Goal: Communication & Community: Answer question/provide support

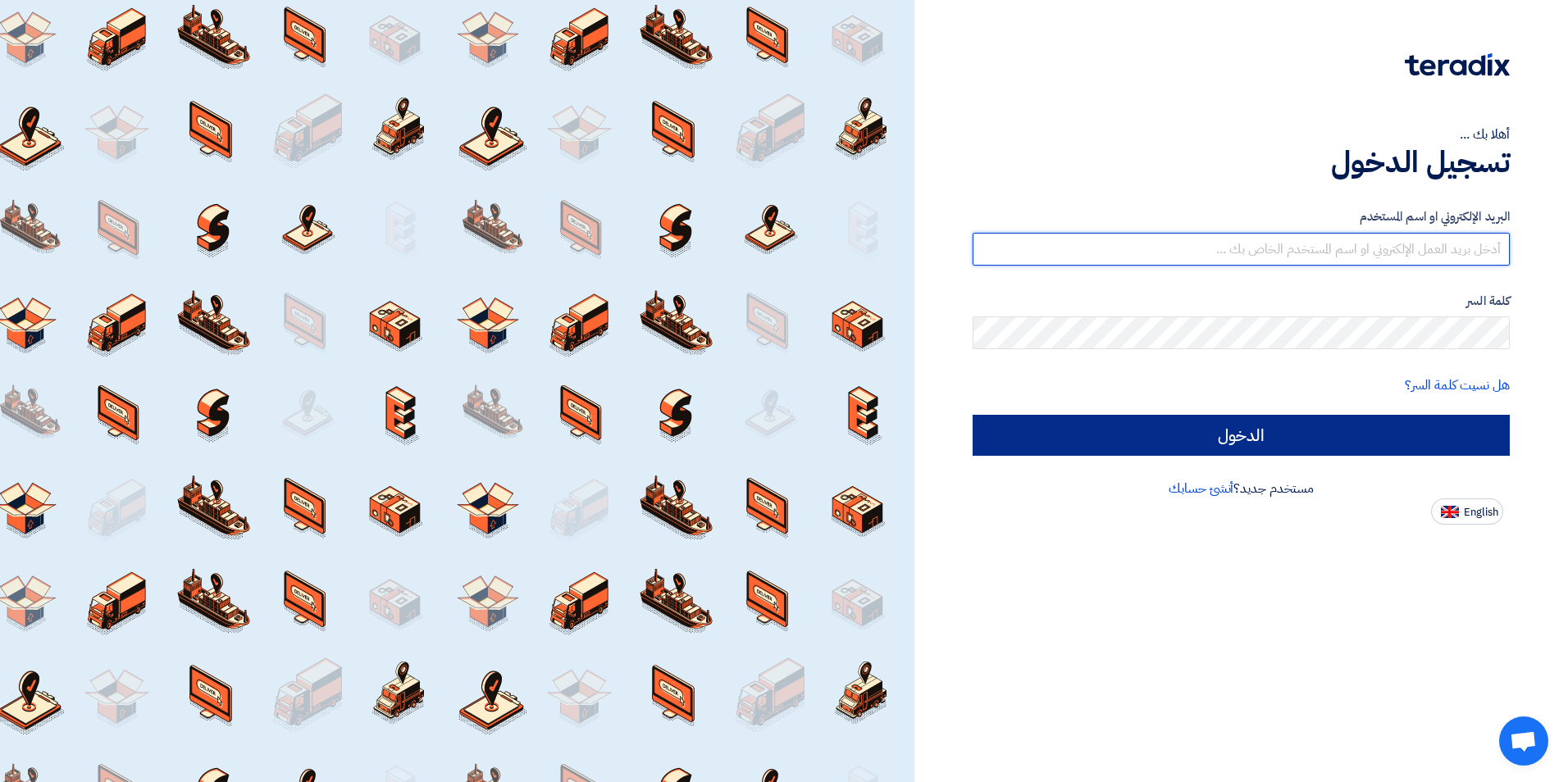
type input "[PERSON_NAME][EMAIL_ADDRESS][PERSON_NAME][DOMAIN_NAME]"
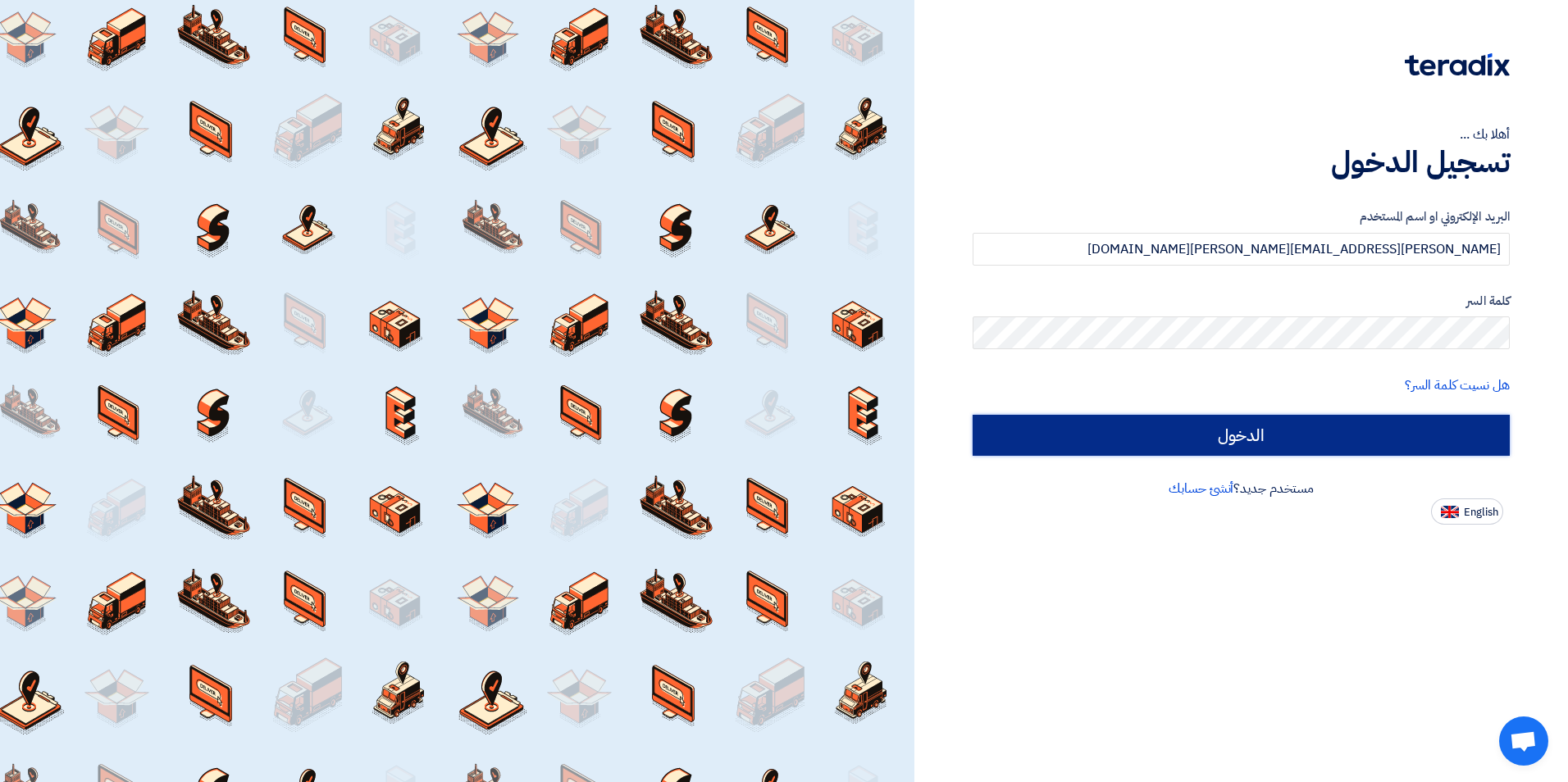
drag, startPoint x: 1099, startPoint y: 438, endPoint x: 1238, endPoint y: 498, distance: 151.4
click at [1099, 438] on input "الدخول" at bounding box center [1241, 435] width 537 height 41
type input "Sign in"
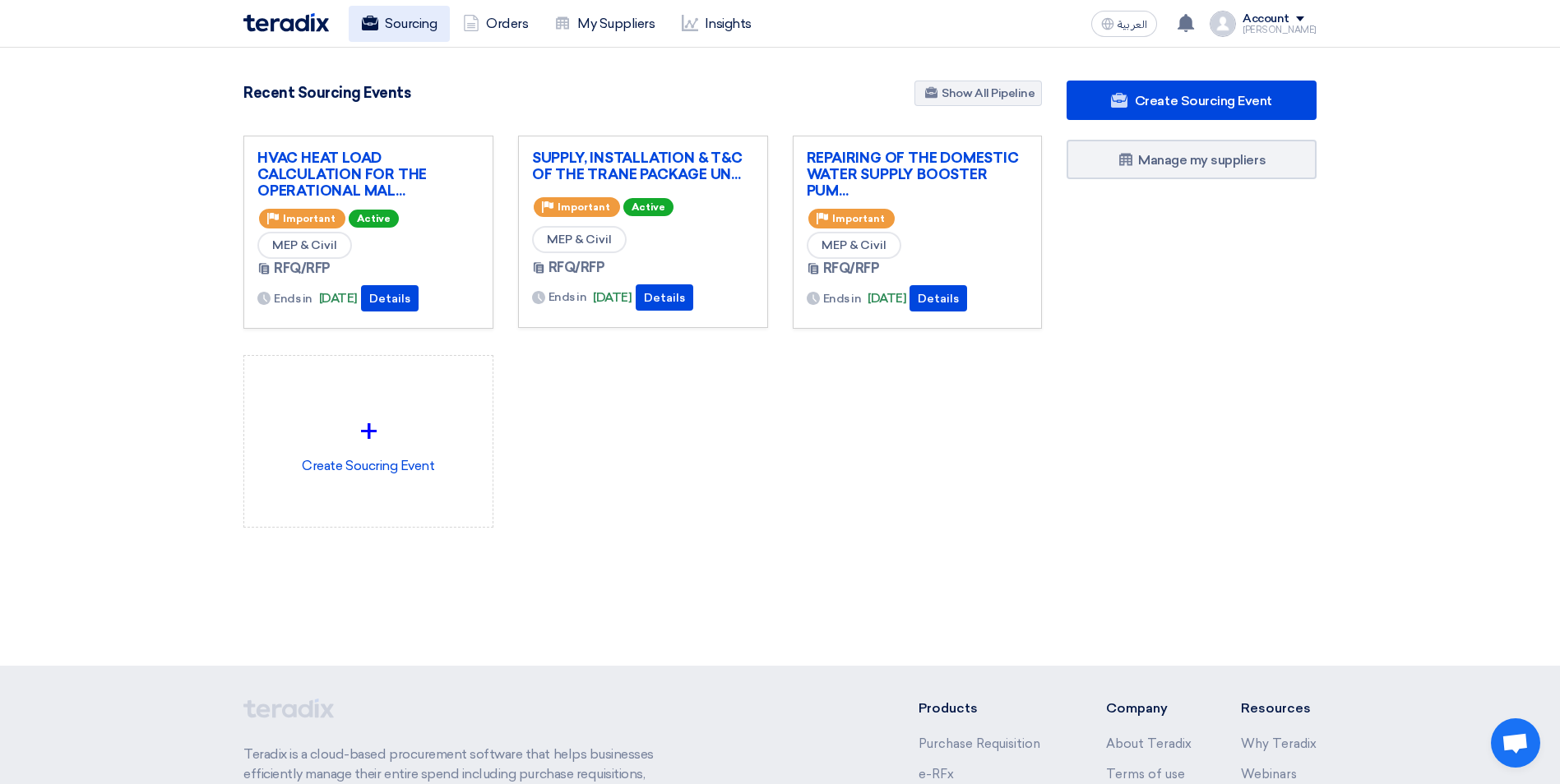
click at [421, 22] on link "Sourcing" at bounding box center [400, 24] width 101 height 36
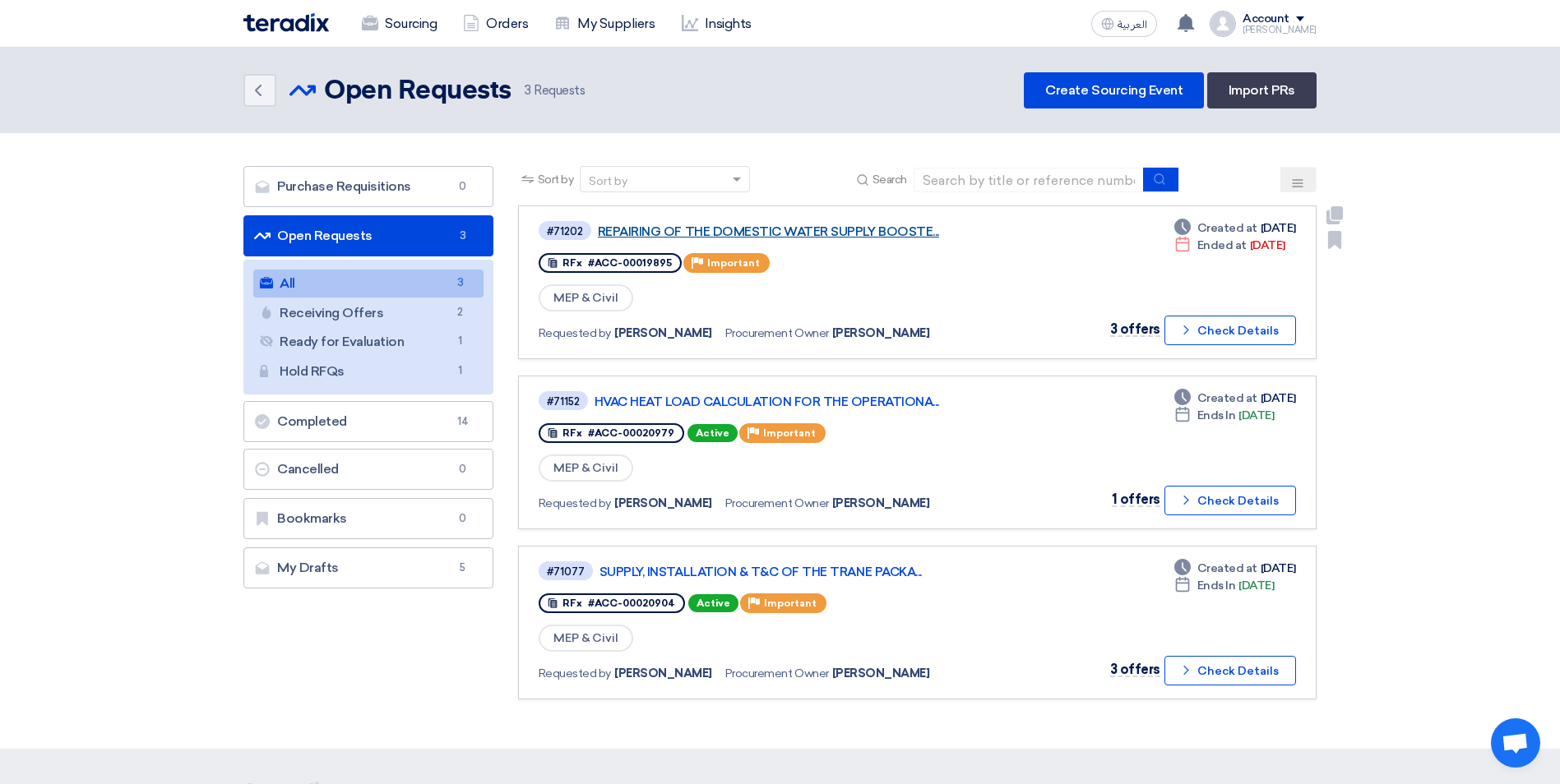
click at [845, 227] on link "REPAIRING OF THE DOMESTIC WATER SUPPLY BOOSTE..." at bounding box center [803, 231] width 411 height 15
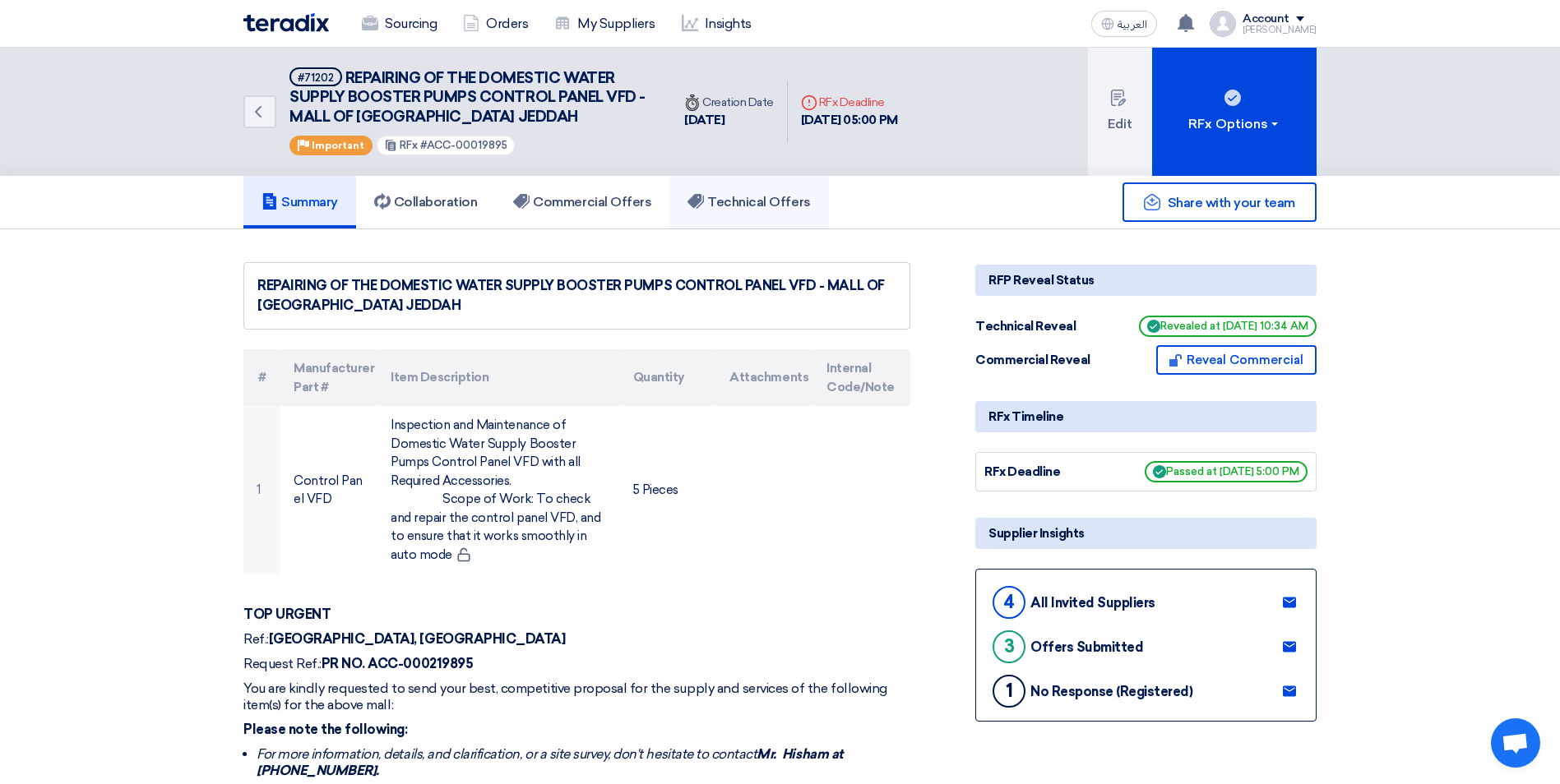
click at [769, 198] on h5 "Technical Offers" at bounding box center [749, 201] width 122 height 17
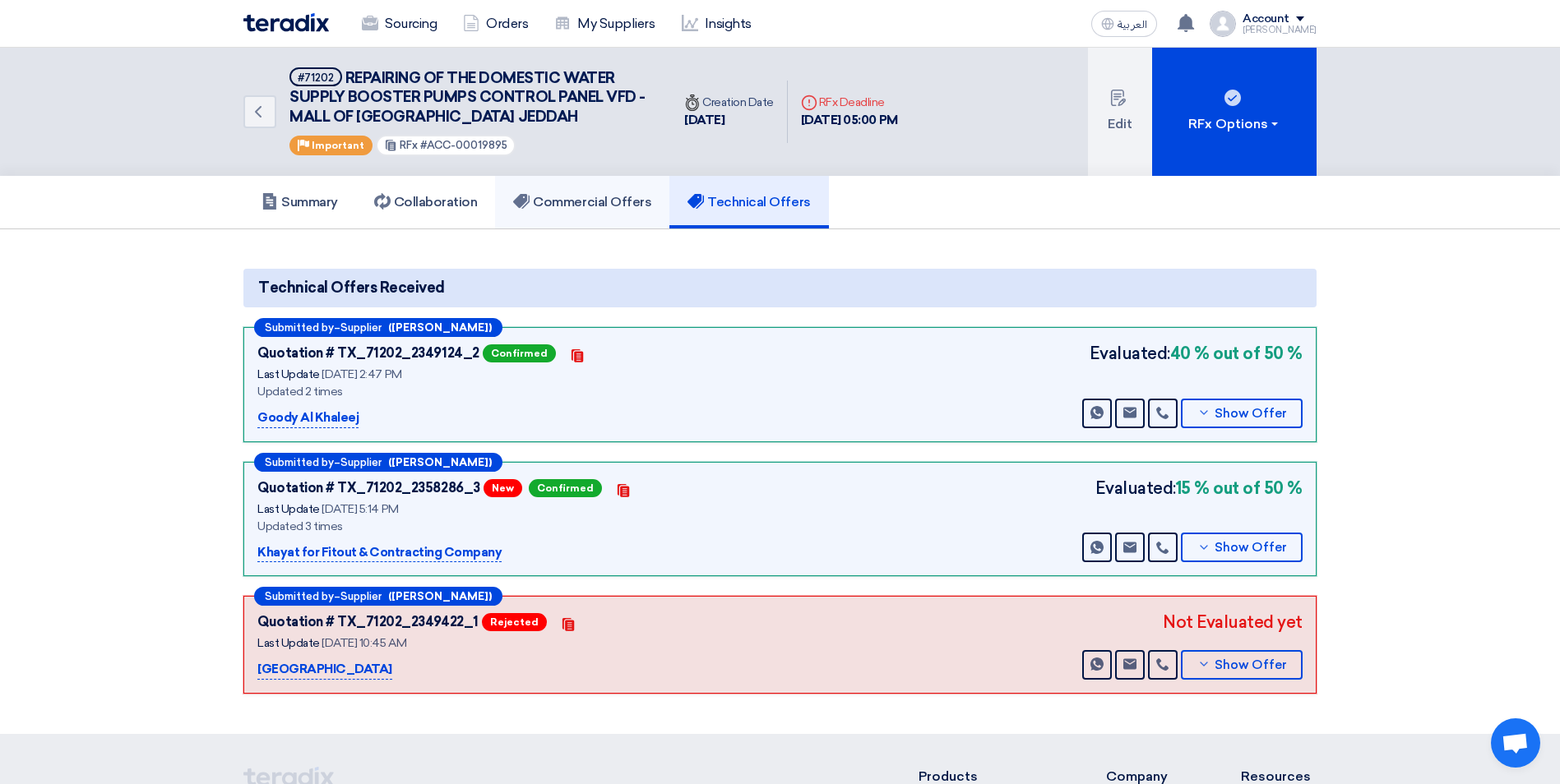
click at [563, 188] on link "Commercial Offers" at bounding box center [582, 202] width 174 height 52
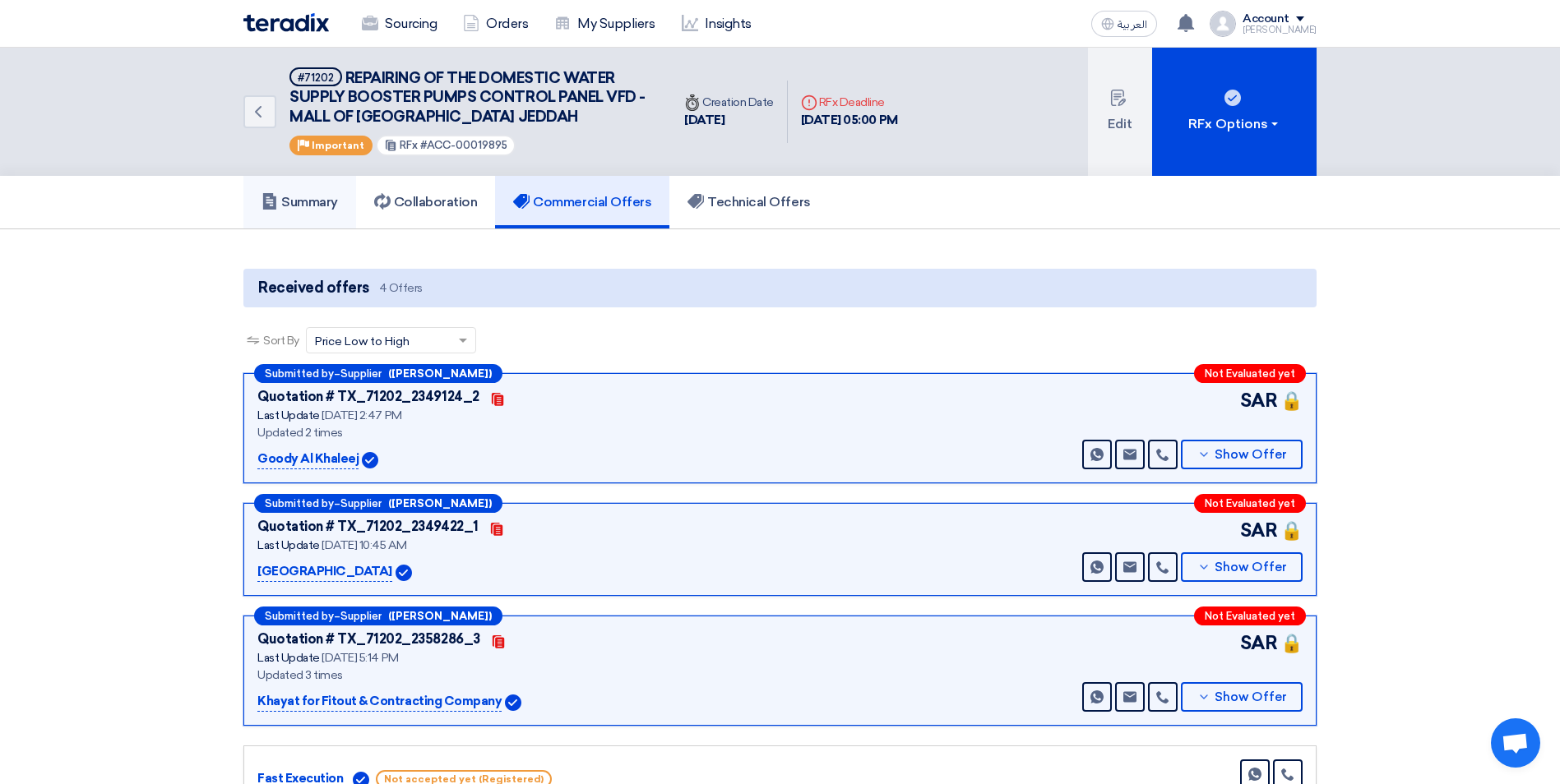
click at [306, 197] on h5 "Summary" at bounding box center [300, 201] width 77 height 17
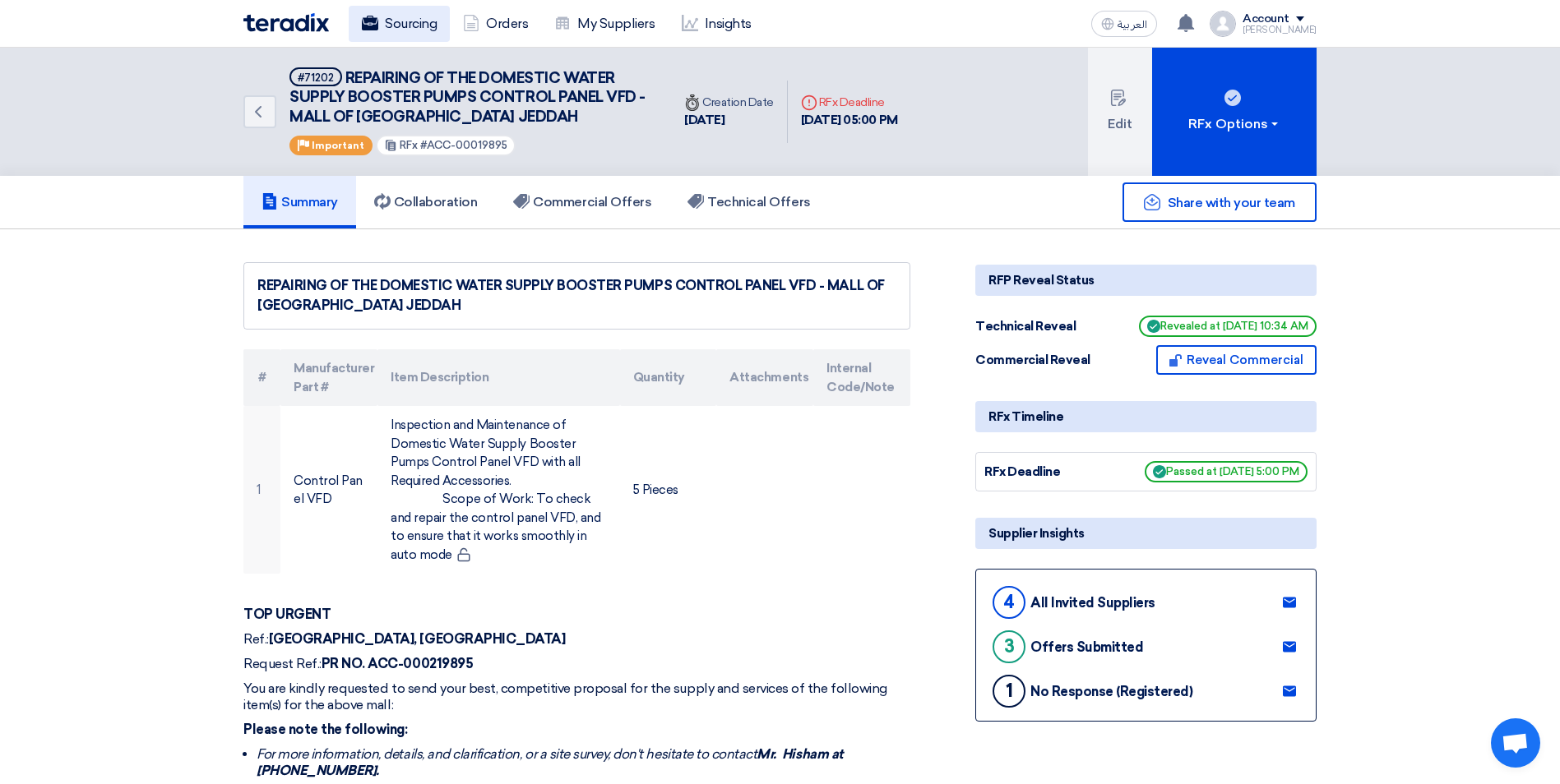
click at [407, 16] on link "Sourcing" at bounding box center [400, 24] width 101 height 36
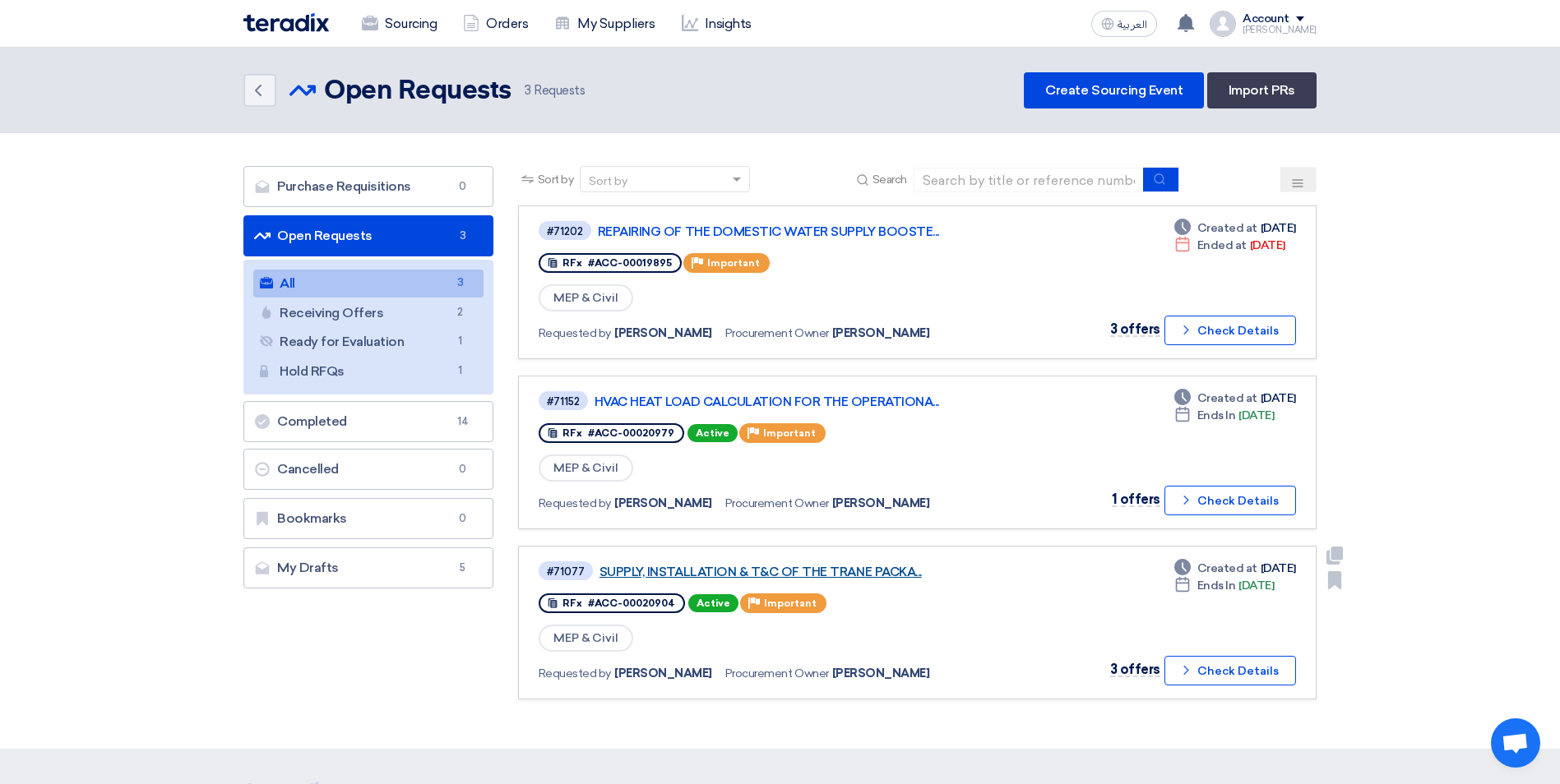
click at [857, 566] on link "SUPPLY, INSTALLATION & T&C OF THE TRANE PACKA..." at bounding box center [804, 571] width 411 height 15
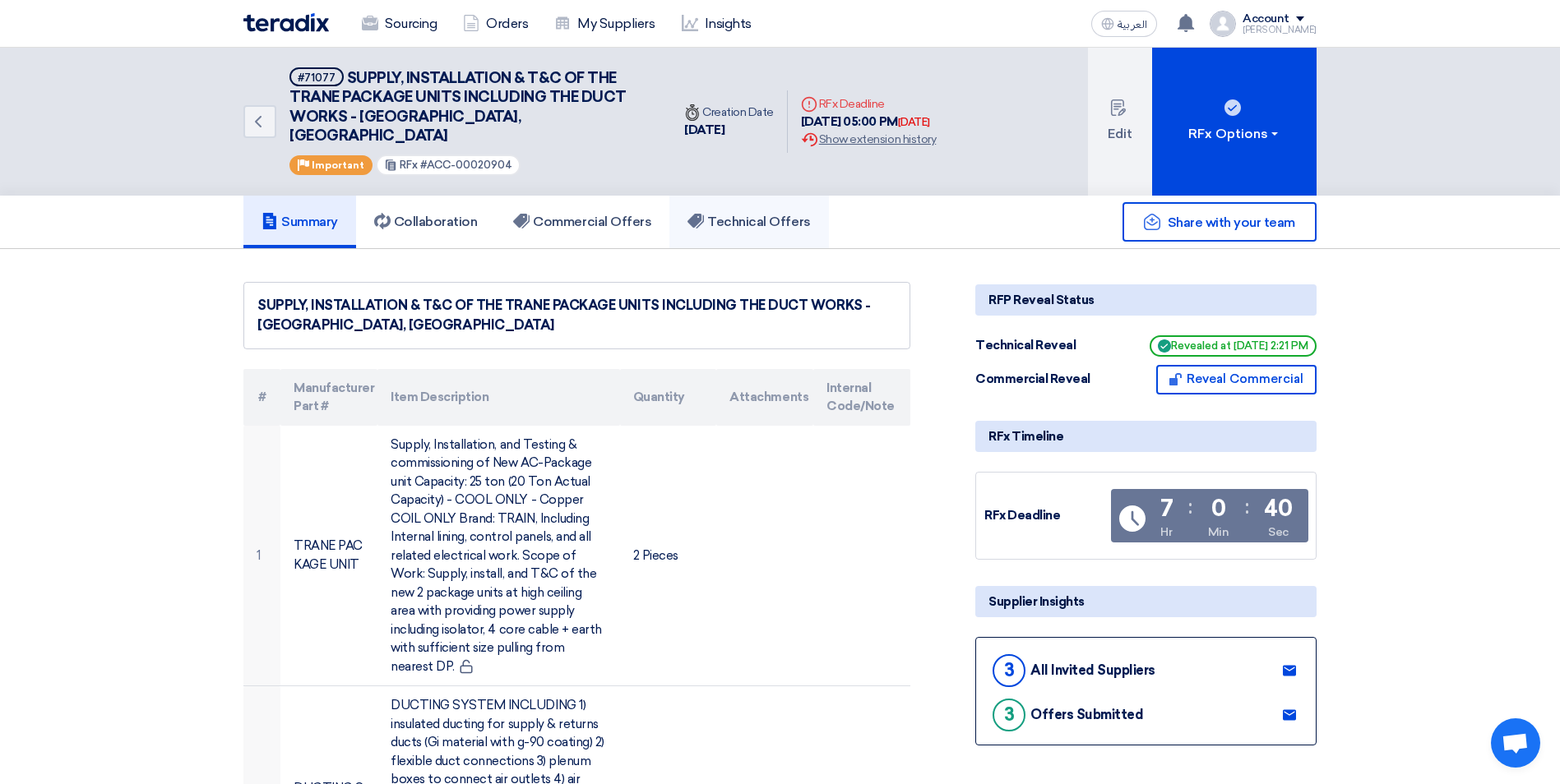
click at [710, 214] on h5 "Technical Offers" at bounding box center [749, 222] width 122 height 17
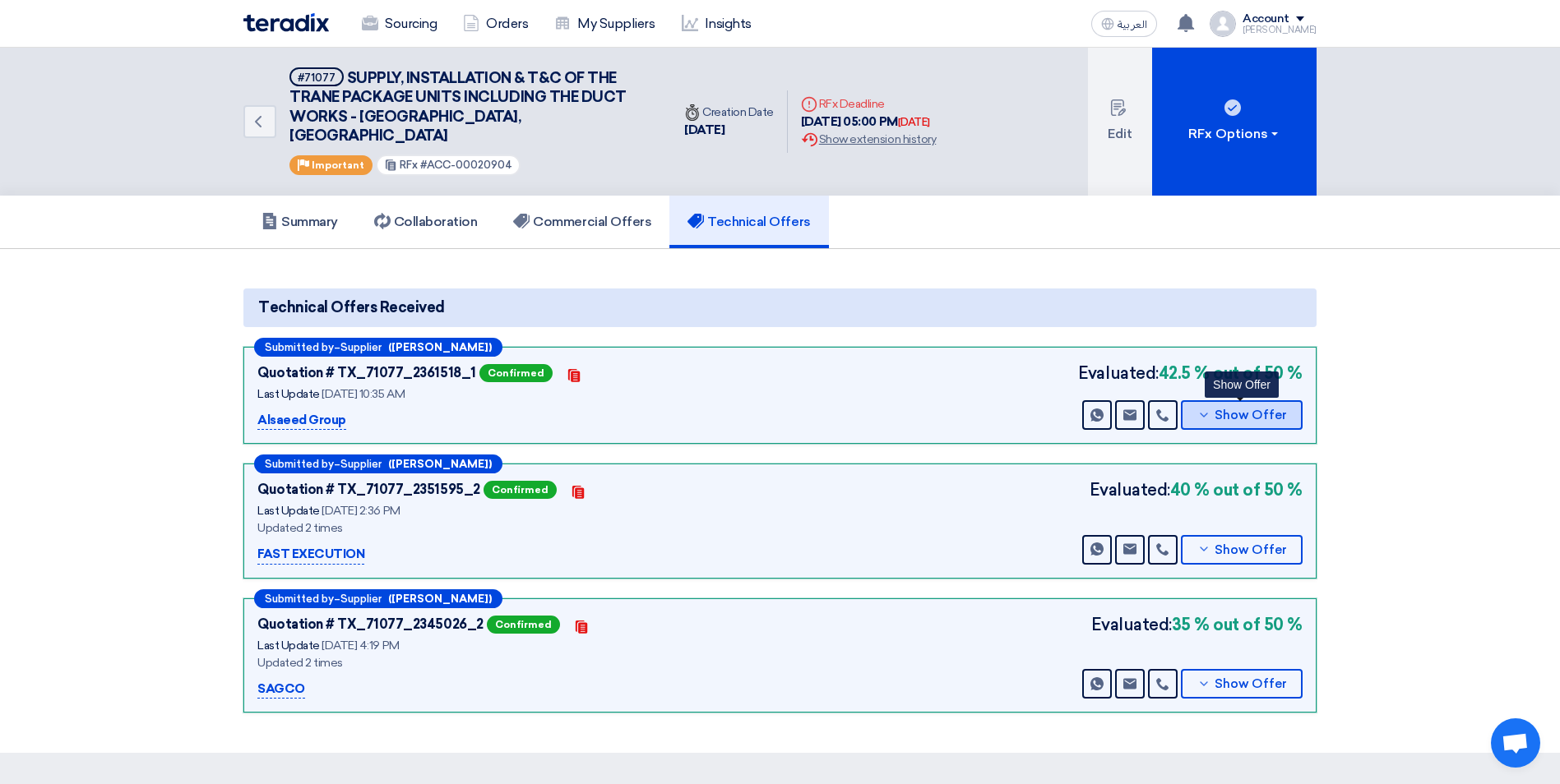
click at [1207, 407] on button "Show Offer" at bounding box center [1241, 415] width 121 height 30
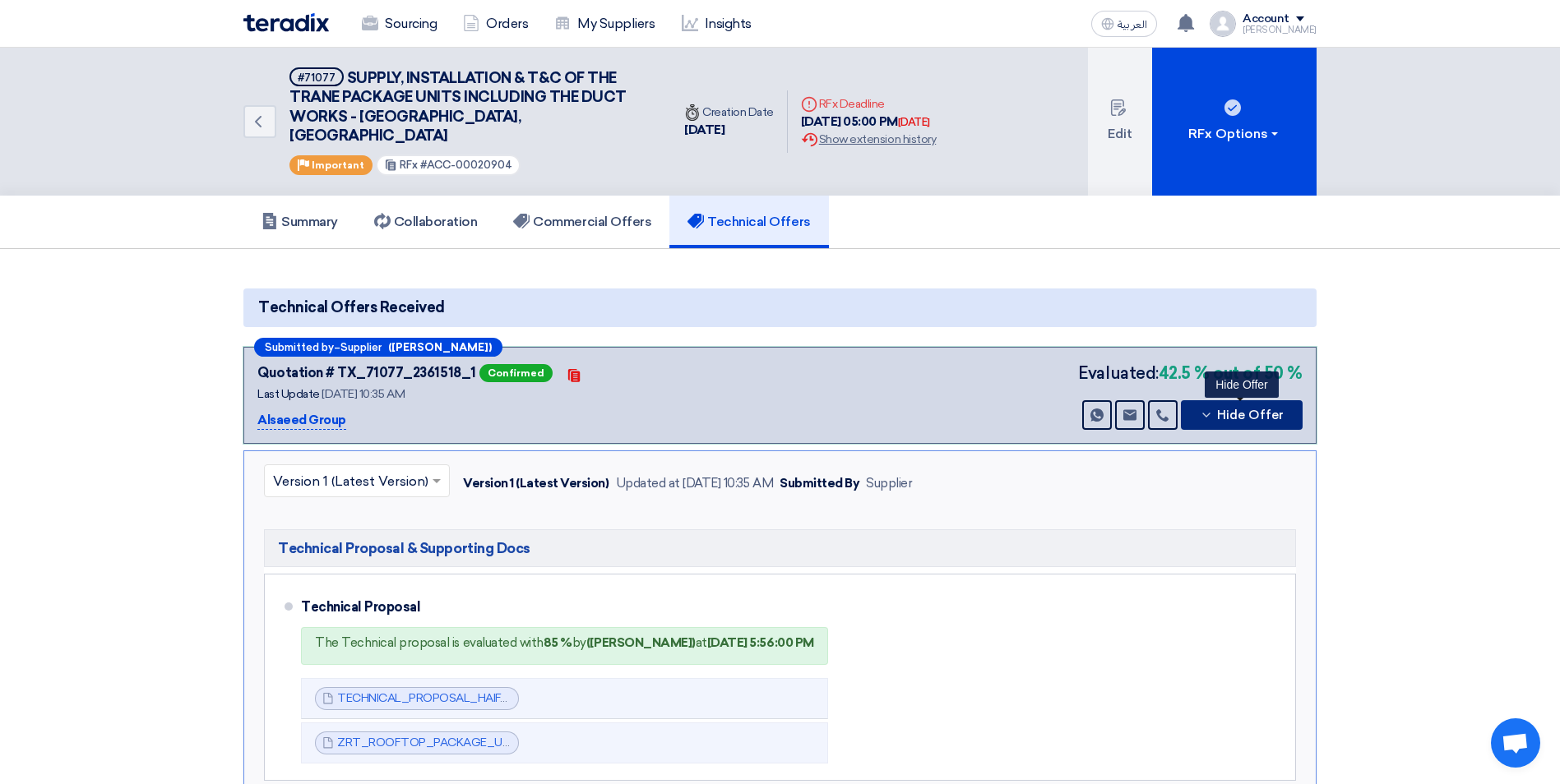
click at [1203, 408] on icon at bounding box center [1206, 414] width 13 height 13
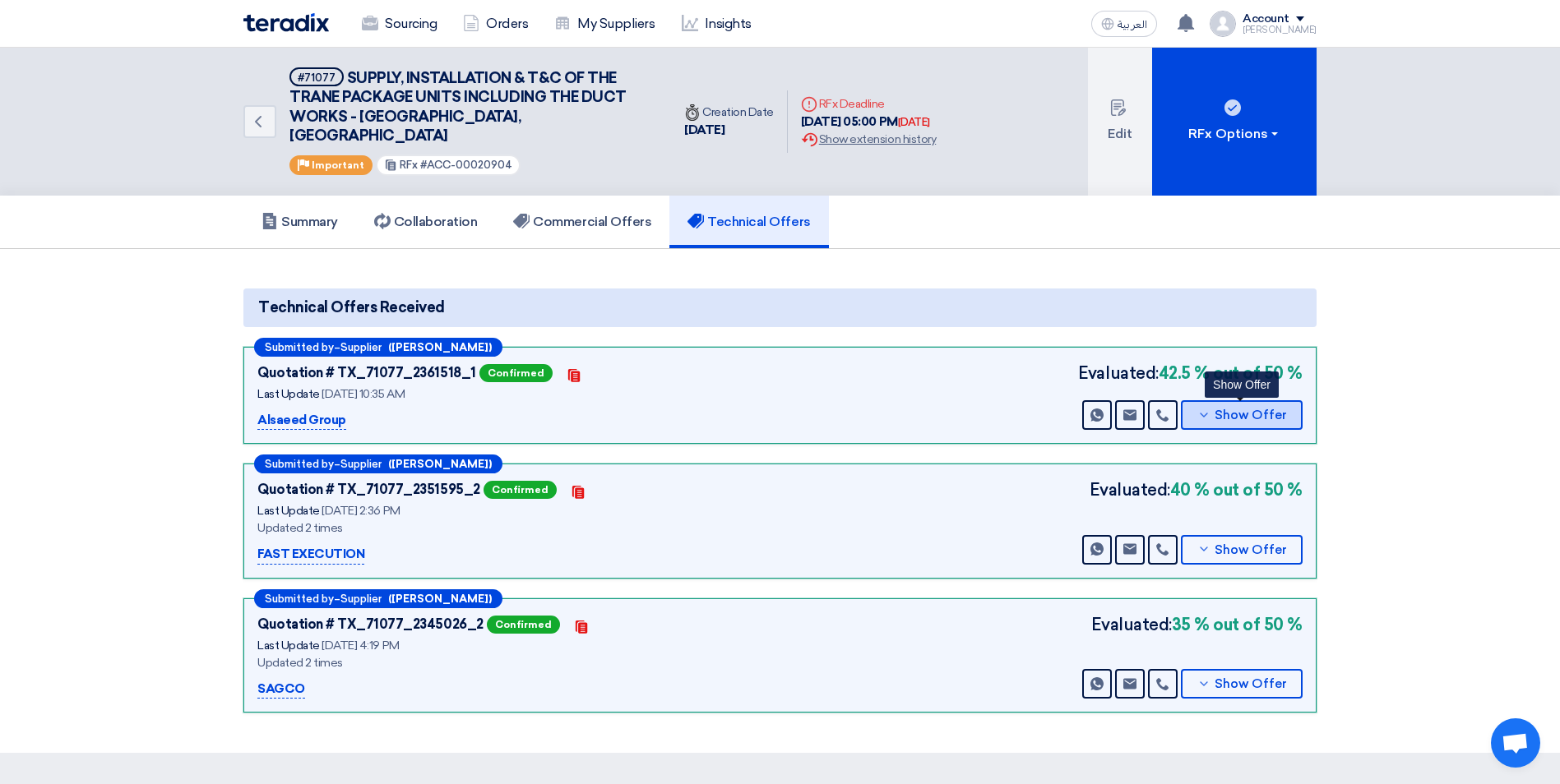
click at [1244, 409] on span "Show Offer" at bounding box center [1250, 415] width 72 height 12
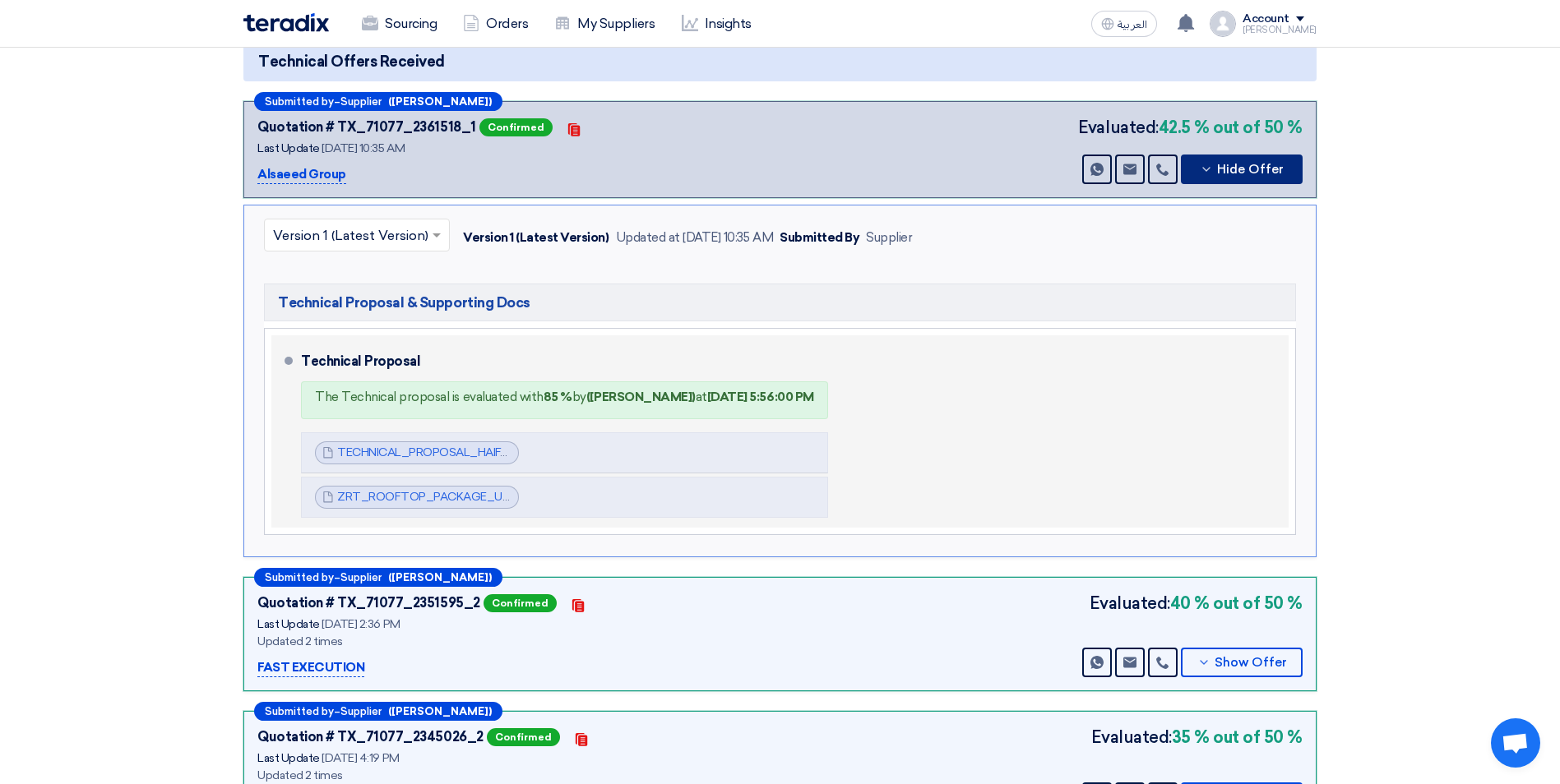
scroll to position [247, 0]
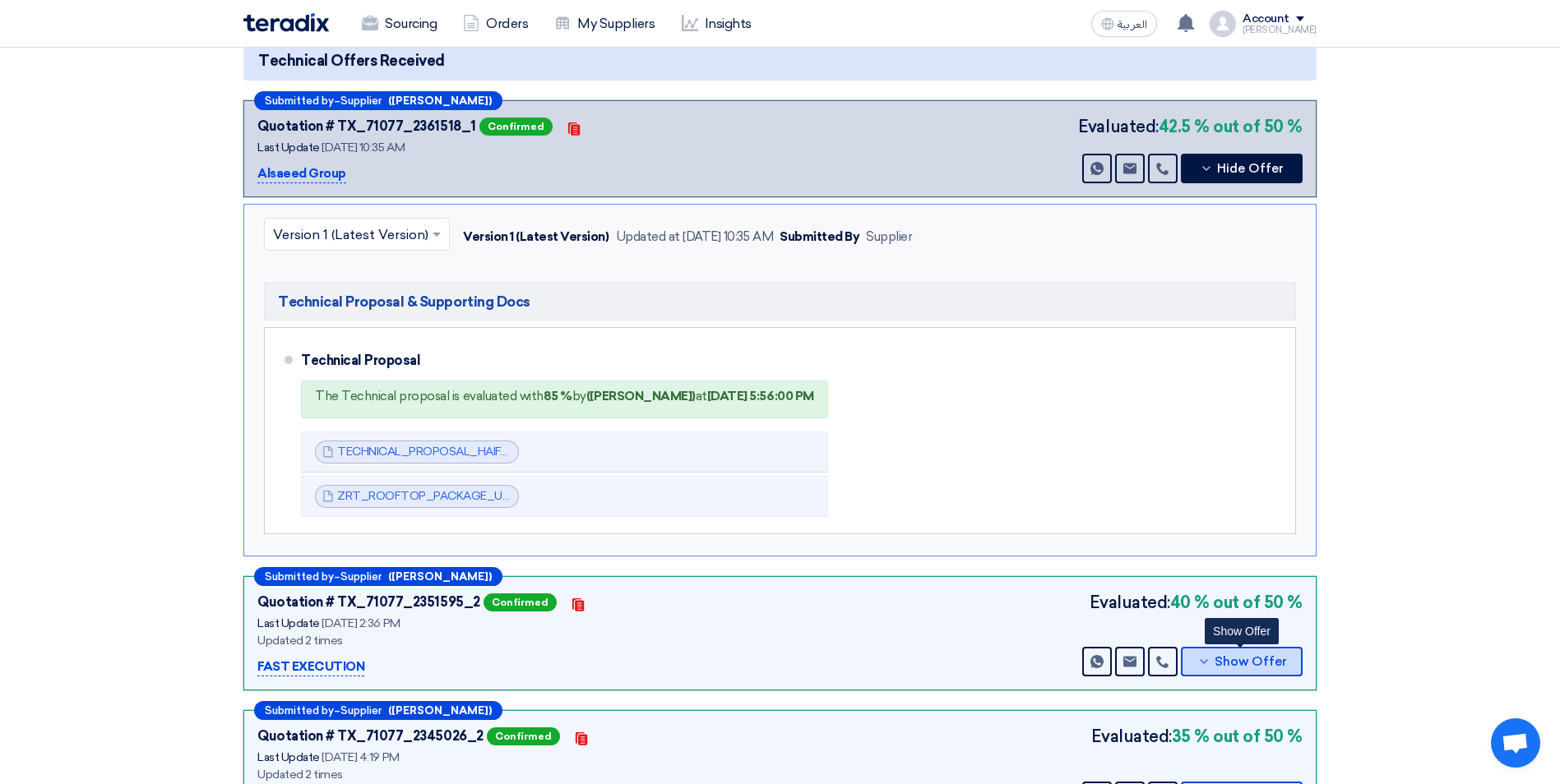
click at [1197, 647] on button "Show Offer" at bounding box center [1241, 662] width 121 height 30
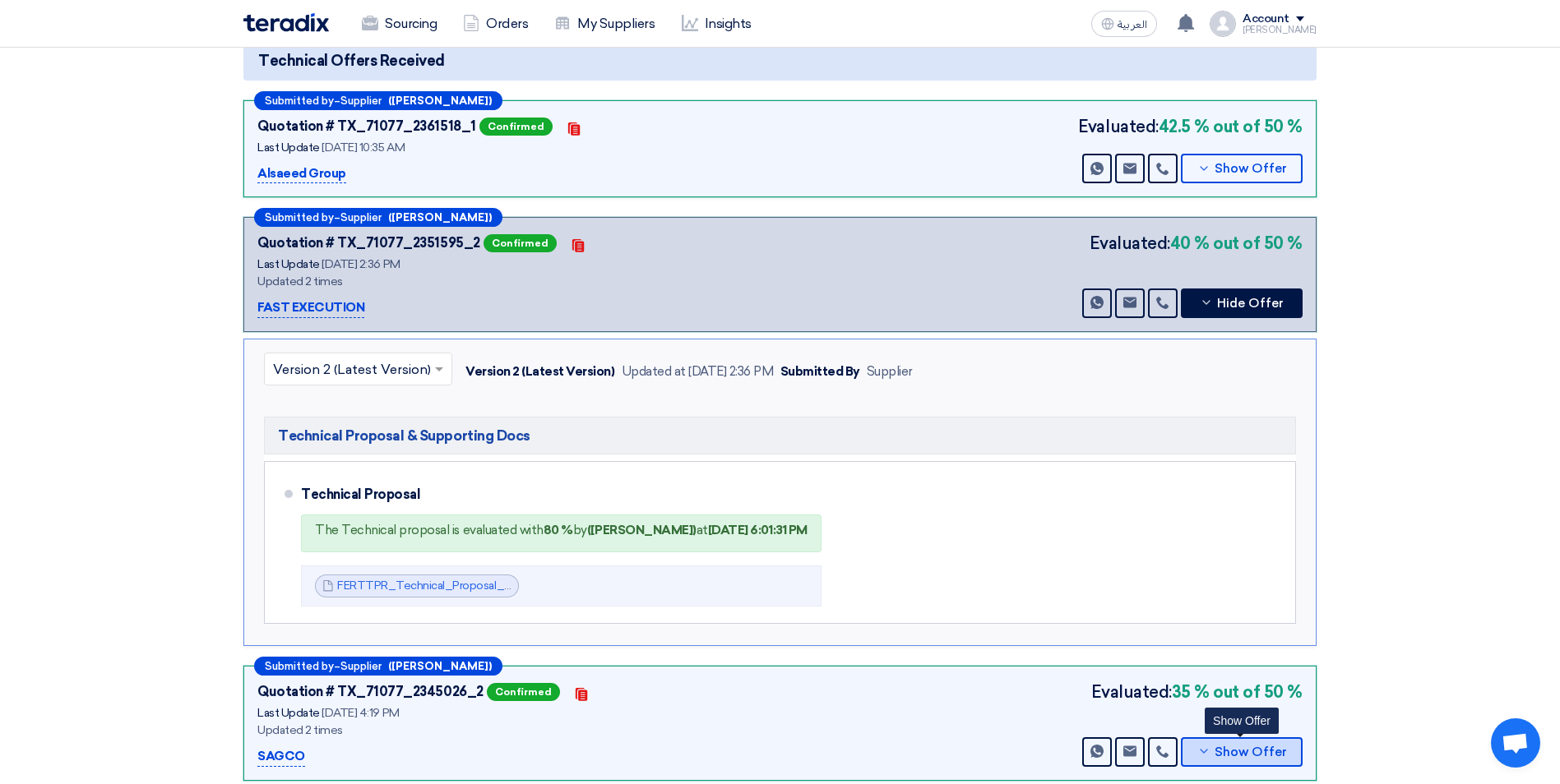
click at [1229, 747] on span "Show Offer" at bounding box center [1250, 753] width 72 height 12
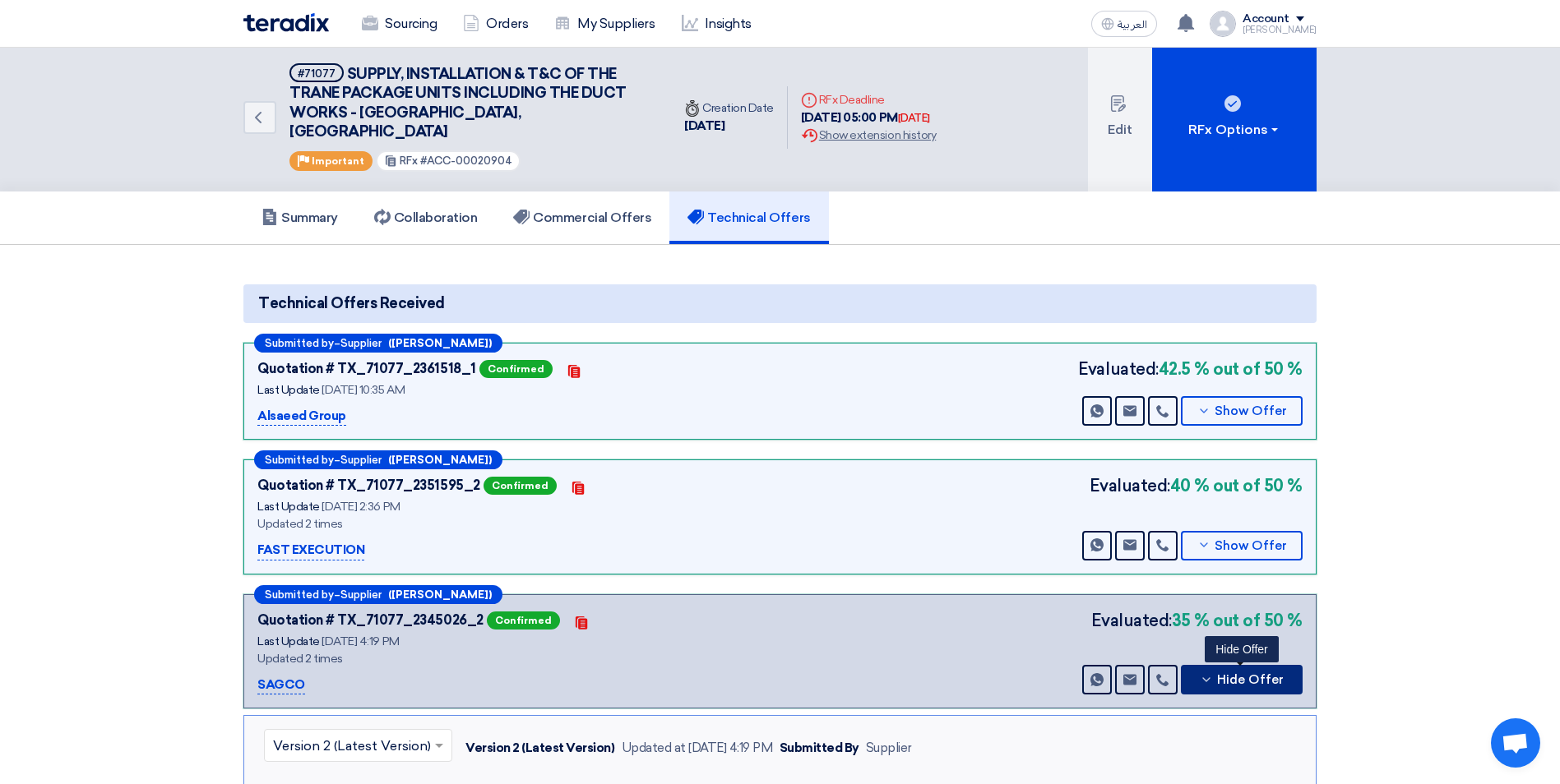
scroll to position [0, 0]
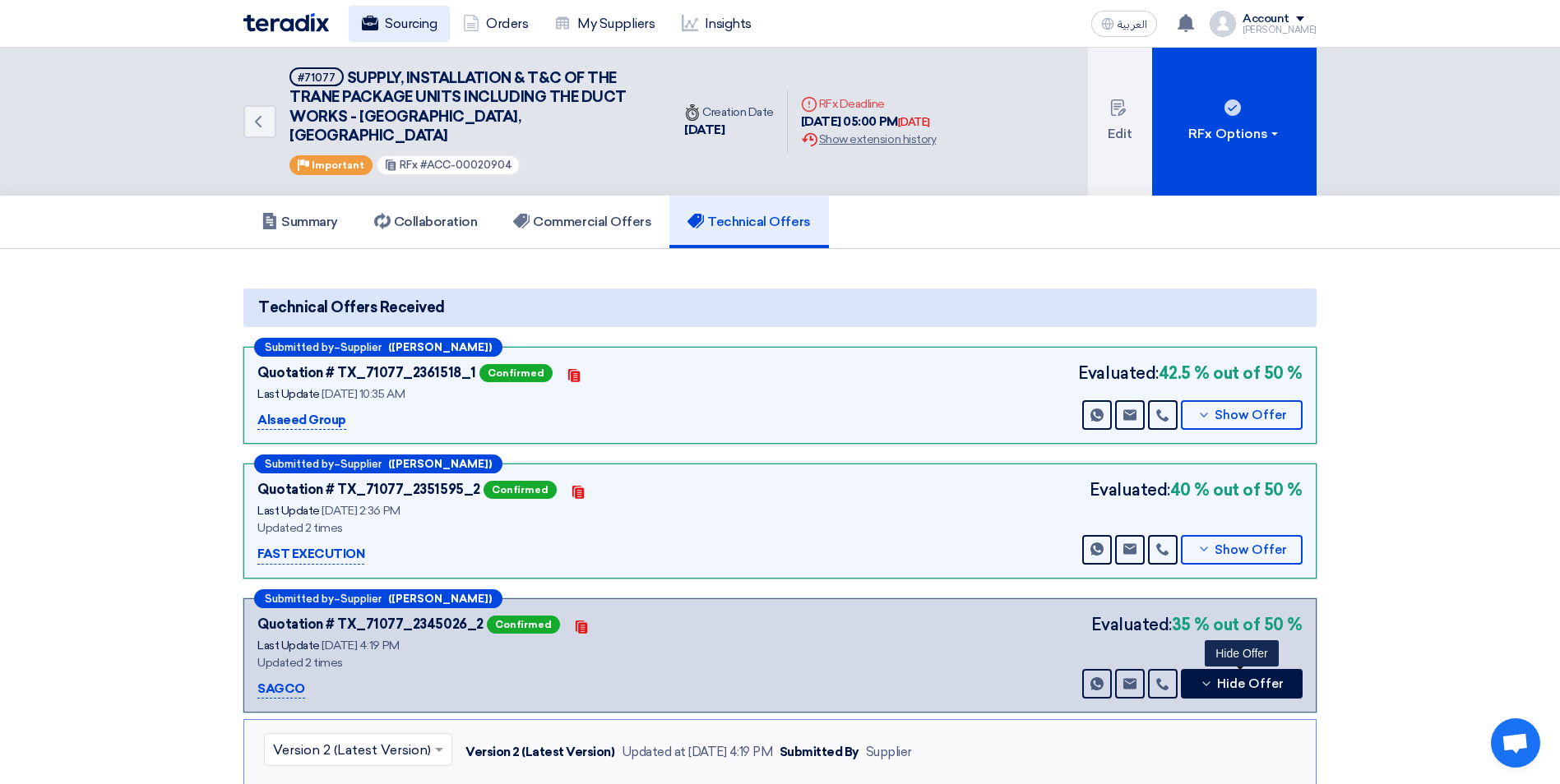
click at [430, 24] on link "Sourcing" at bounding box center [400, 24] width 101 height 36
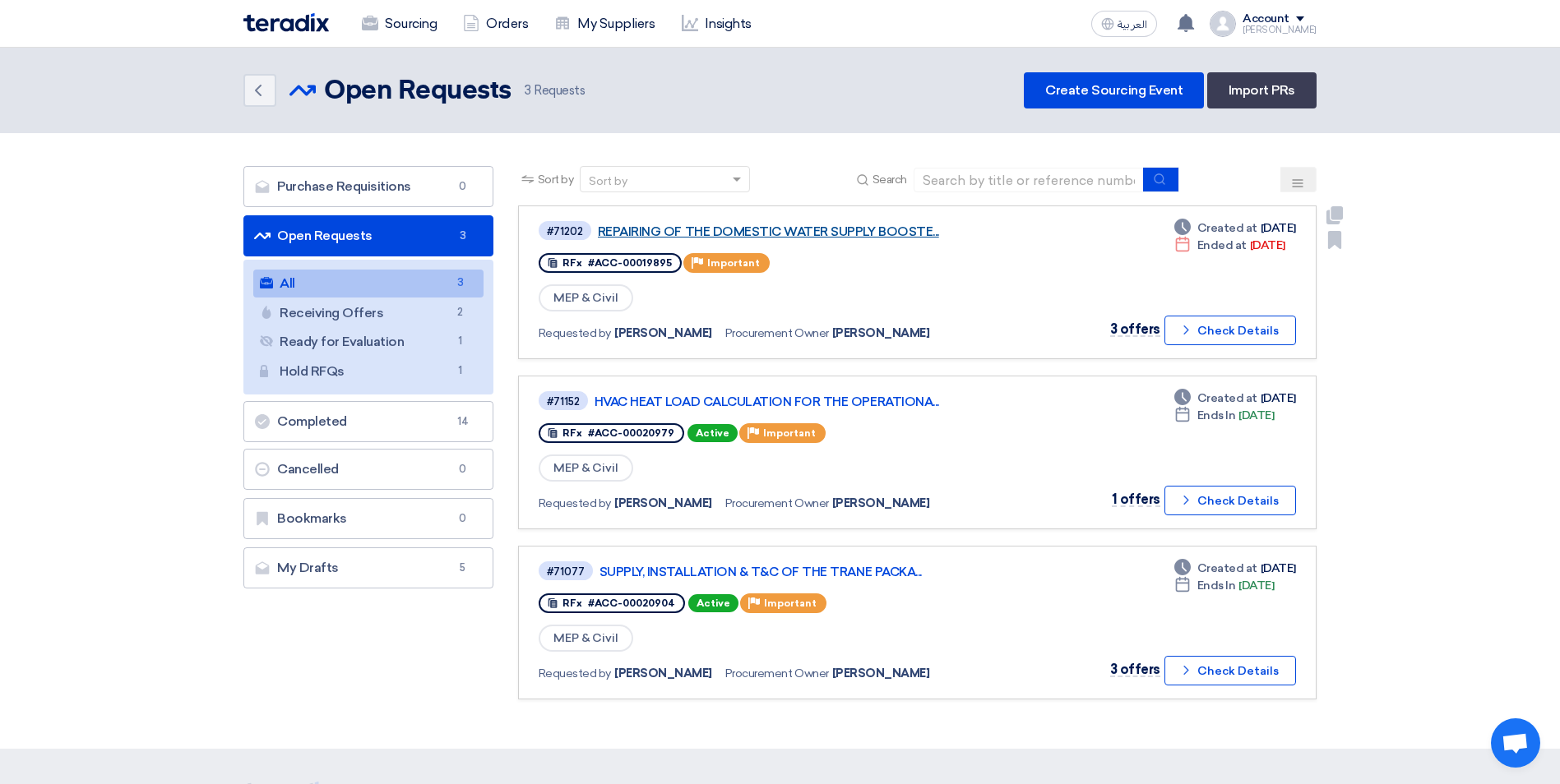
click at [893, 232] on link "REPAIRING OF THE DOMESTIC WATER SUPPLY BOOSTE..." at bounding box center [803, 231] width 411 height 15
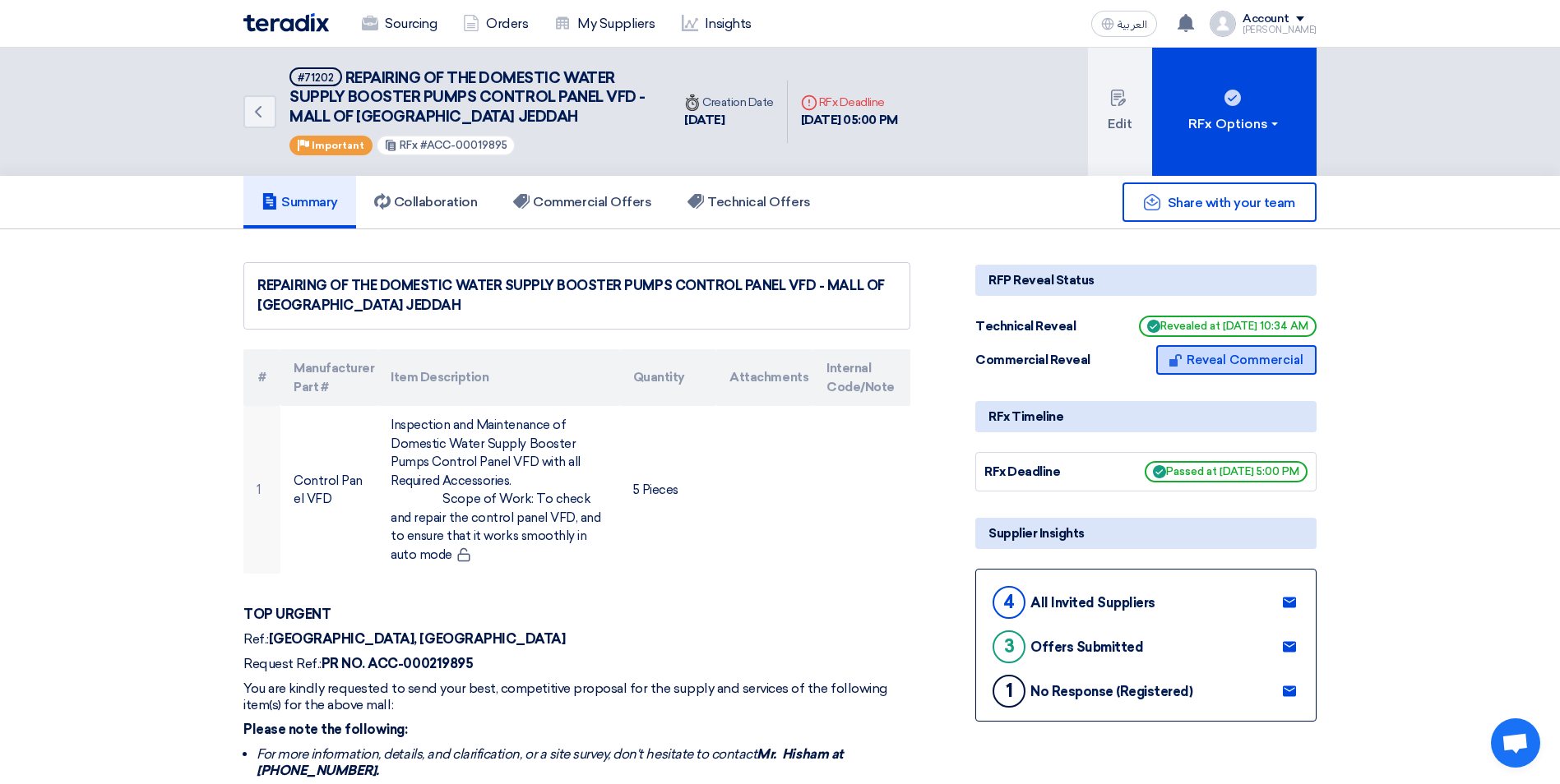
click at [1208, 357] on button "Reveal Commercial" at bounding box center [1236, 360] width 161 height 30
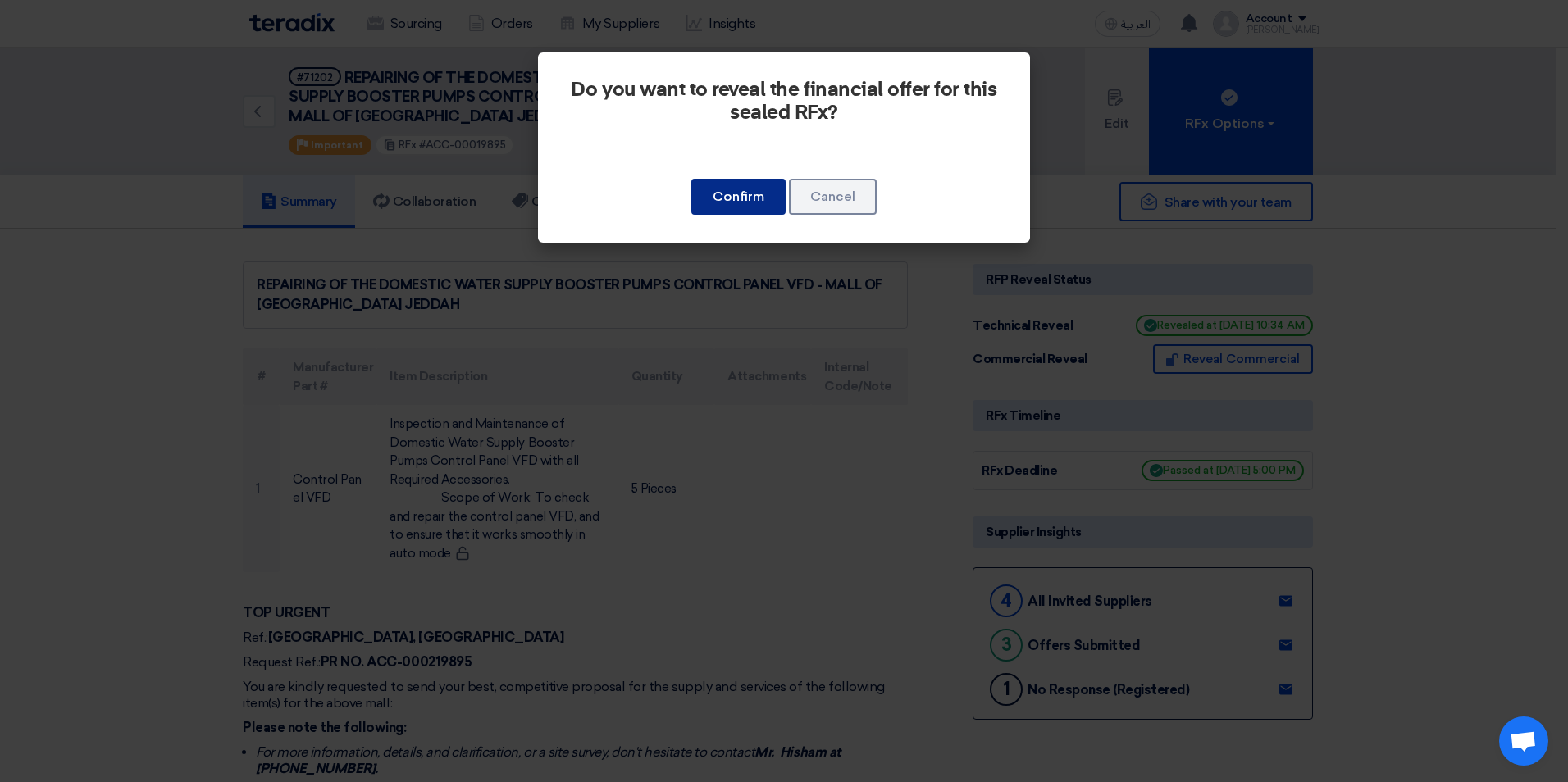
click at [717, 204] on button "Confirm" at bounding box center [738, 196] width 94 height 36
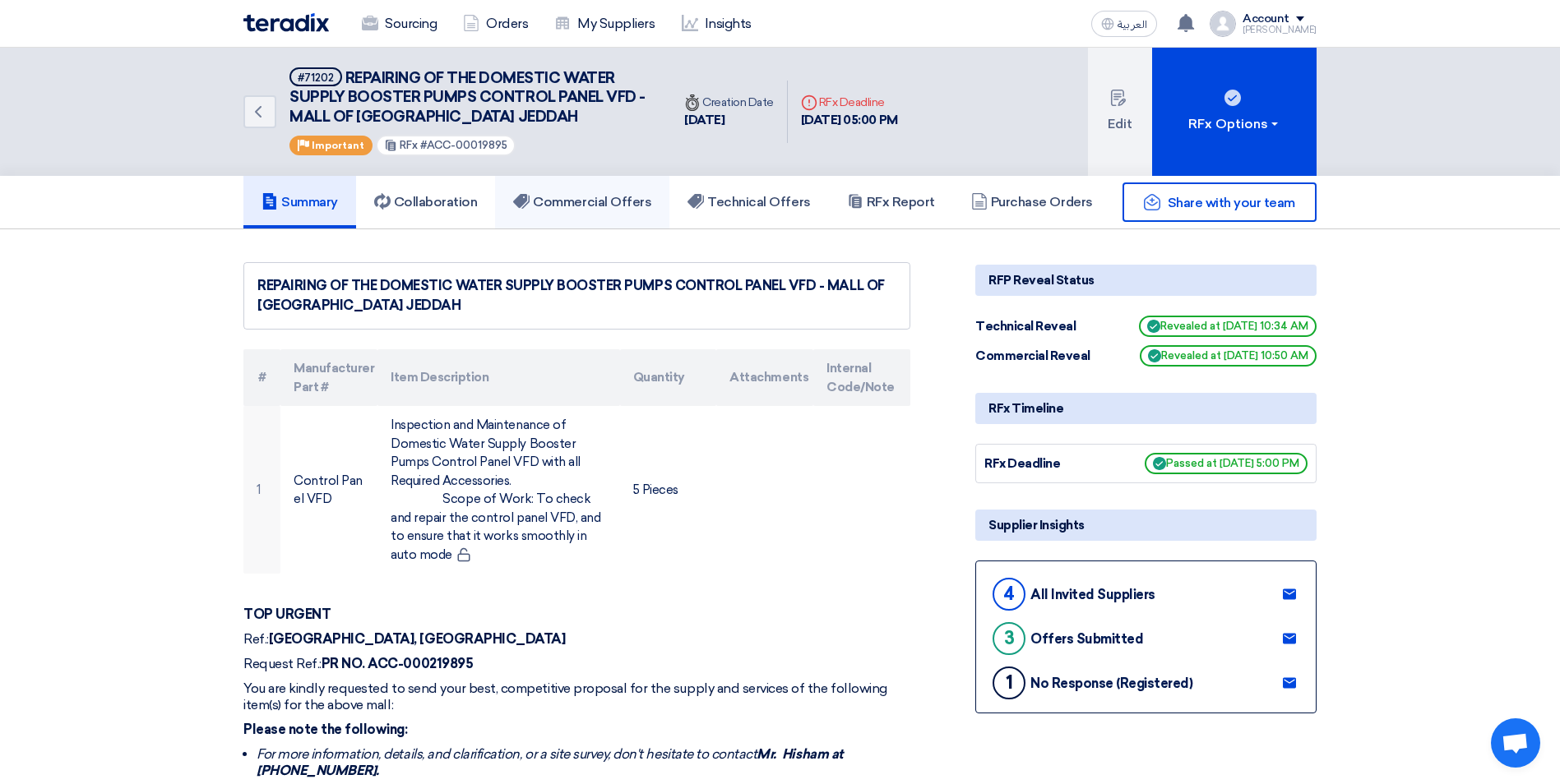
click at [620, 207] on h5 "Commercial Offers" at bounding box center [582, 201] width 138 height 17
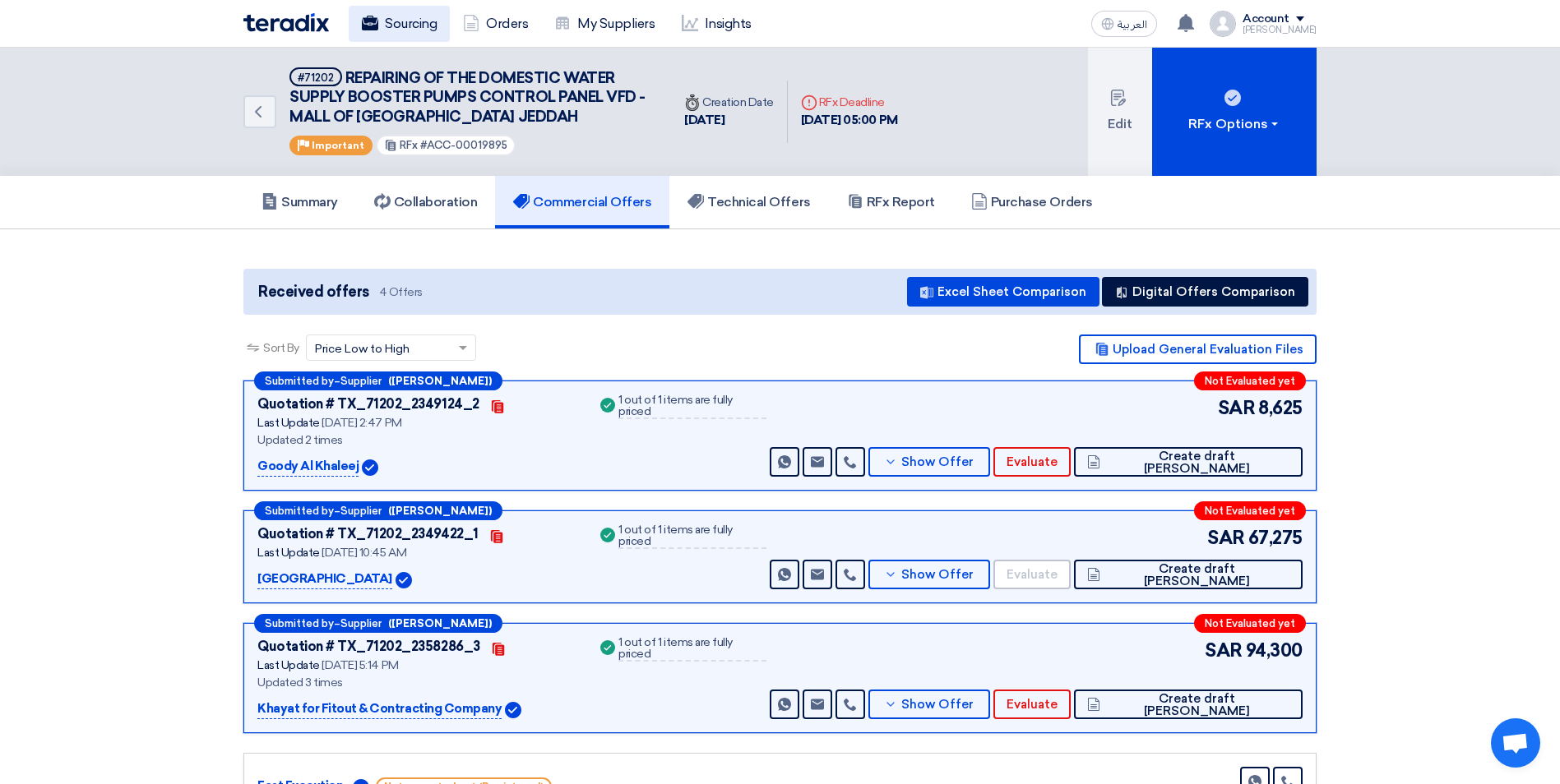
click at [386, 36] on link "Sourcing" at bounding box center [400, 24] width 101 height 36
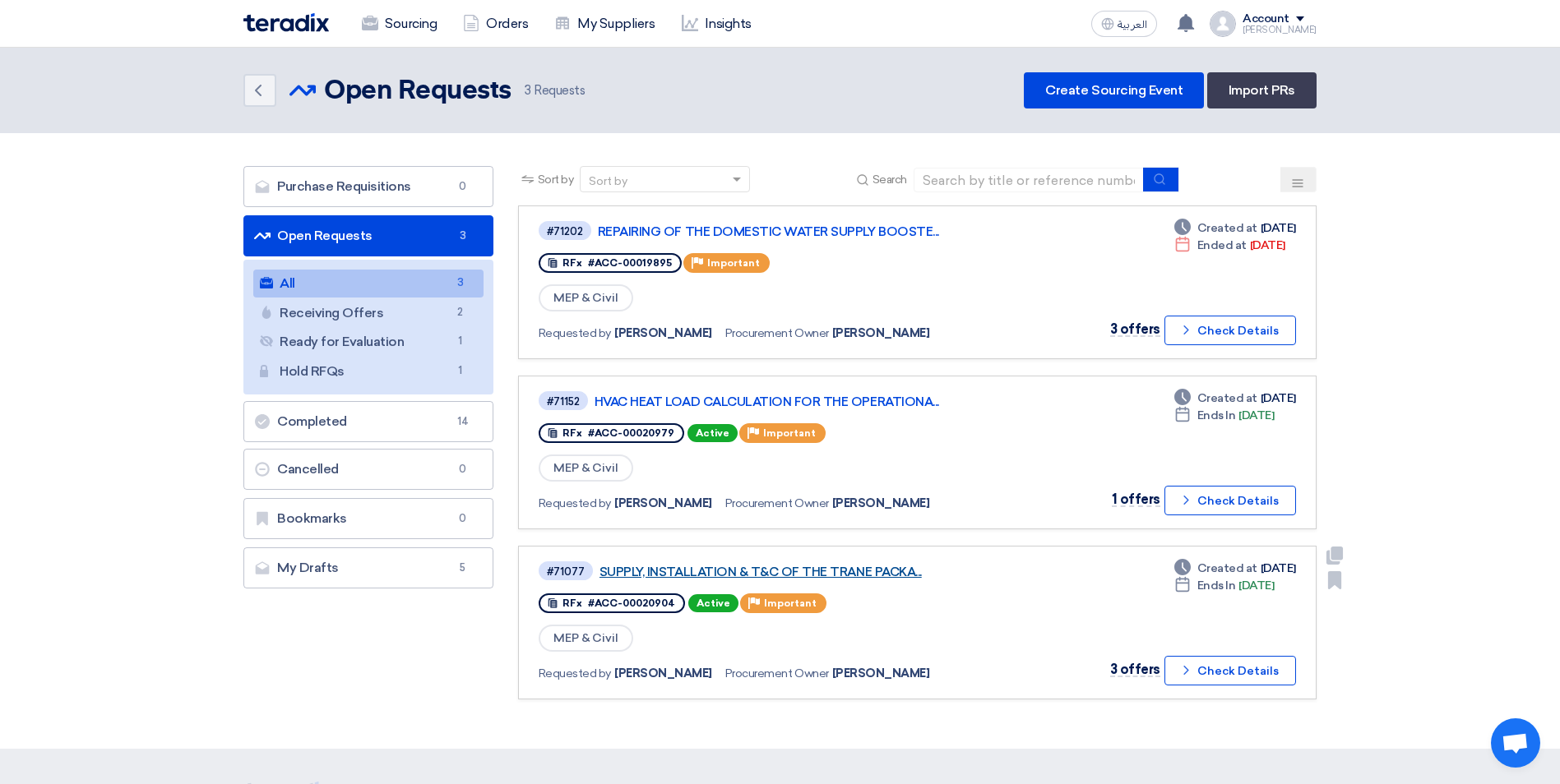
click at [834, 571] on link "SUPPLY, INSTALLATION & T&C OF THE TRANE PACKA..." at bounding box center [804, 571] width 411 height 15
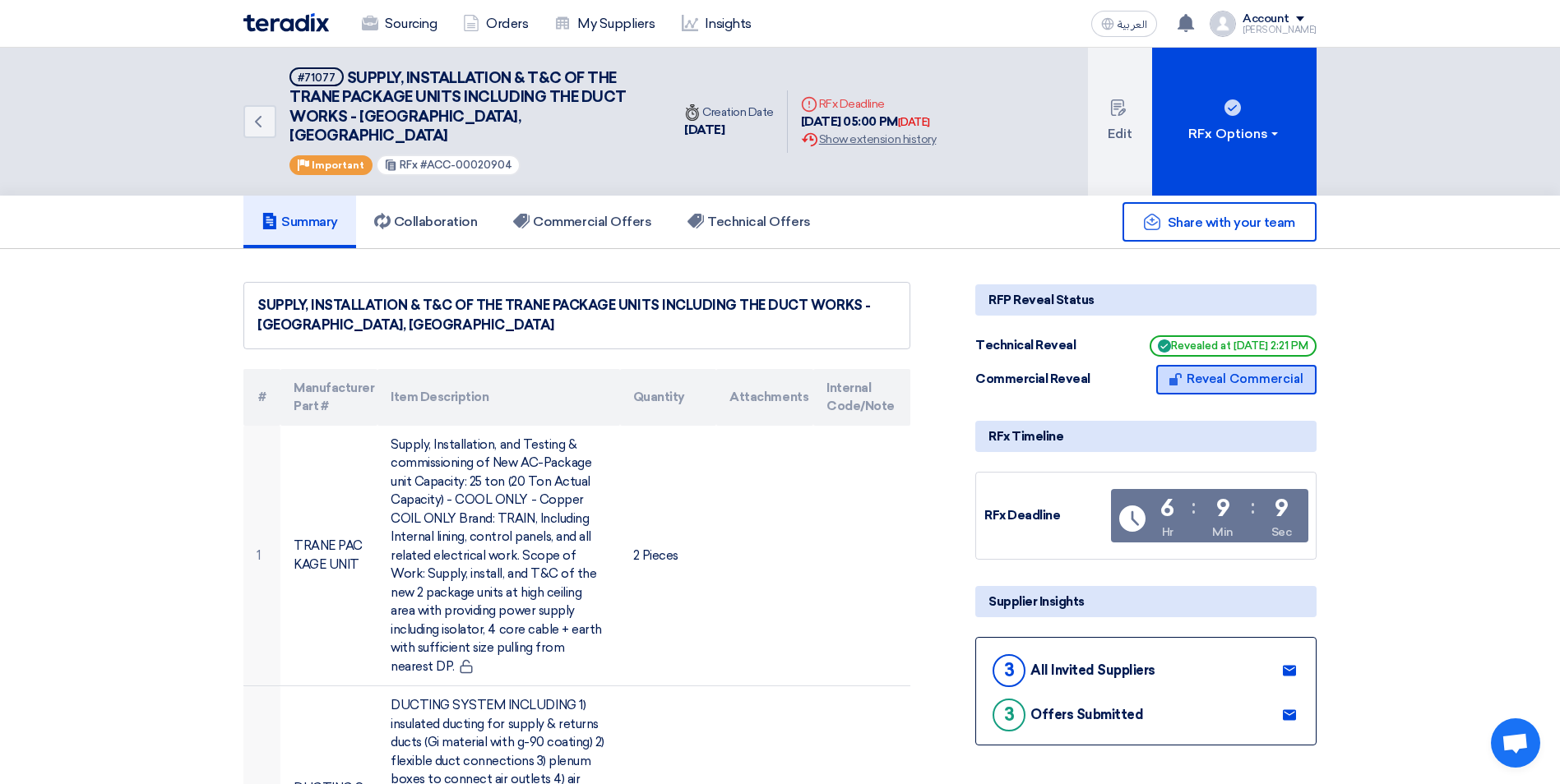
click at [1193, 365] on button "Reveal Commercial" at bounding box center [1236, 379] width 161 height 30
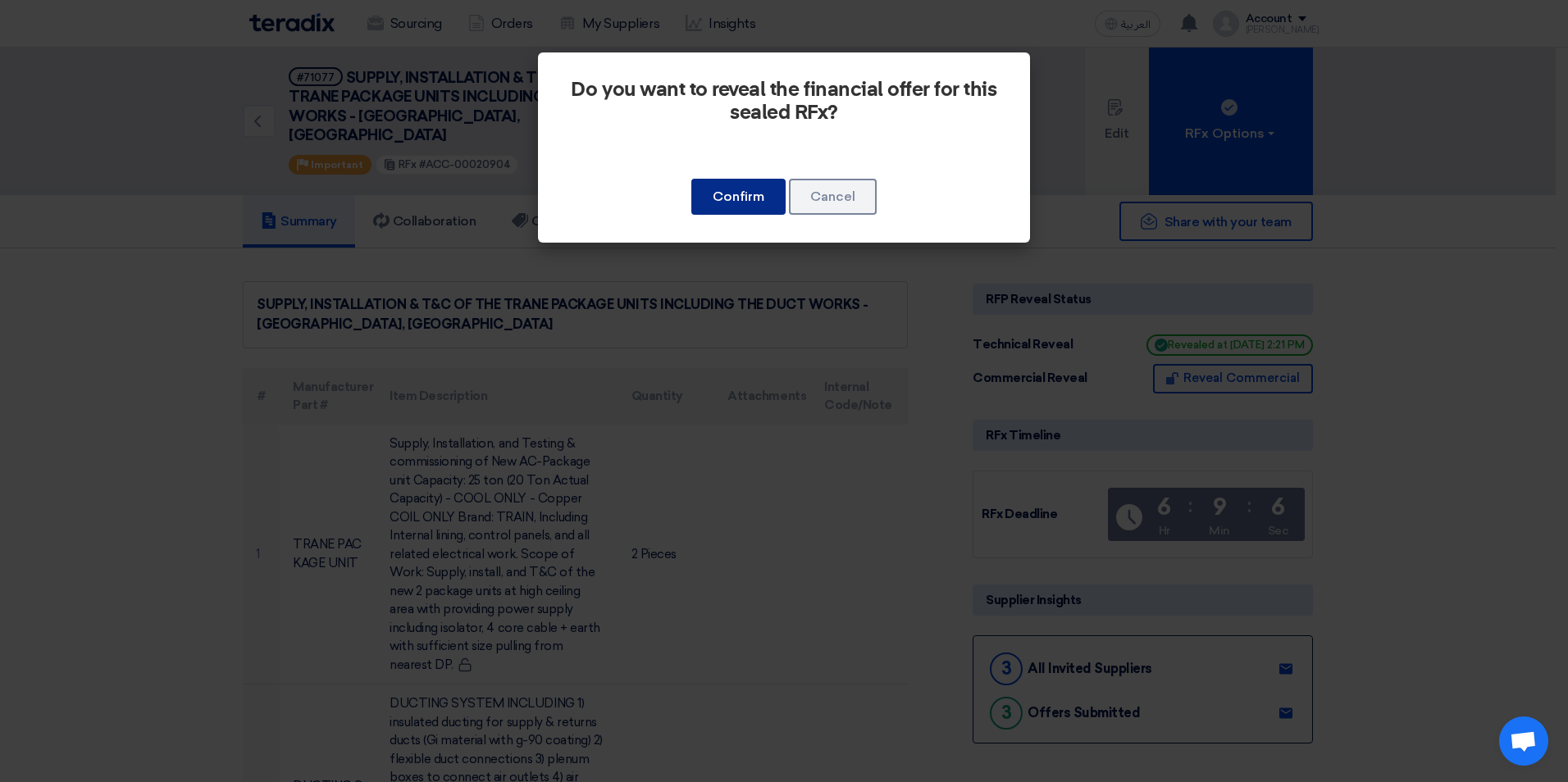
click at [713, 191] on button "Confirm" at bounding box center [738, 196] width 94 height 36
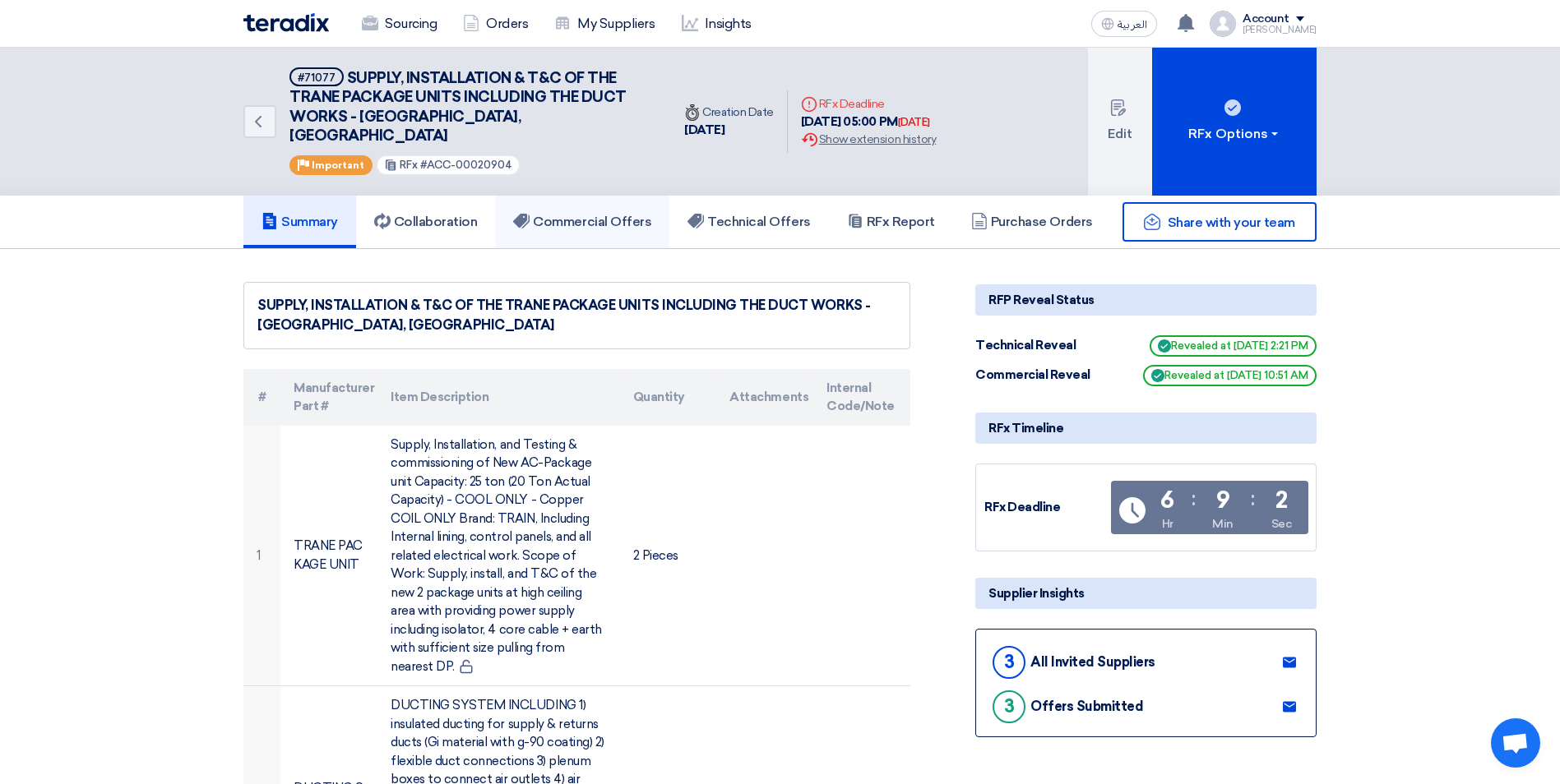
click at [617, 214] on h5 "Commercial Offers" at bounding box center [582, 222] width 138 height 17
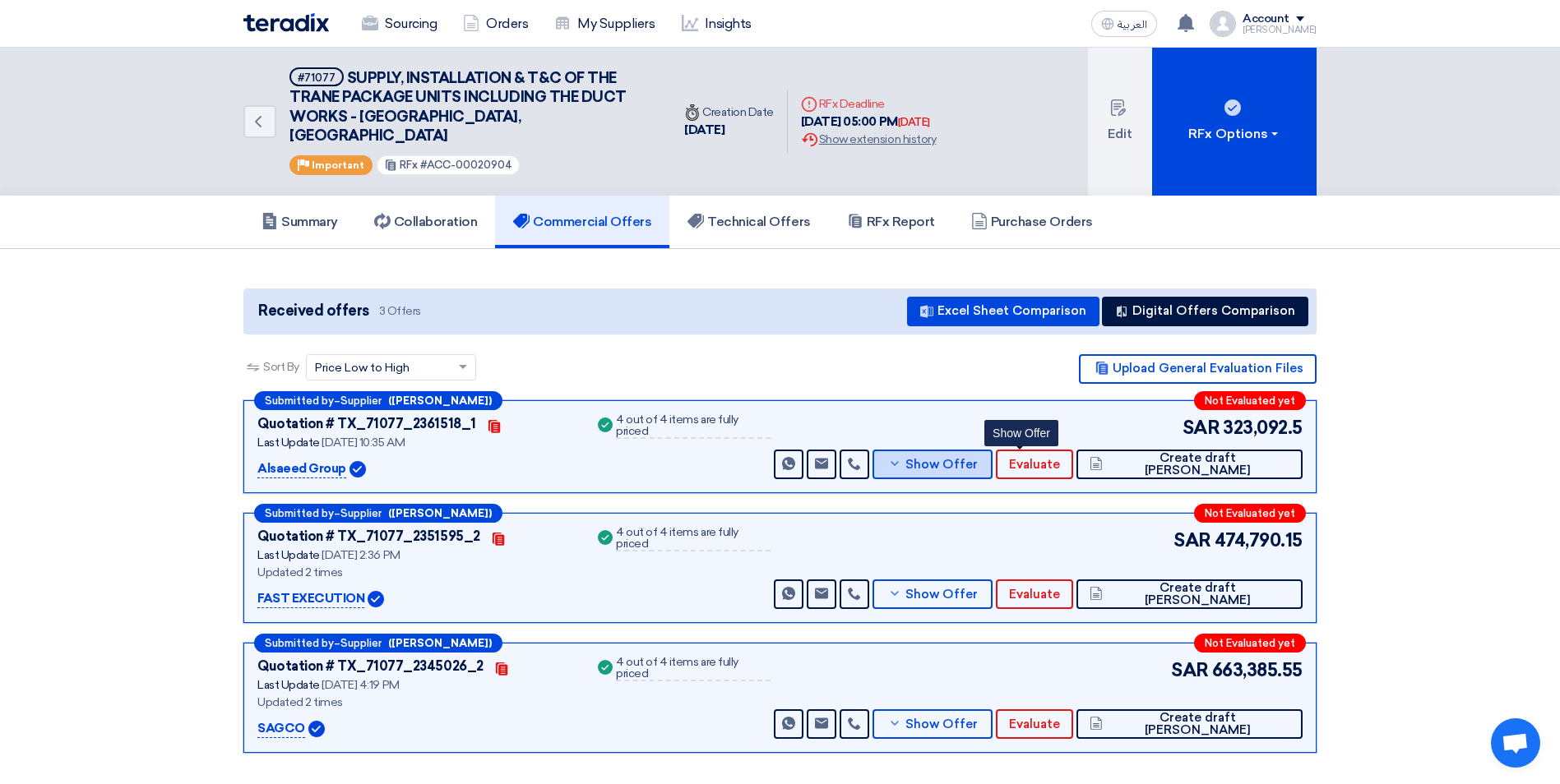
click at [977, 459] on span "Show Offer" at bounding box center [941, 465] width 72 height 12
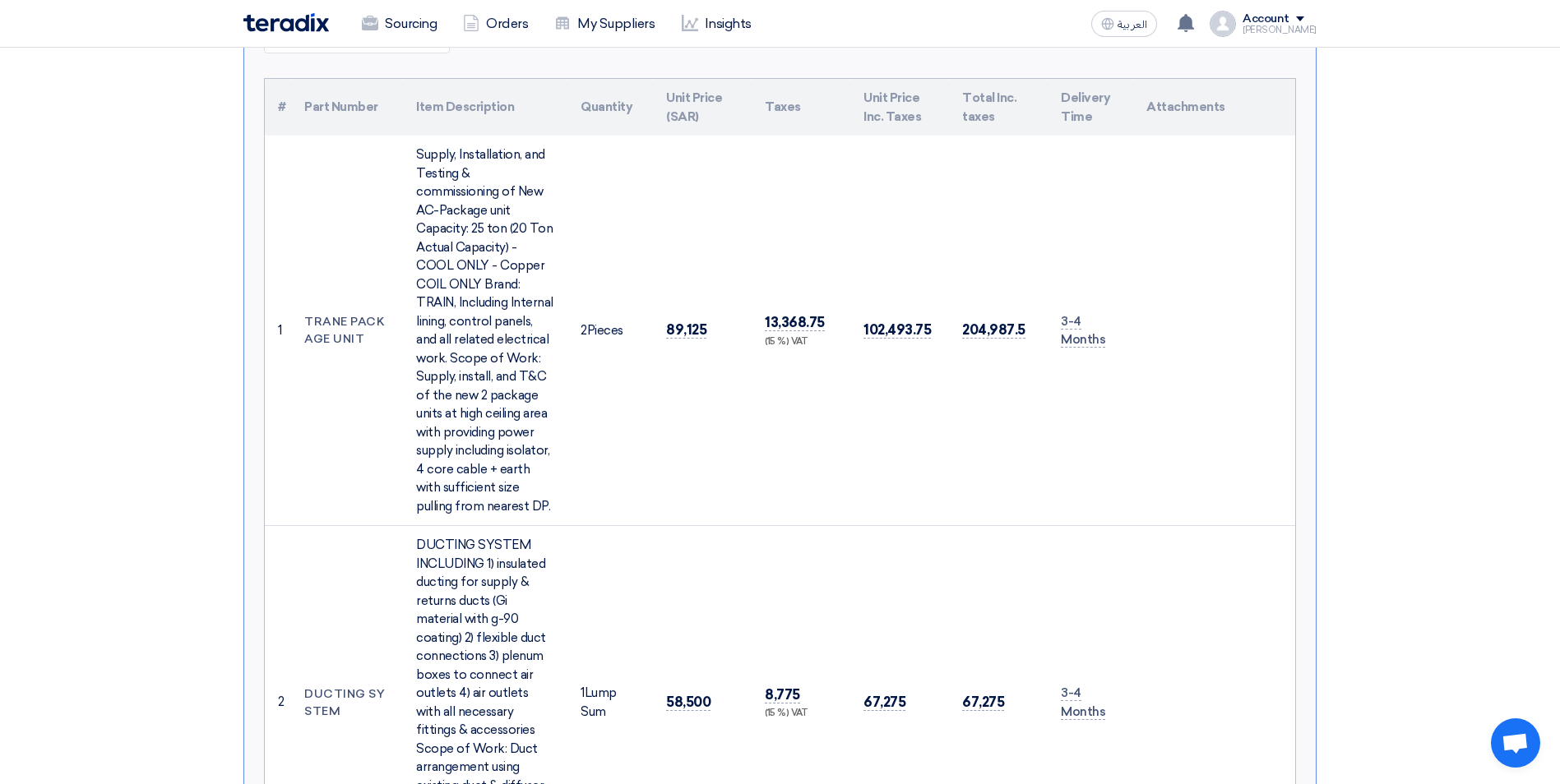
scroll to position [247, 0]
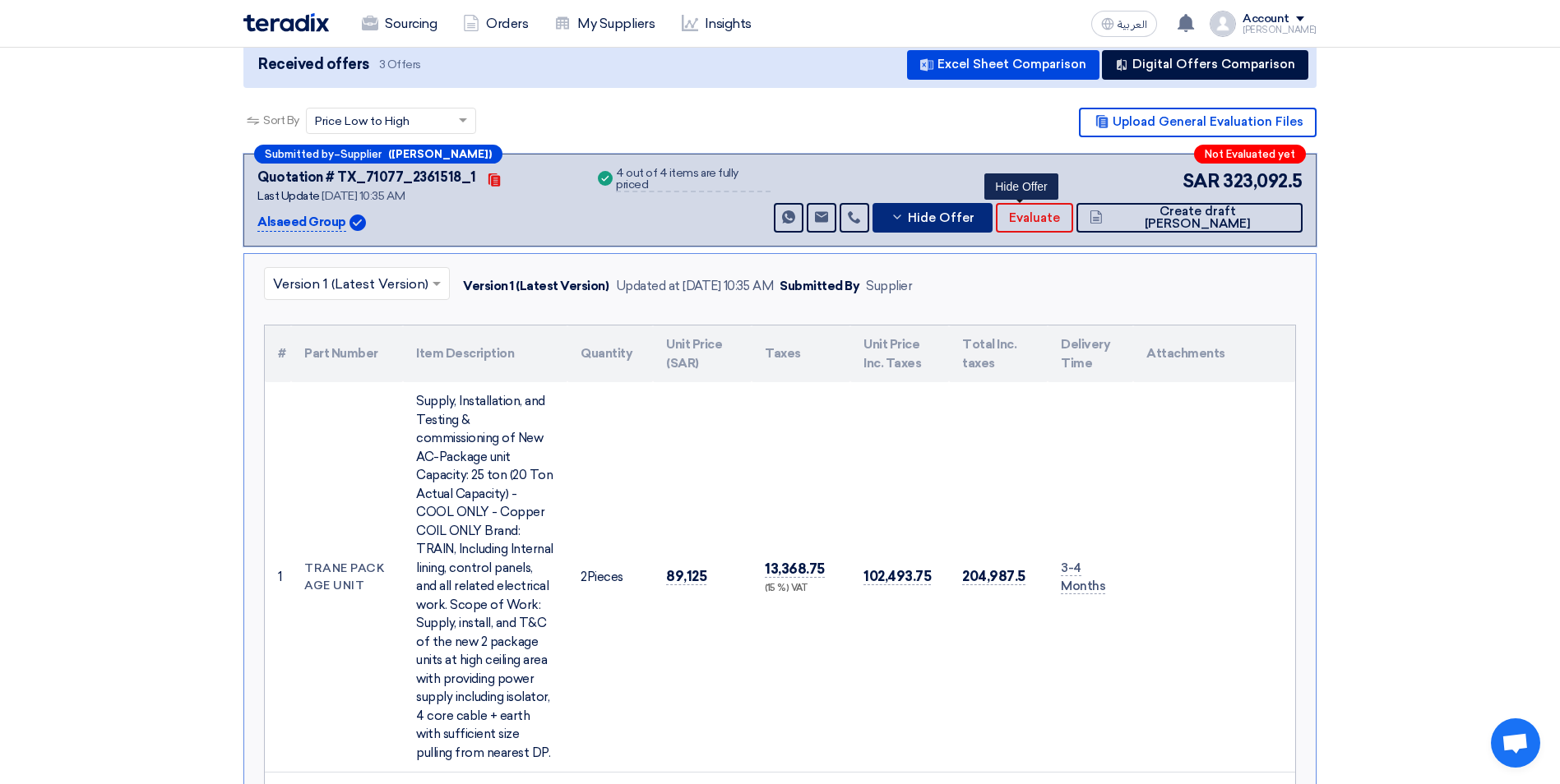
click at [975, 212] on span "Hide Offer" at bounding box center [941, 218] width 66 height 12
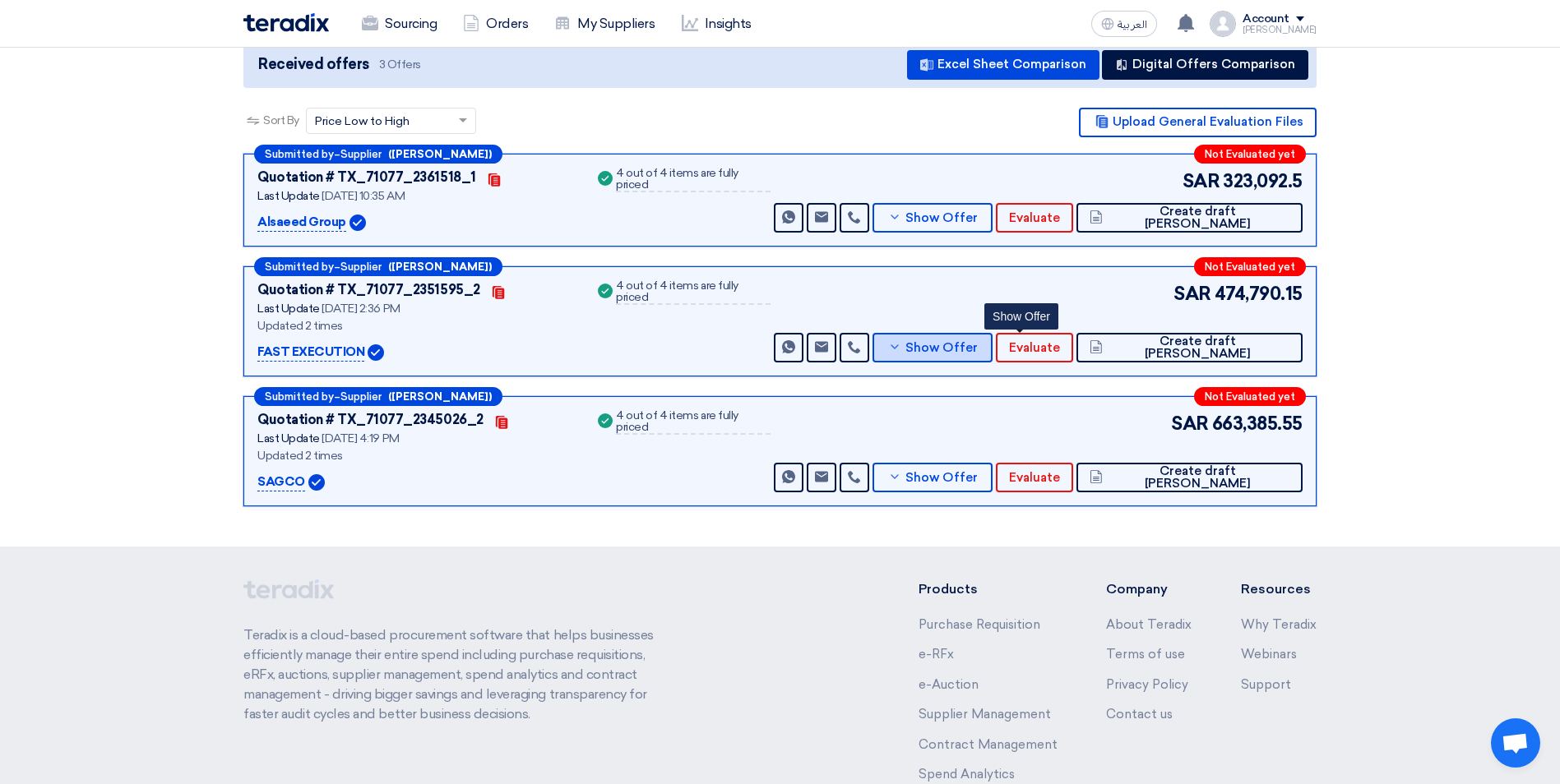
click at [992, 336] on button "Show Offer" at bounding box center [933, 348] width 120 height 30
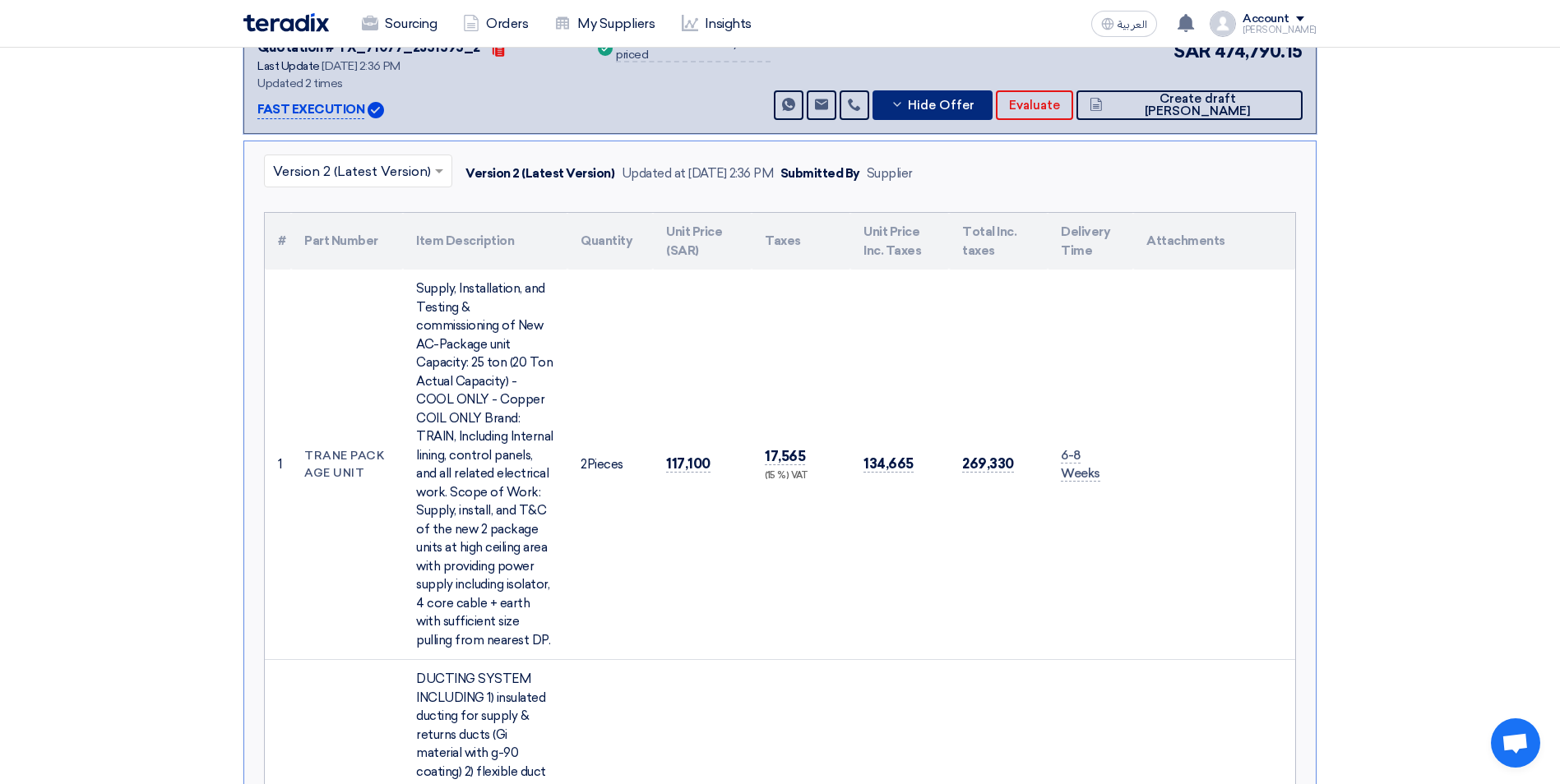
scroll to position [329, 0]
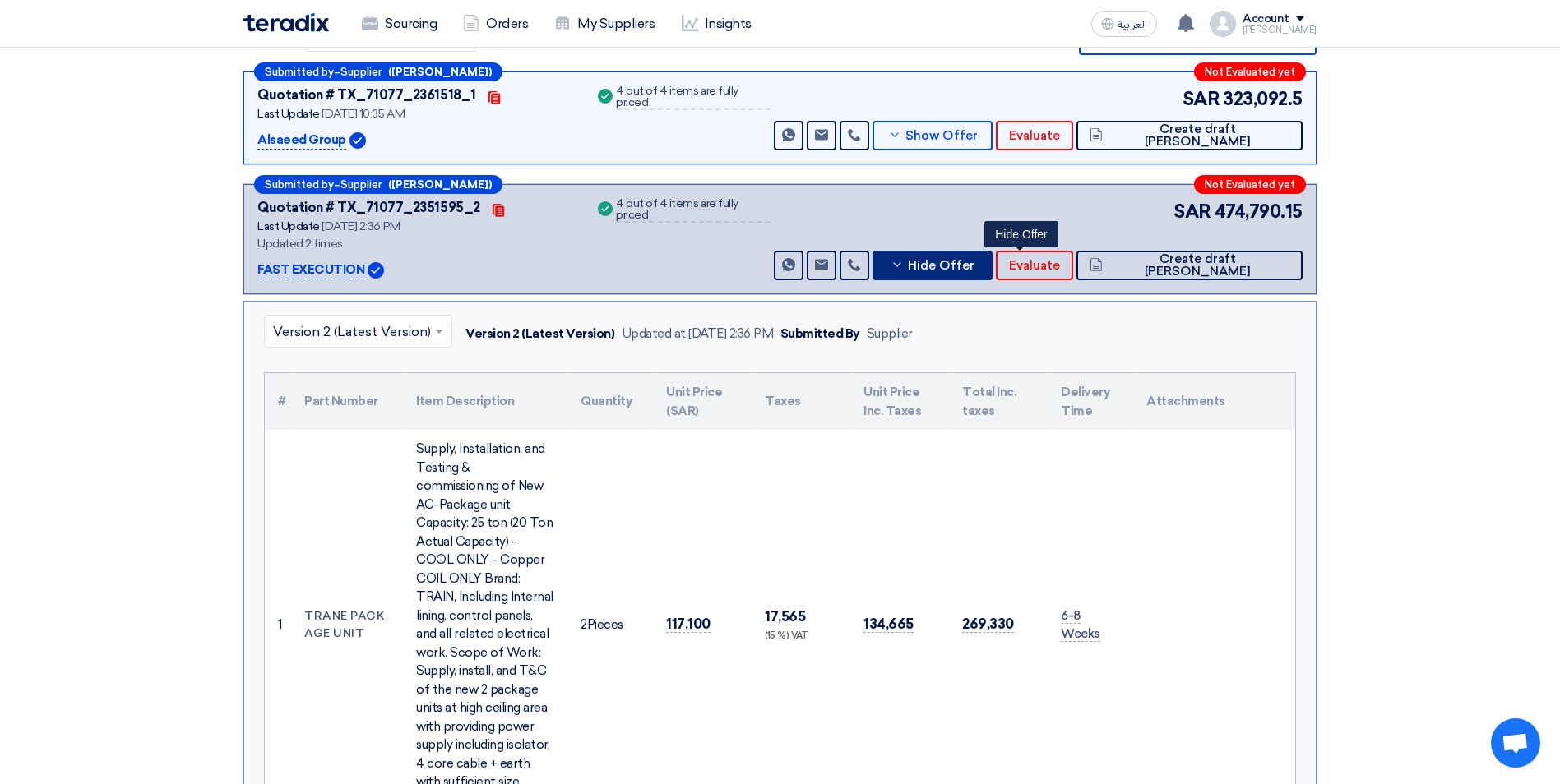
click at [975, 260] on span "Hide Offer" at bounding box center [941, 266] width 66 height 12
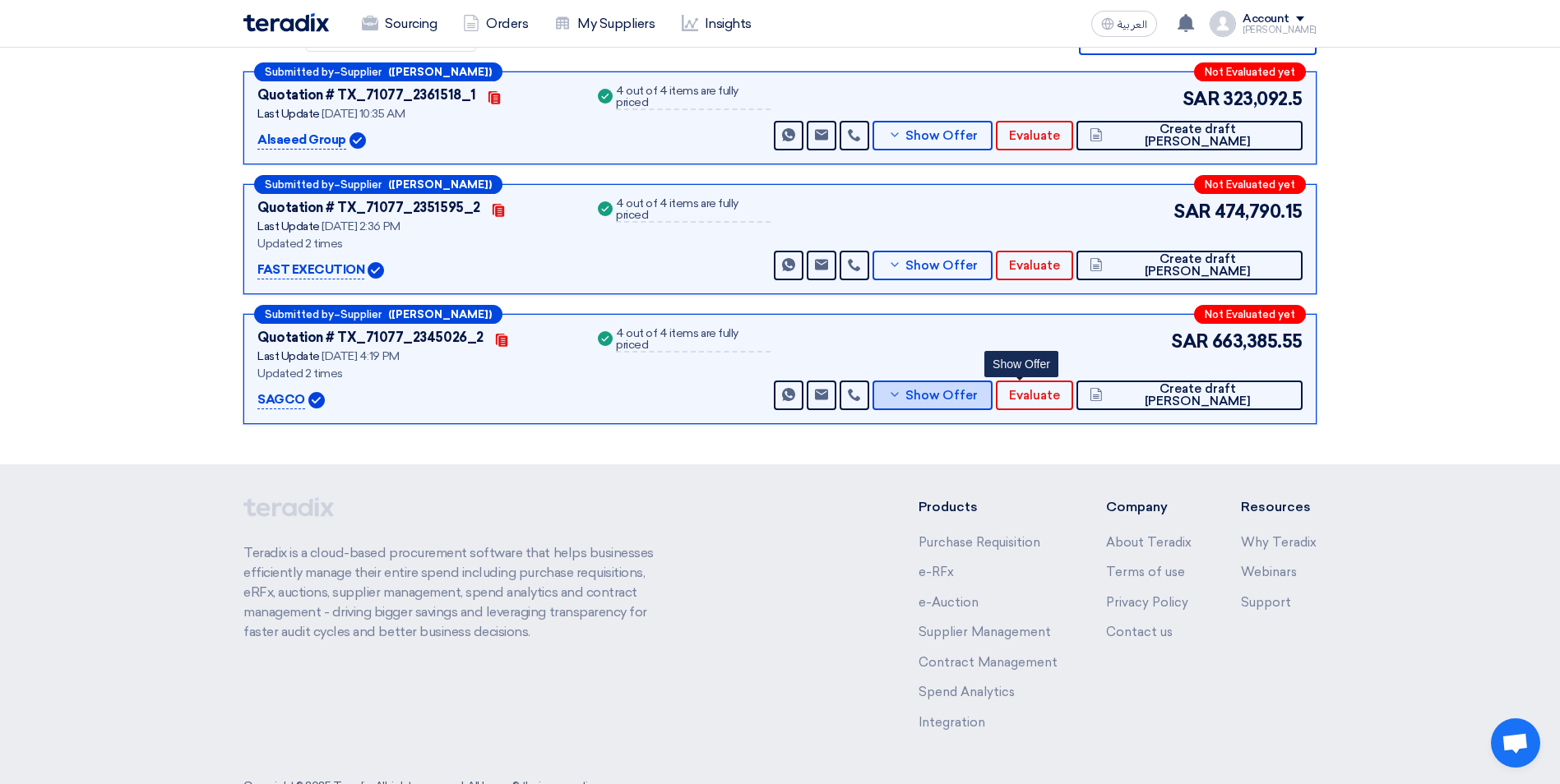
click at [992, 385] on button "Show Offer" at bounding box center [933, 395] width 120 height 30
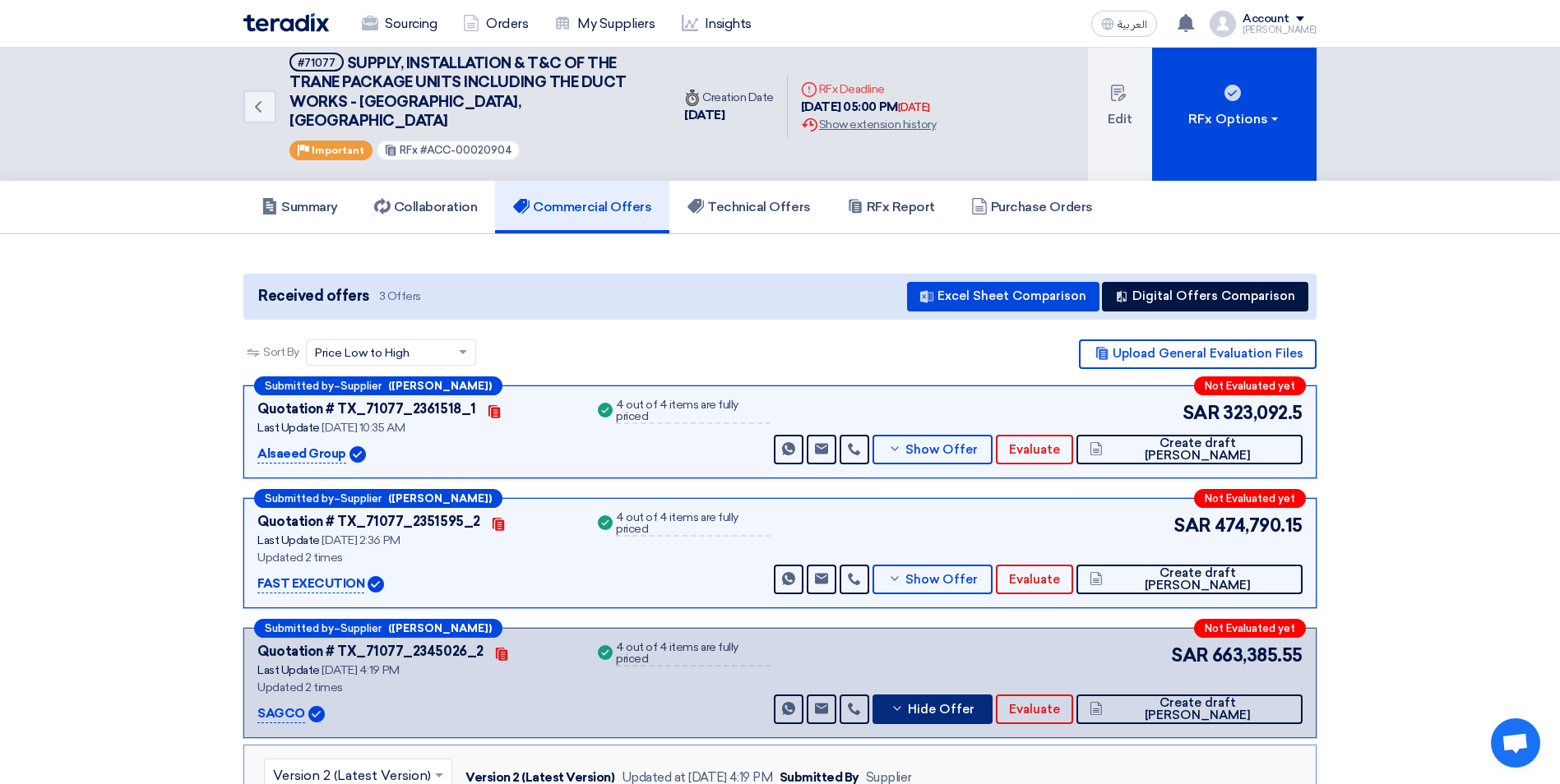
scroll to position [0, 0]
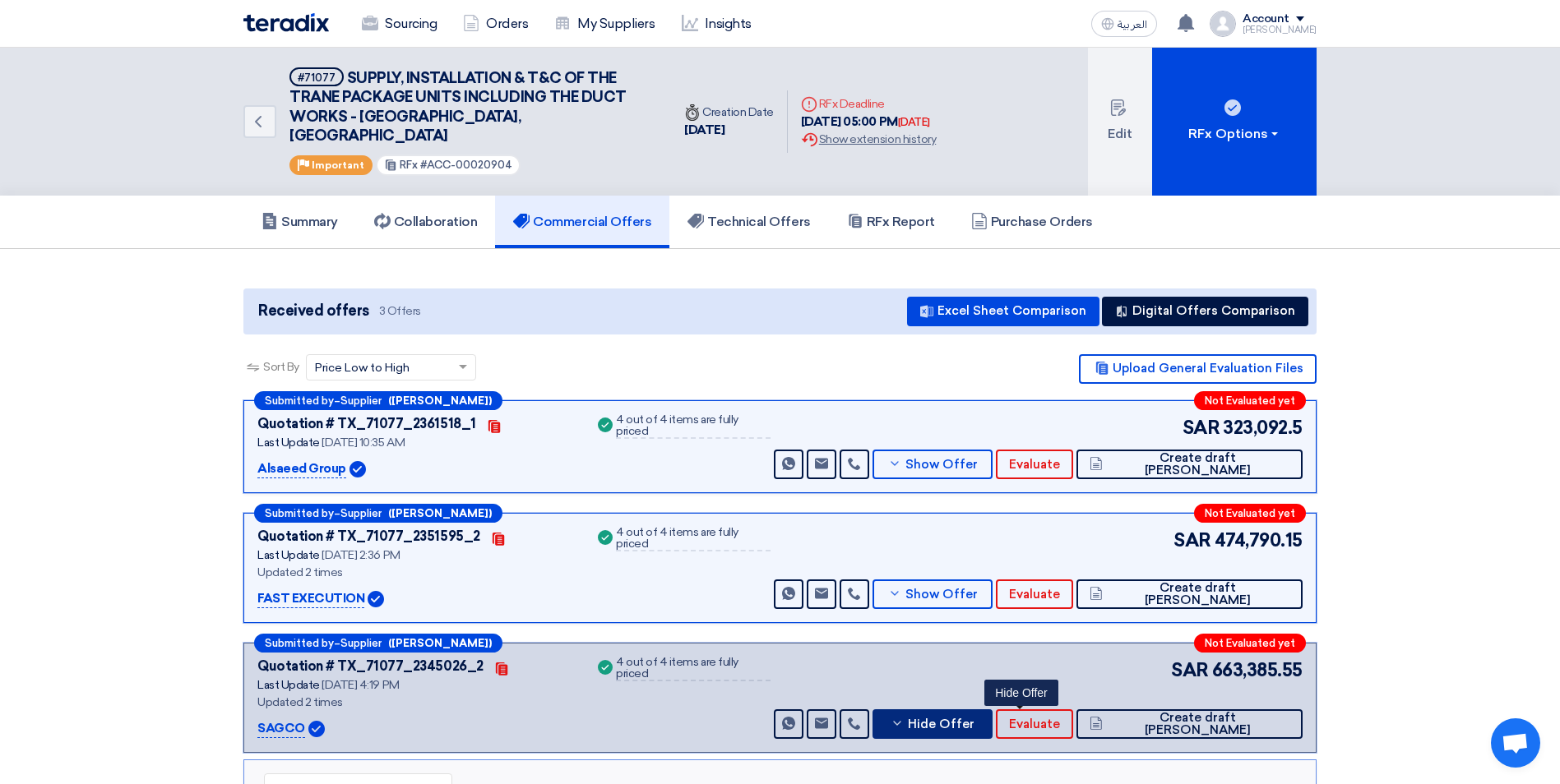
click at [901, 720] on use at bounding box center [897, 722] width 7 height 4
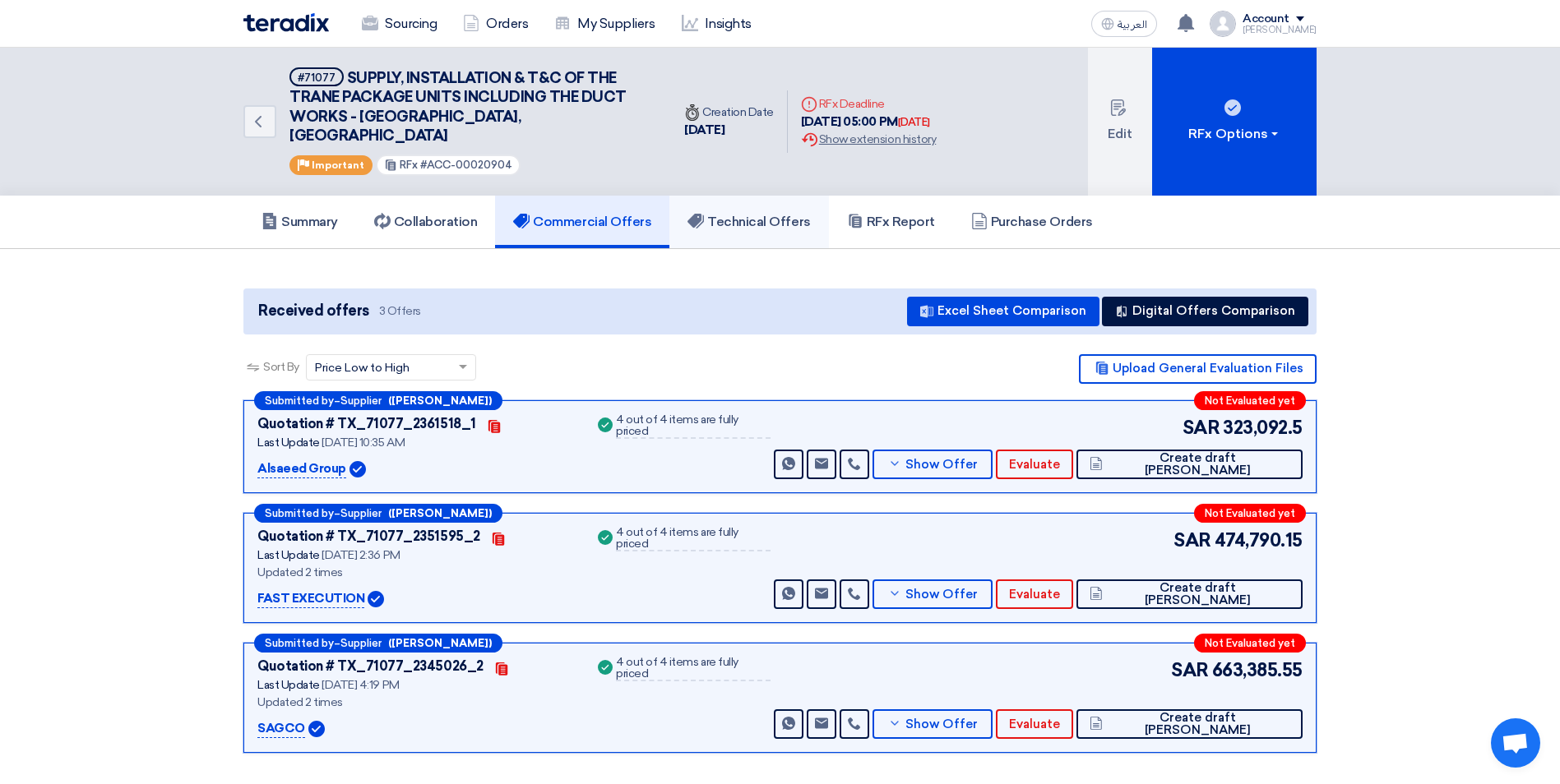
click at [716, 214] on h5 "Technical Offers" at bounding box center [749, 222] width 122 height 17
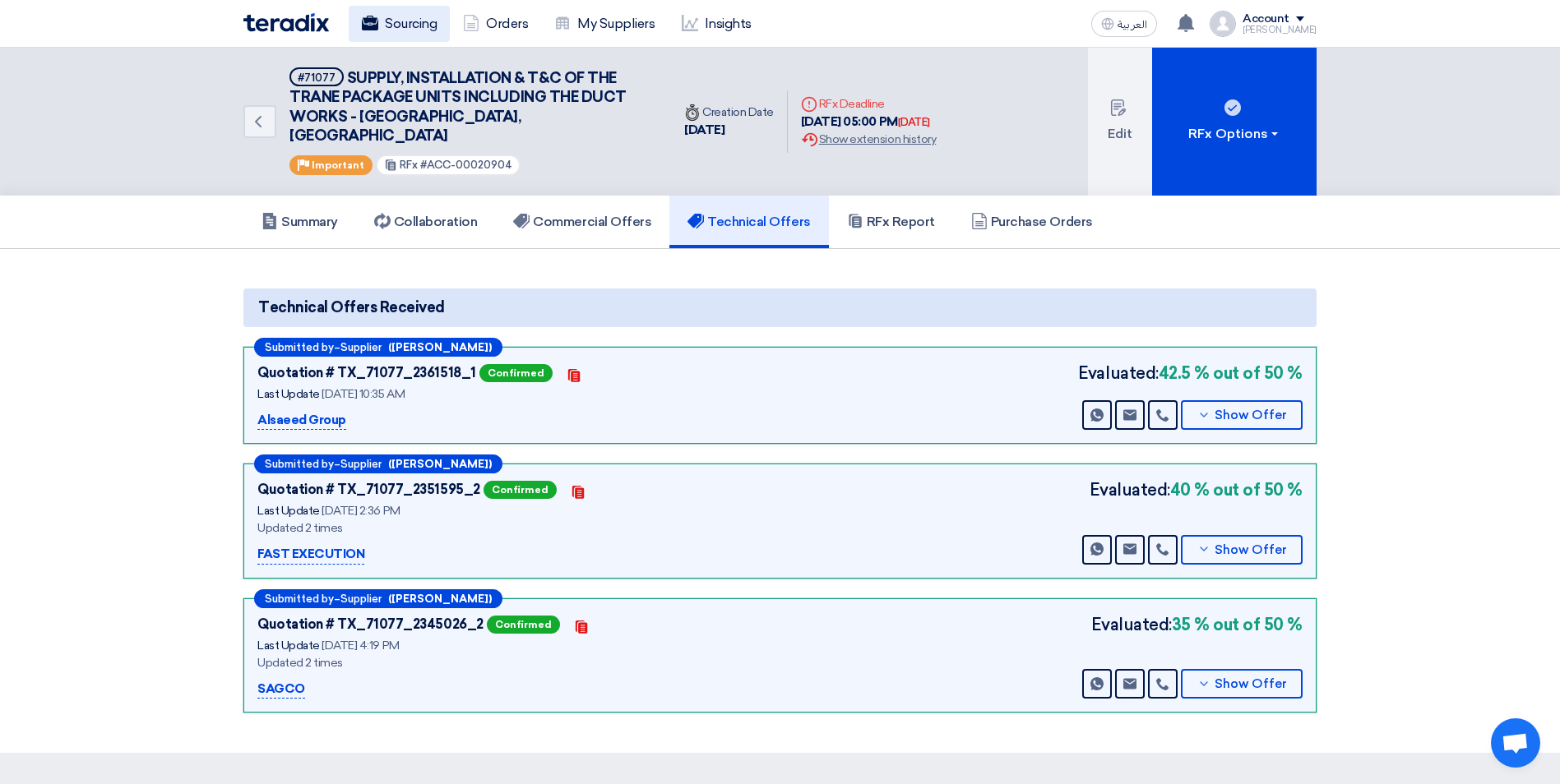
click at [427, 31] on link "Sourcing" at bounding box center [400, 24] width 101 height 36
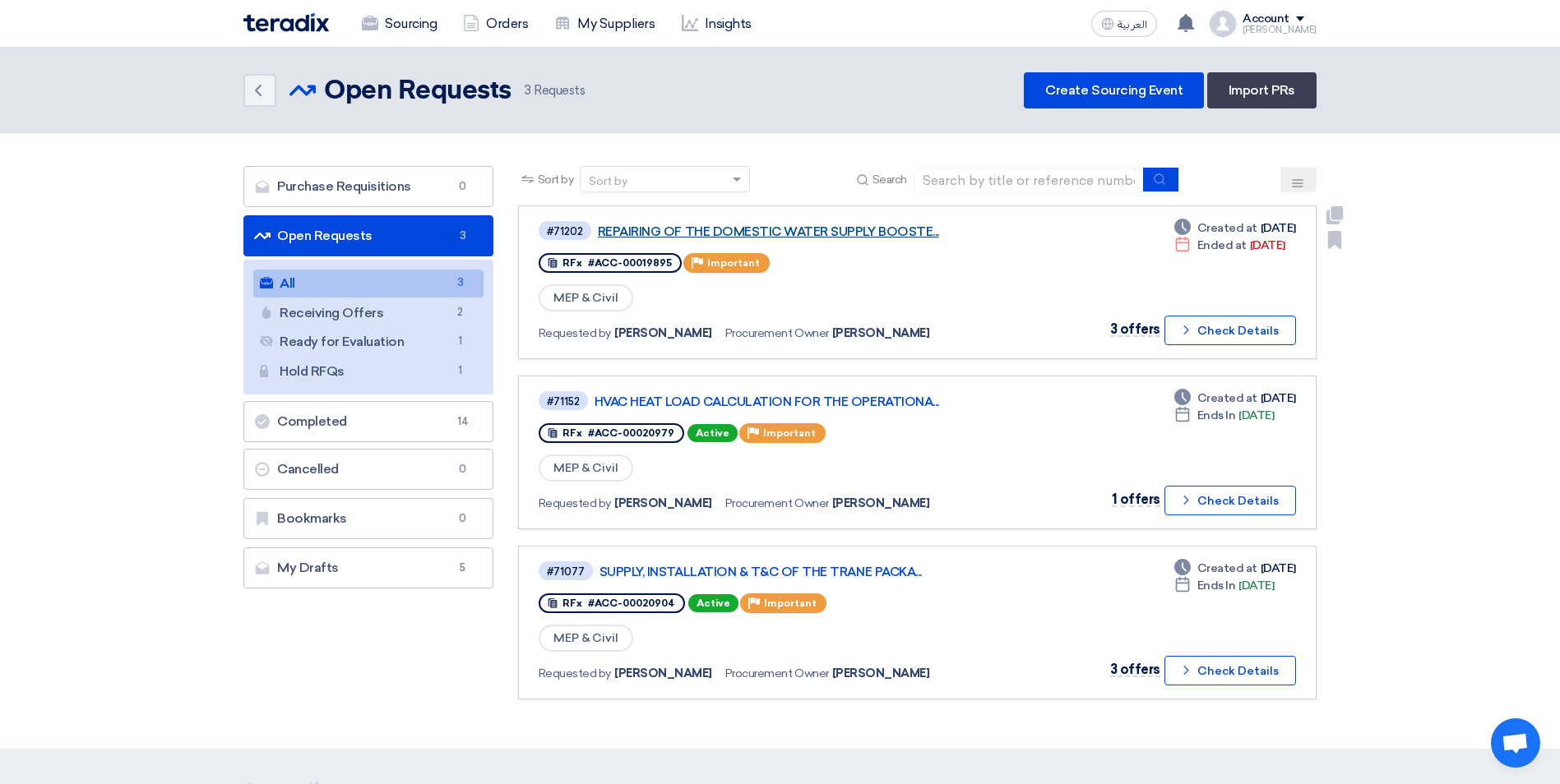
click at [757, 234] on link "REPAIRING OF THE DOMESTIC WATER SUPPLY BOOSTE..." at bounding box center [803, 231] width 411 height 15
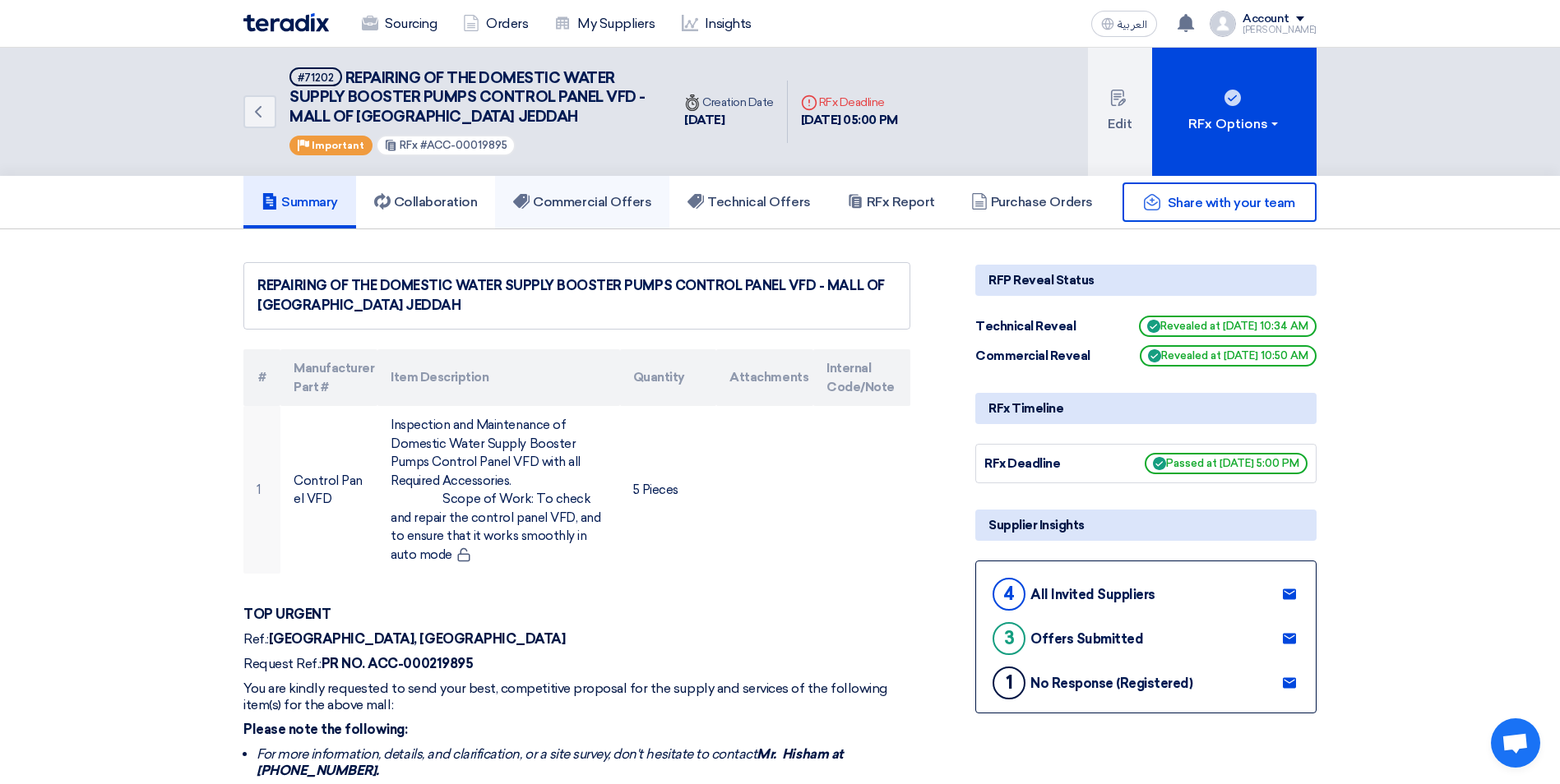
click at [647, 201] on h5 "Commercial Offers" at bounding box center [582, 201] width 138 height 17
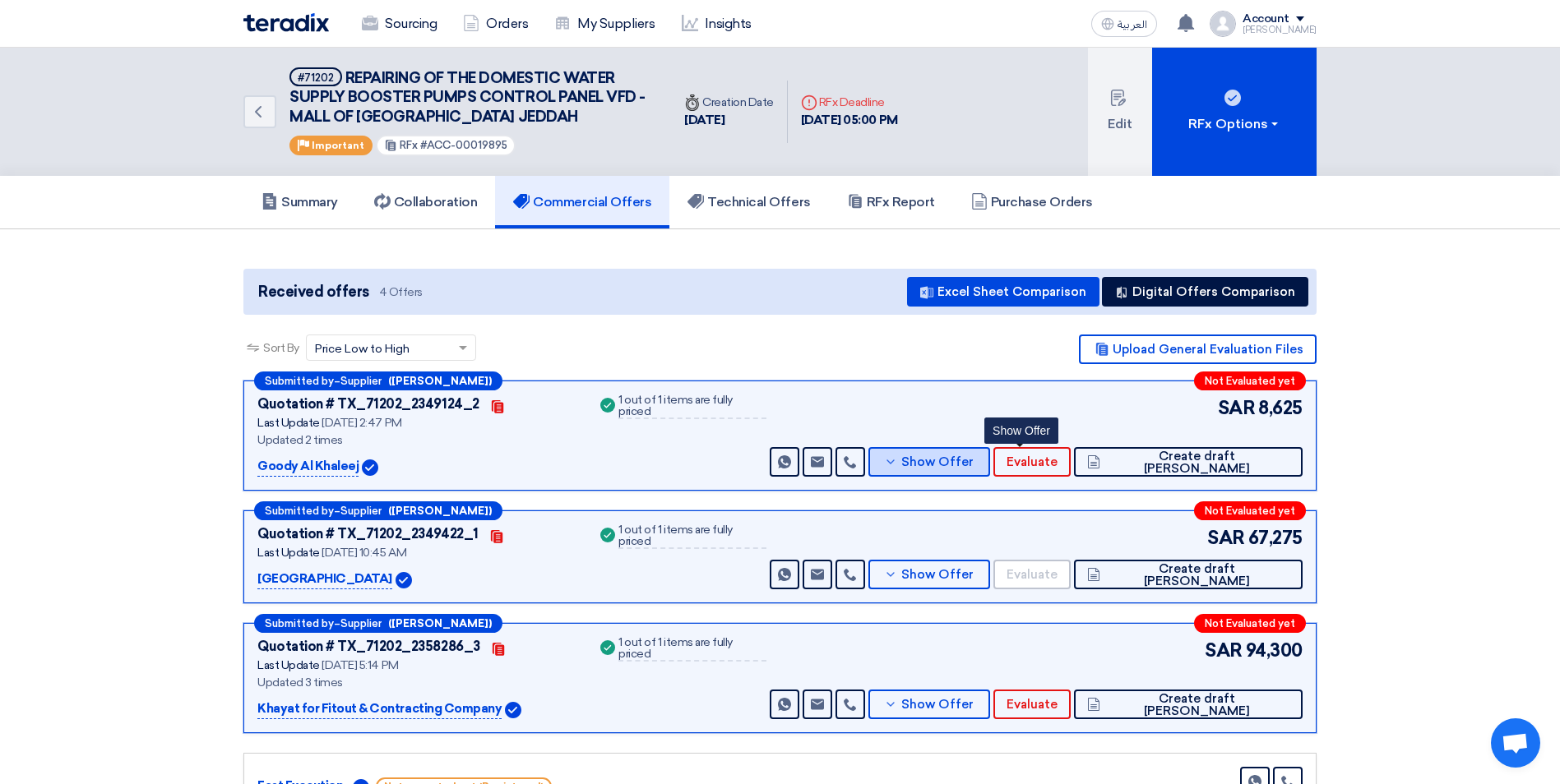
click at [974, 461] on span "Show Offer" at bounding box center [937, 462] width 72 height 12
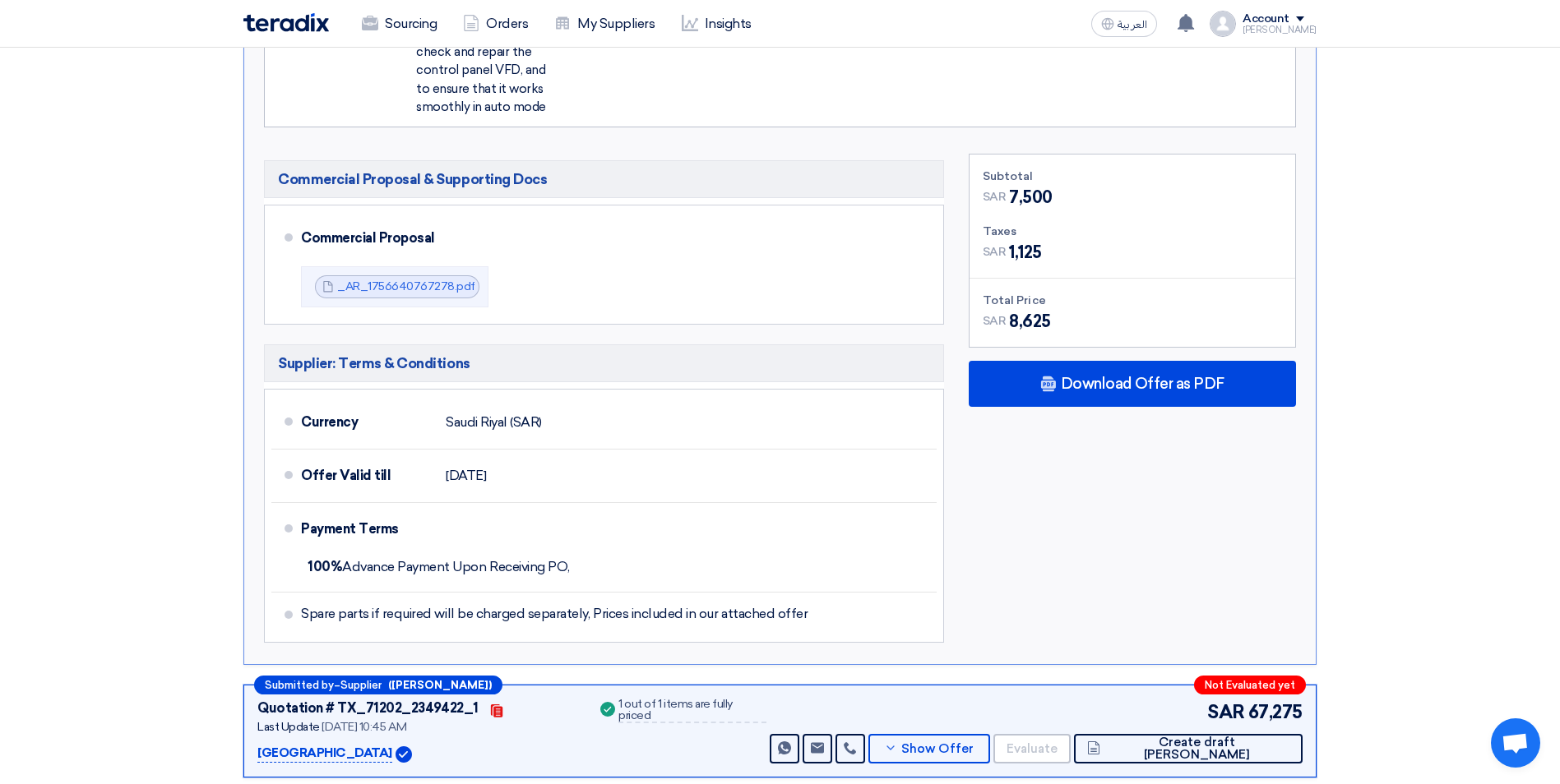
scroll to position [821, 0]
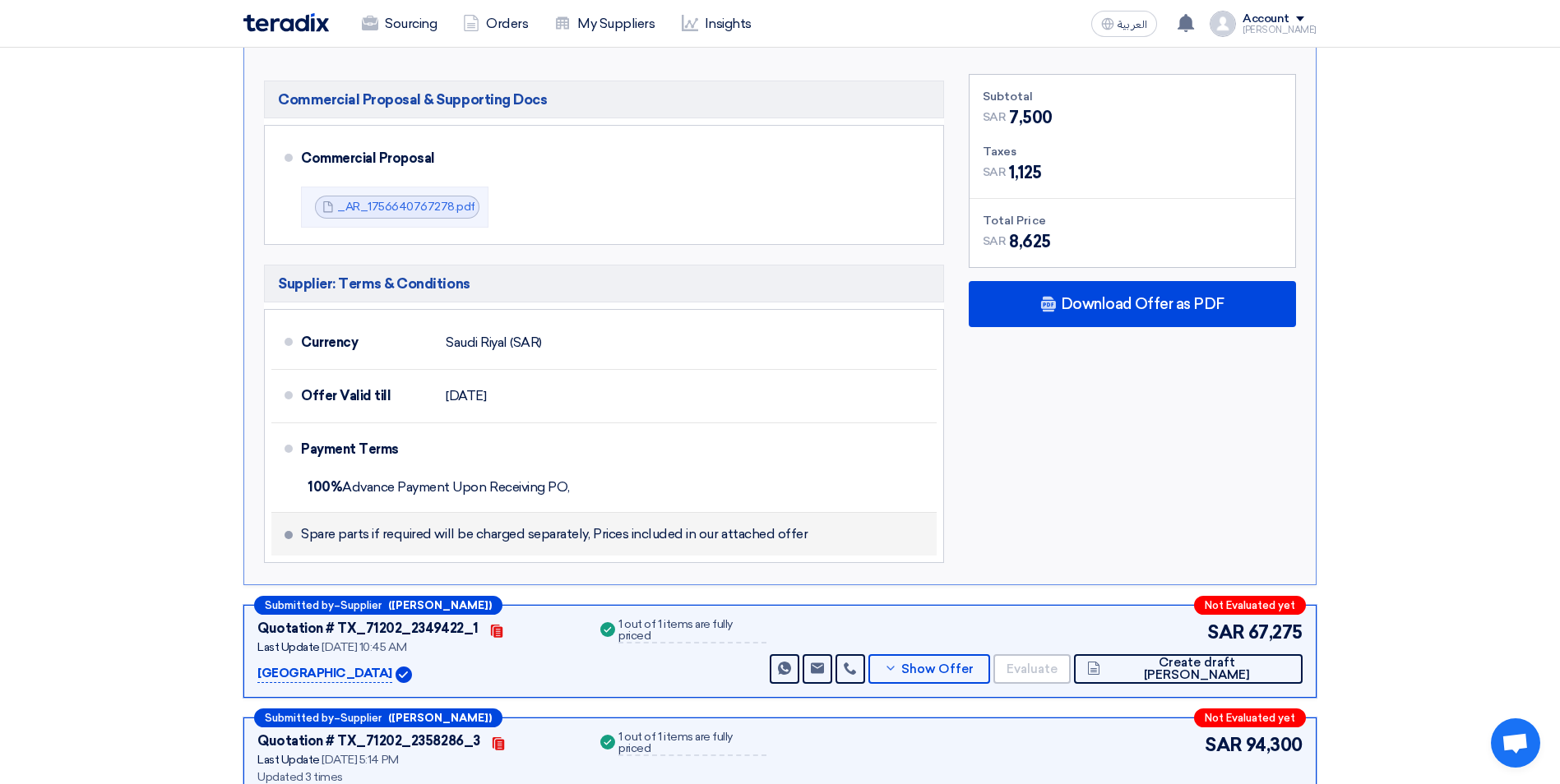
drag, startPoint x: 303, startPoint y: 535, endPoint x: 822, endPoint y: 542, distance: 519.0
click at [822, 542] on li "Spare parts if required will be charged separately, Prices included in our atta…" at bounding box center [604, 534] width 665 height 43
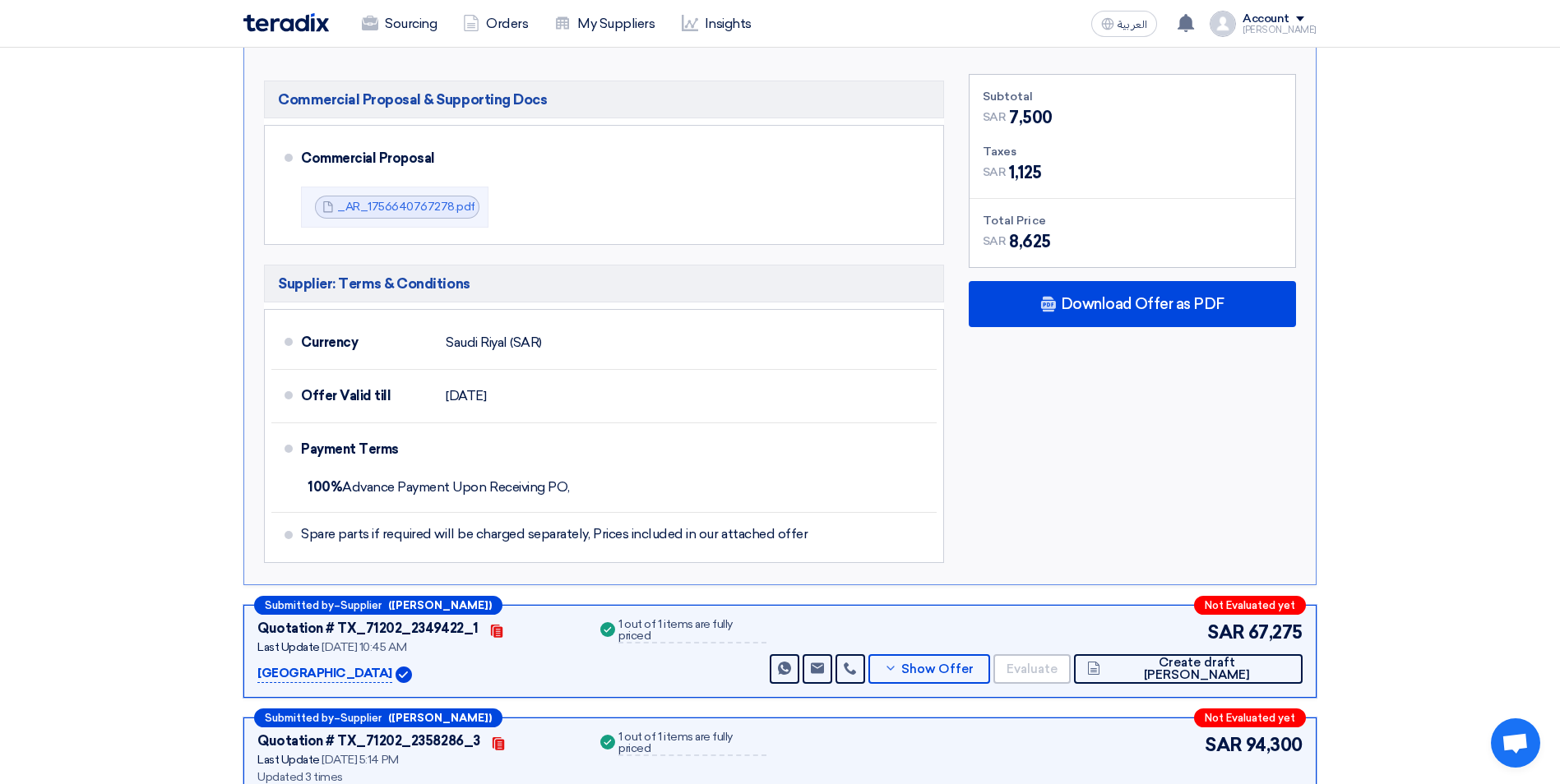
click at [1072, 532] on div "Subtotal SAR 7,500 Taxes SAR 1,125 Total Price SAR" at bounding box center [1132, 323] width 352 height 497
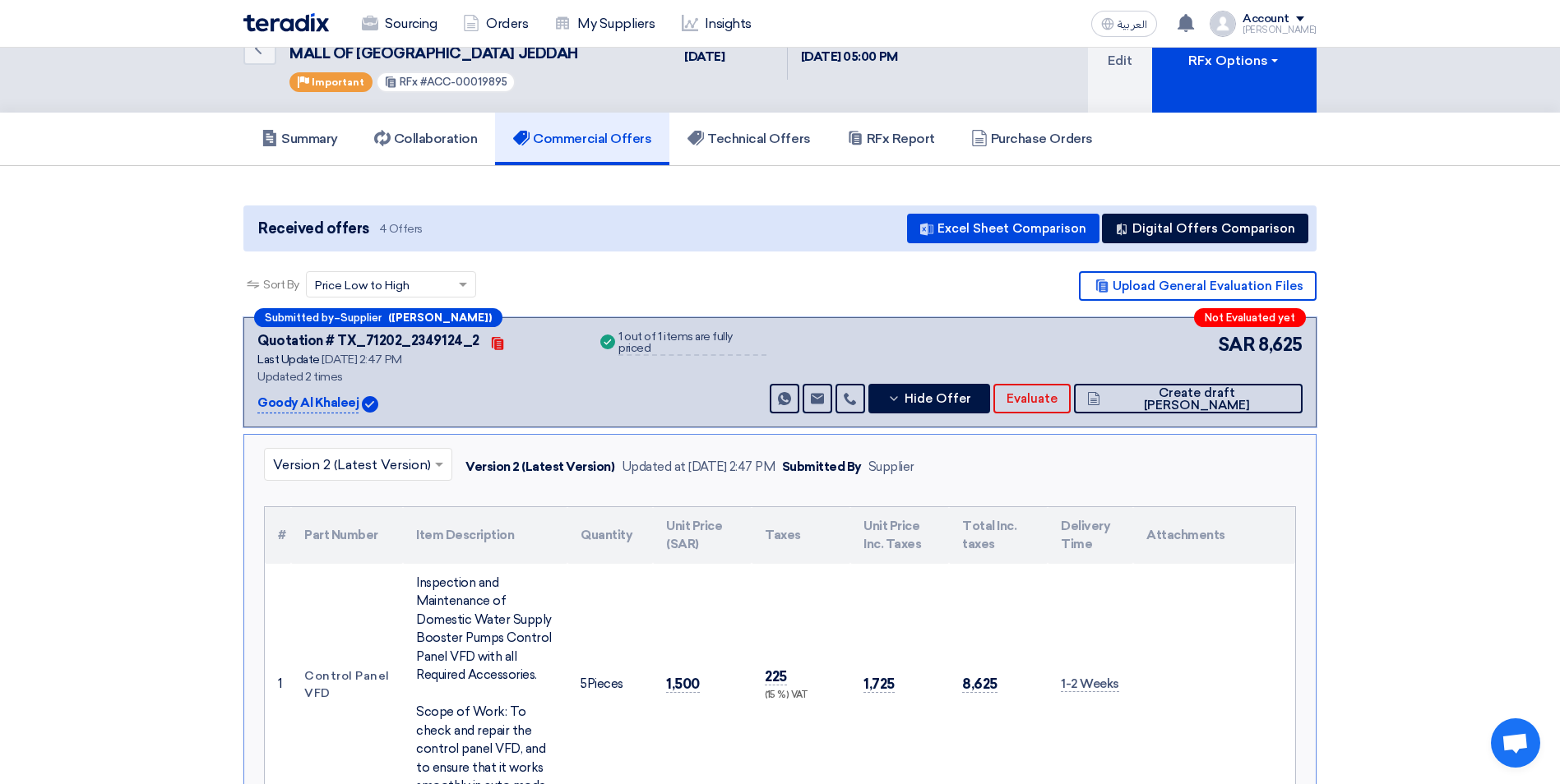
scroll to position [0, 0]
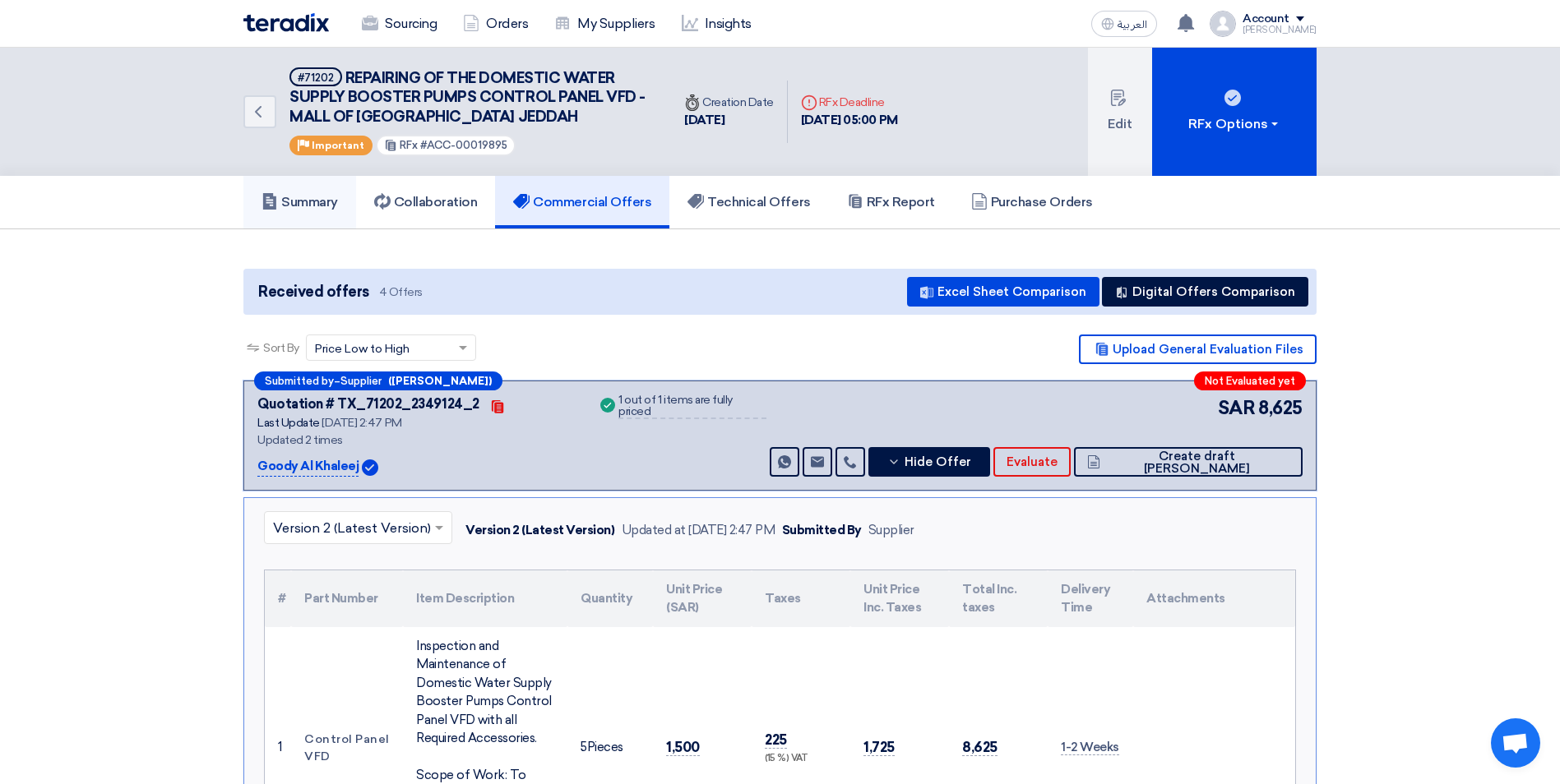
click at [320, 208] on h5 "Summary" at bounding box center [300, 201] width 77 height 17
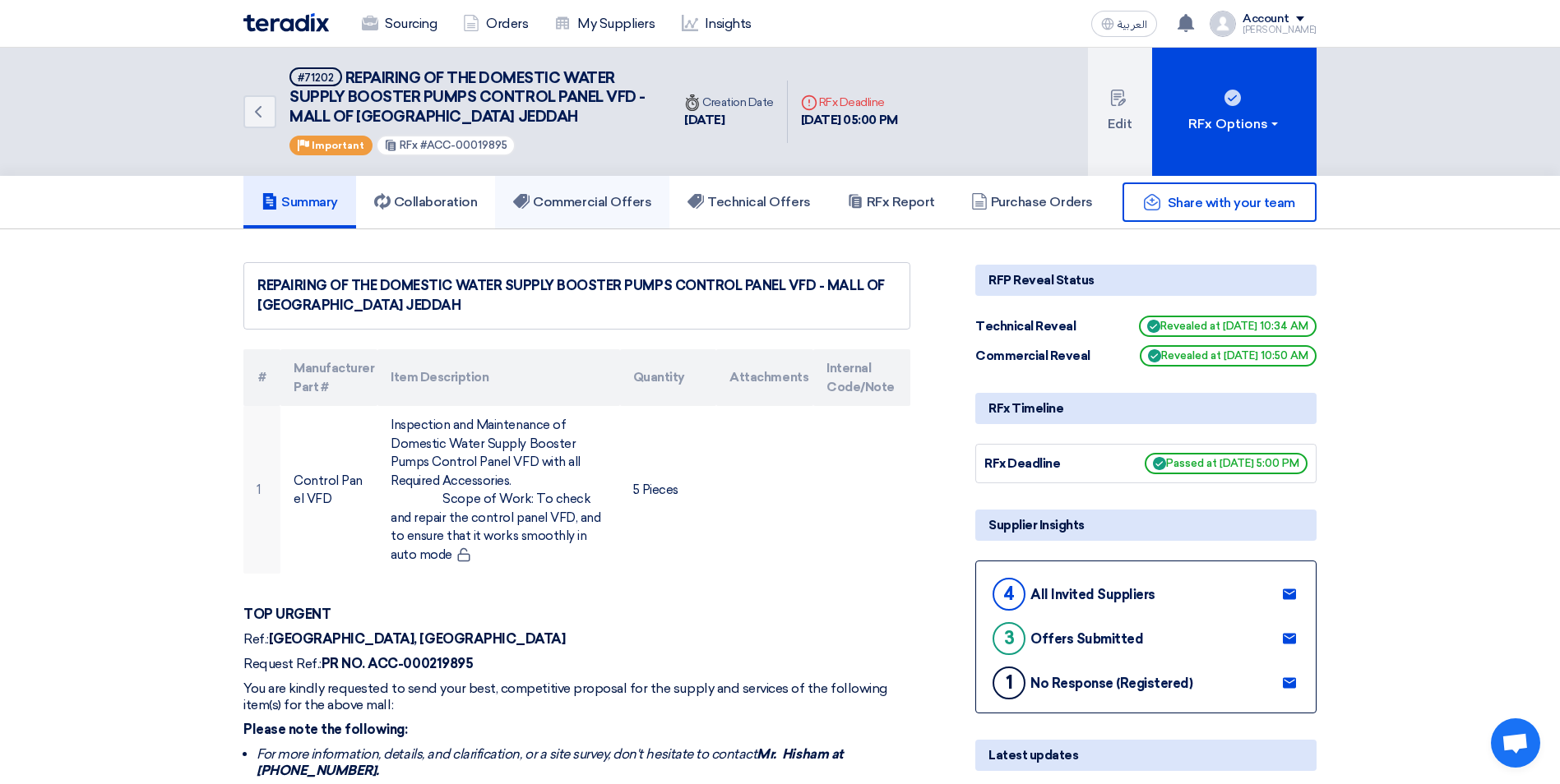
click at [633, 205] on h5 "Commercial Offers" at bounding box center [582, 201] width 138 height 17
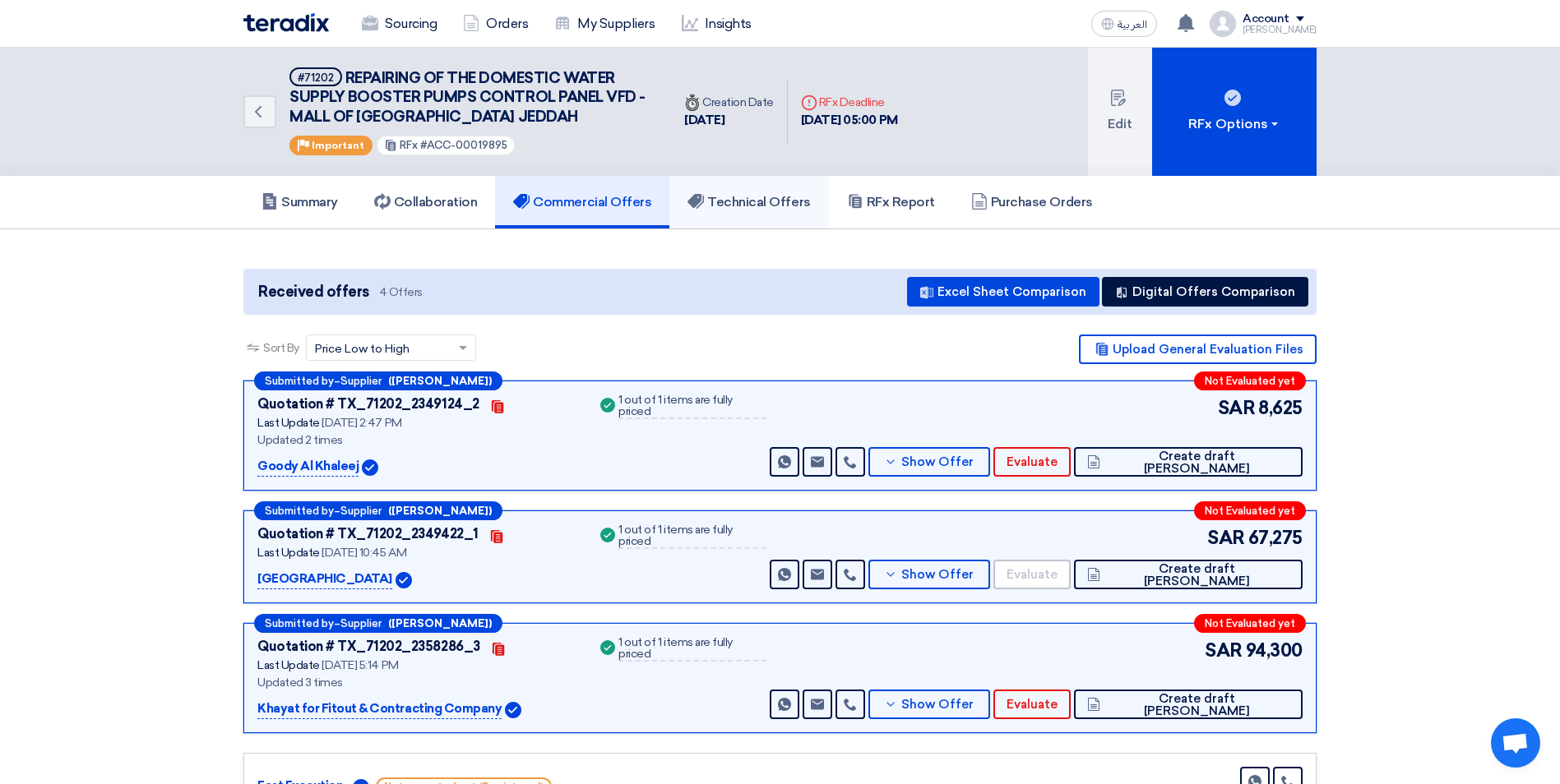
click at [751, 196] on h5 "Technical Offers" at bounding box center [749, 201] width 122 height 17
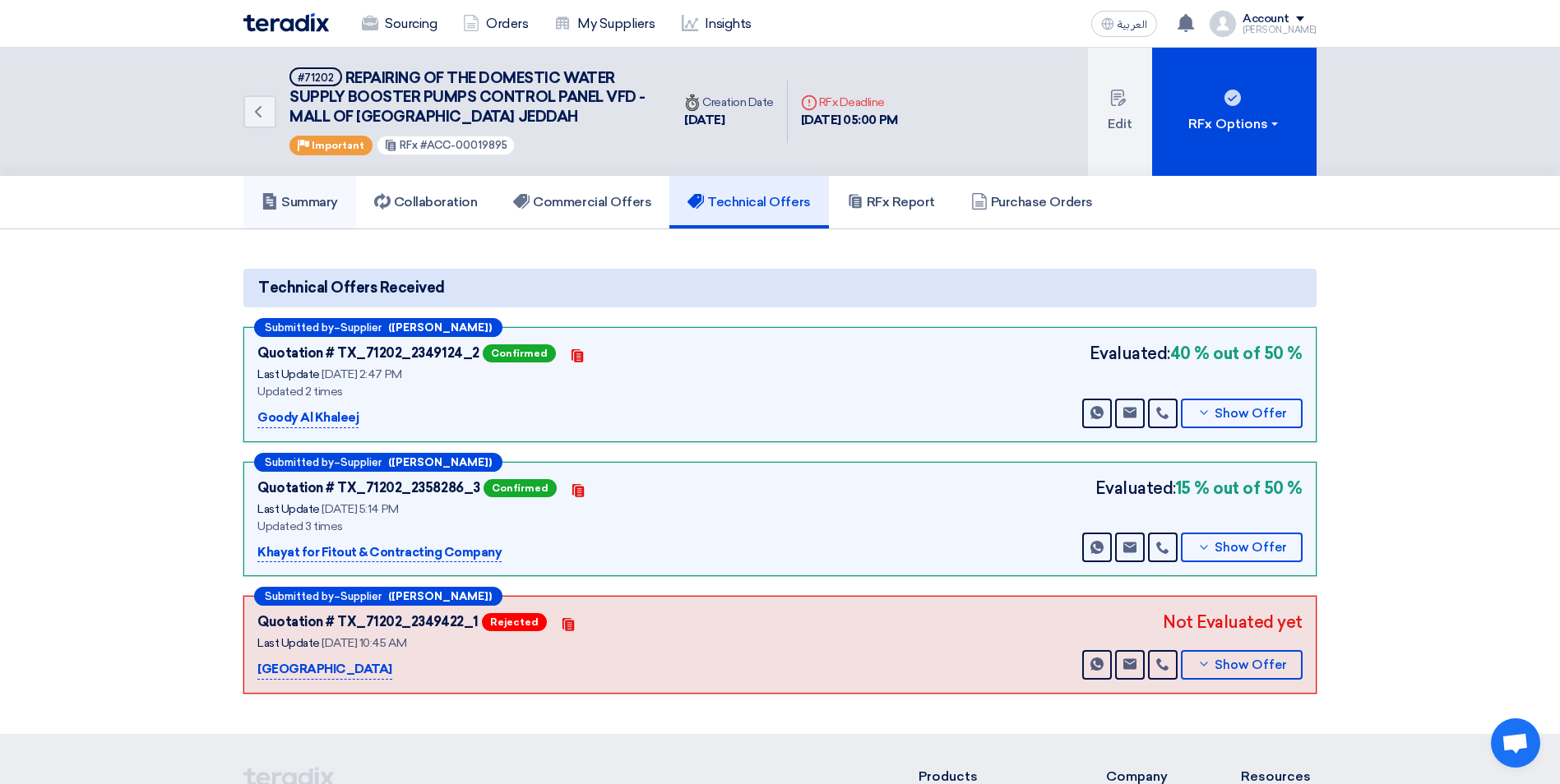
click at [303, 199] on h5 "Summary" at bounding box center [300, 201] width 77 height 17
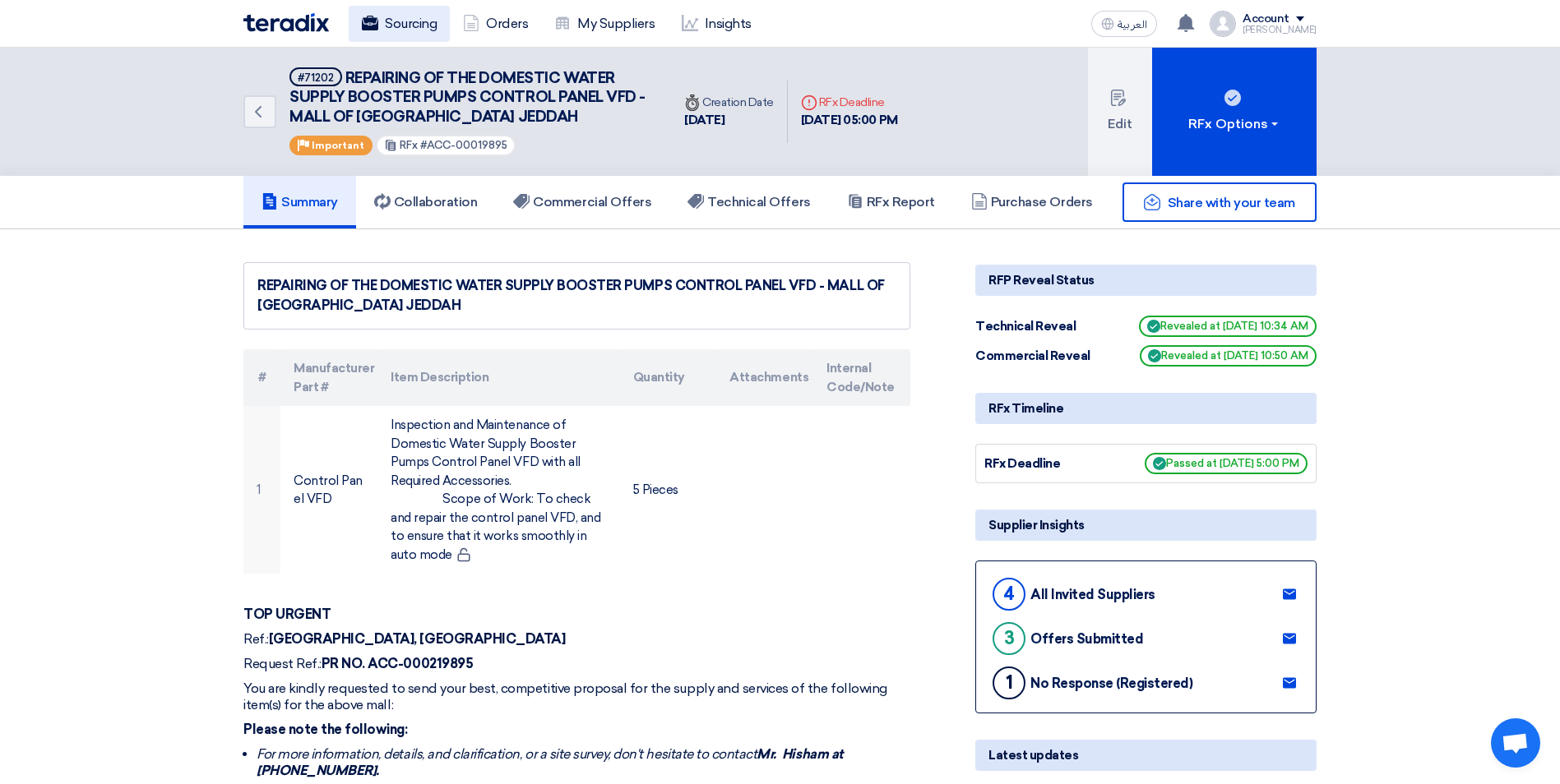
click at [413, 30] on link "Sourcing" at bounding box center [400, 24] width 101 height 36
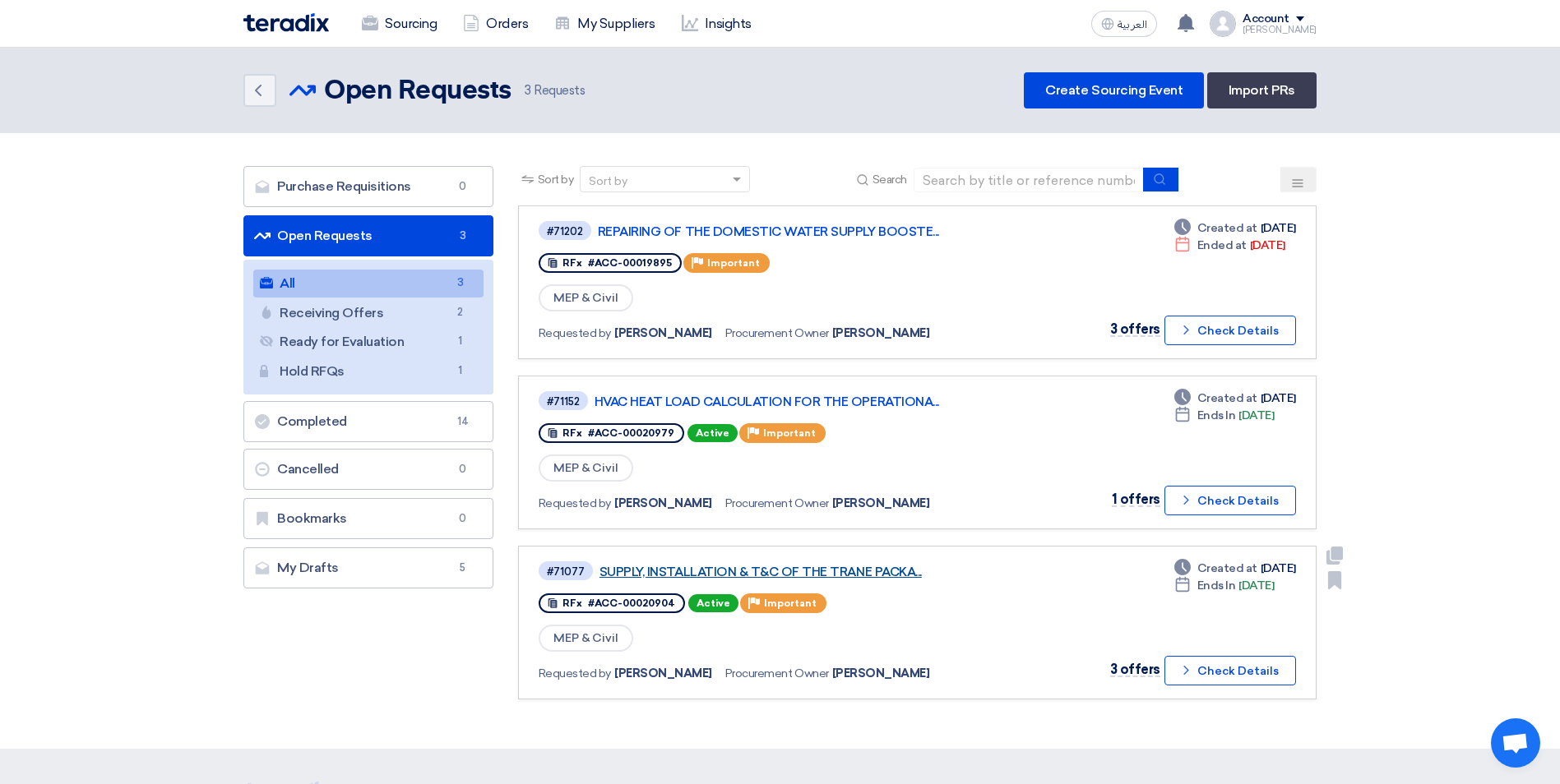
click at [868, 569] on link "SUPPLY, INSTALLATION & T&C OF THE TRANE PACKA..." at bounding box center [804, 571] width 411 height 15
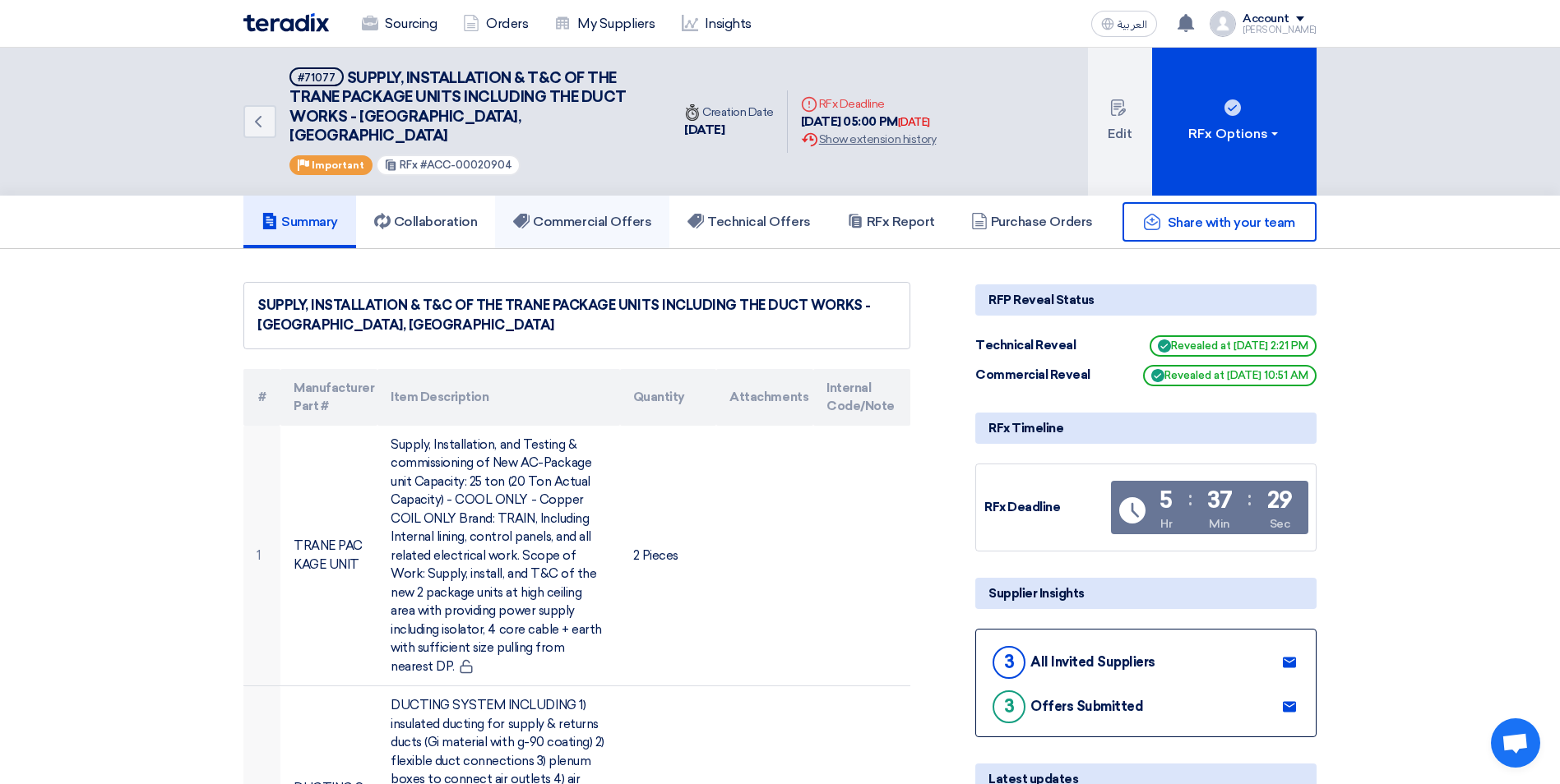
click at [589, 214] on h5 "Commercial Offers" at bounding box center [582, 222] width 138 height 17
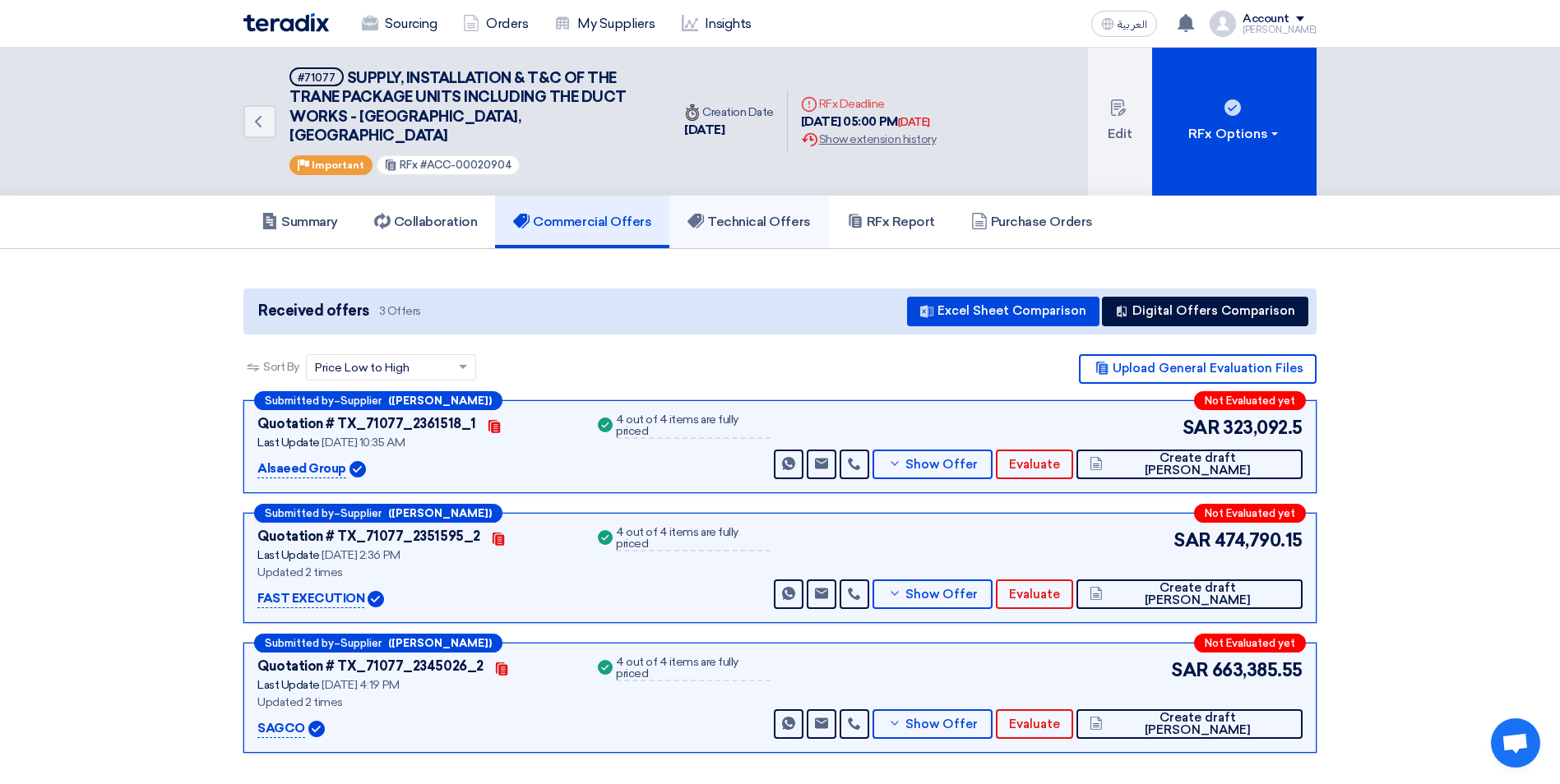
click at [763, 214] on h5 "Technical Offers" at bounding box center [749, 222] width 122 height 17
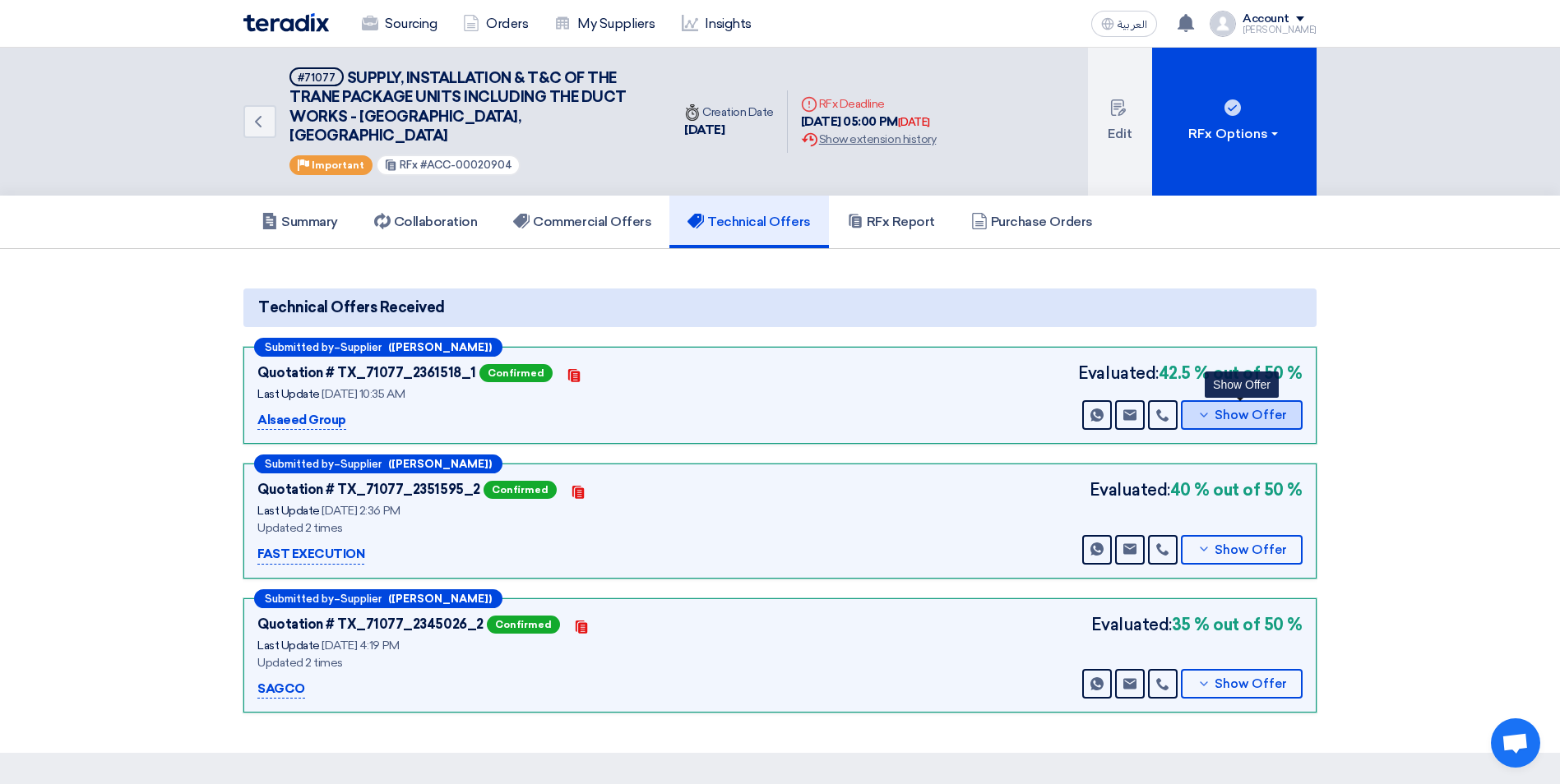
click at [1201, 408] on icon at bounding box center [1203, 414] width 13 height 13
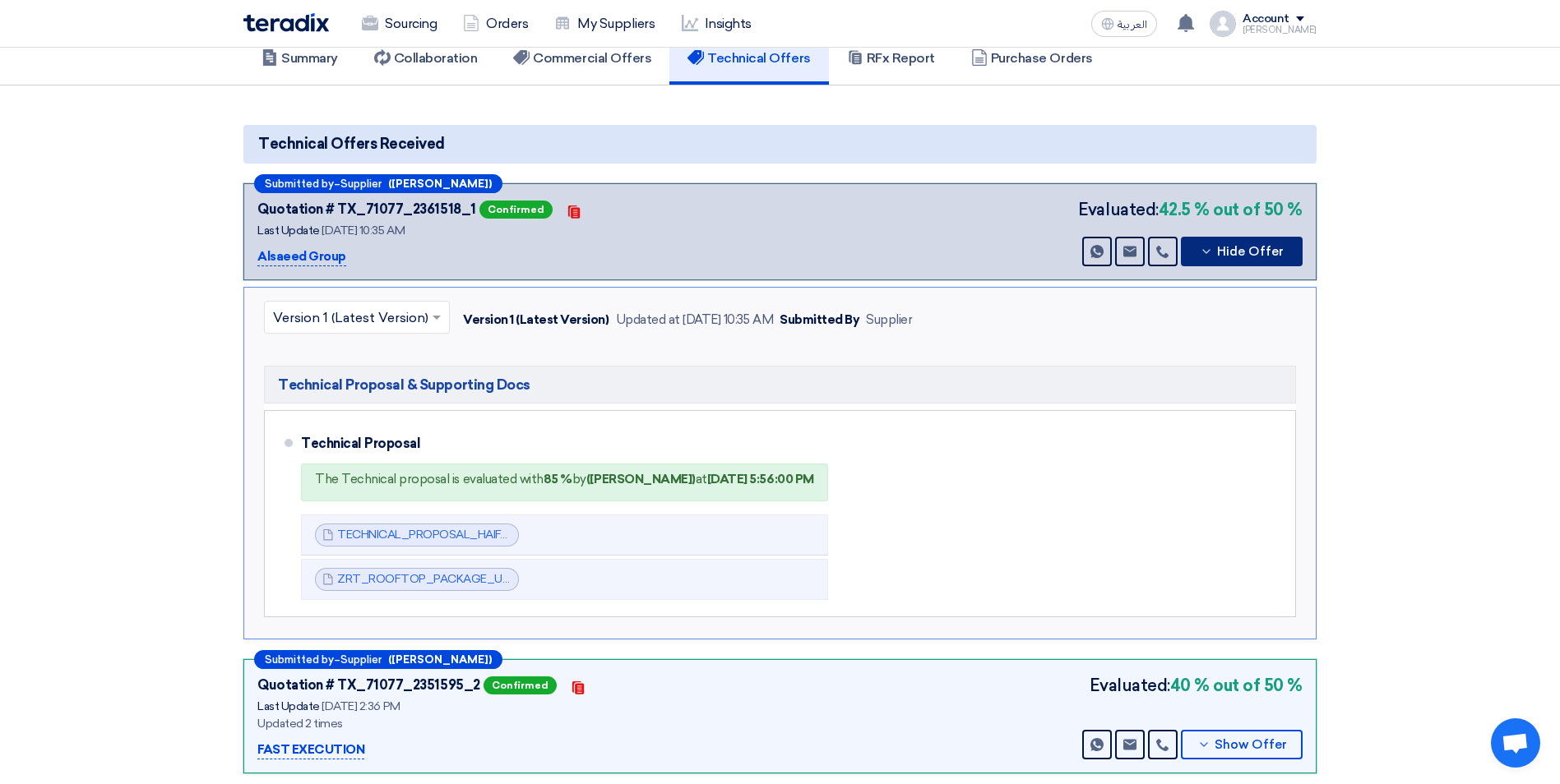
scroll to position [164, 0]
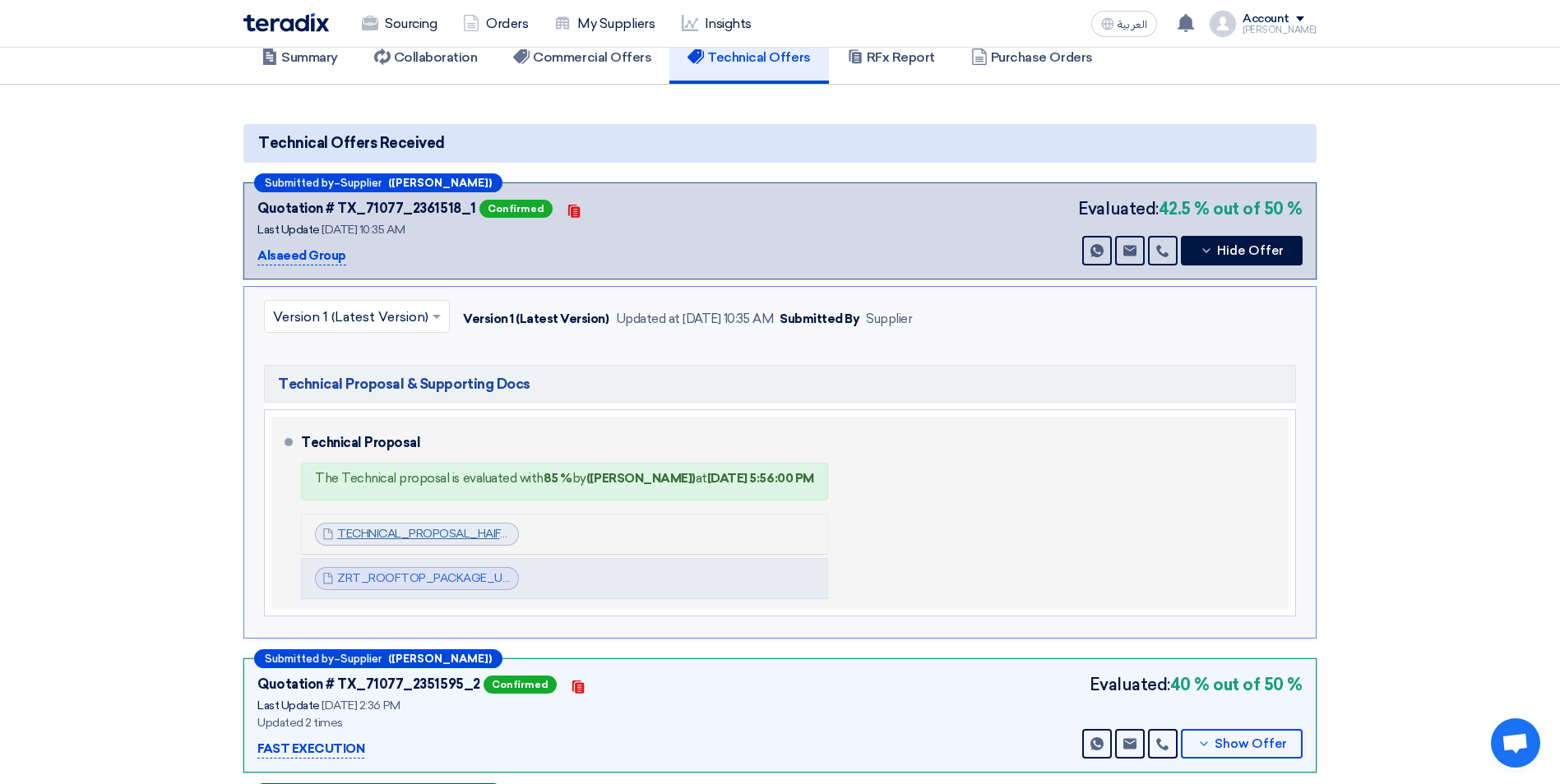
click at [492, 527] on link "TECHNICAL_PROPOSAL_HAIFA_MALL_1756884507574.pdf" at bounding box center [498, 534] width 323 height 14
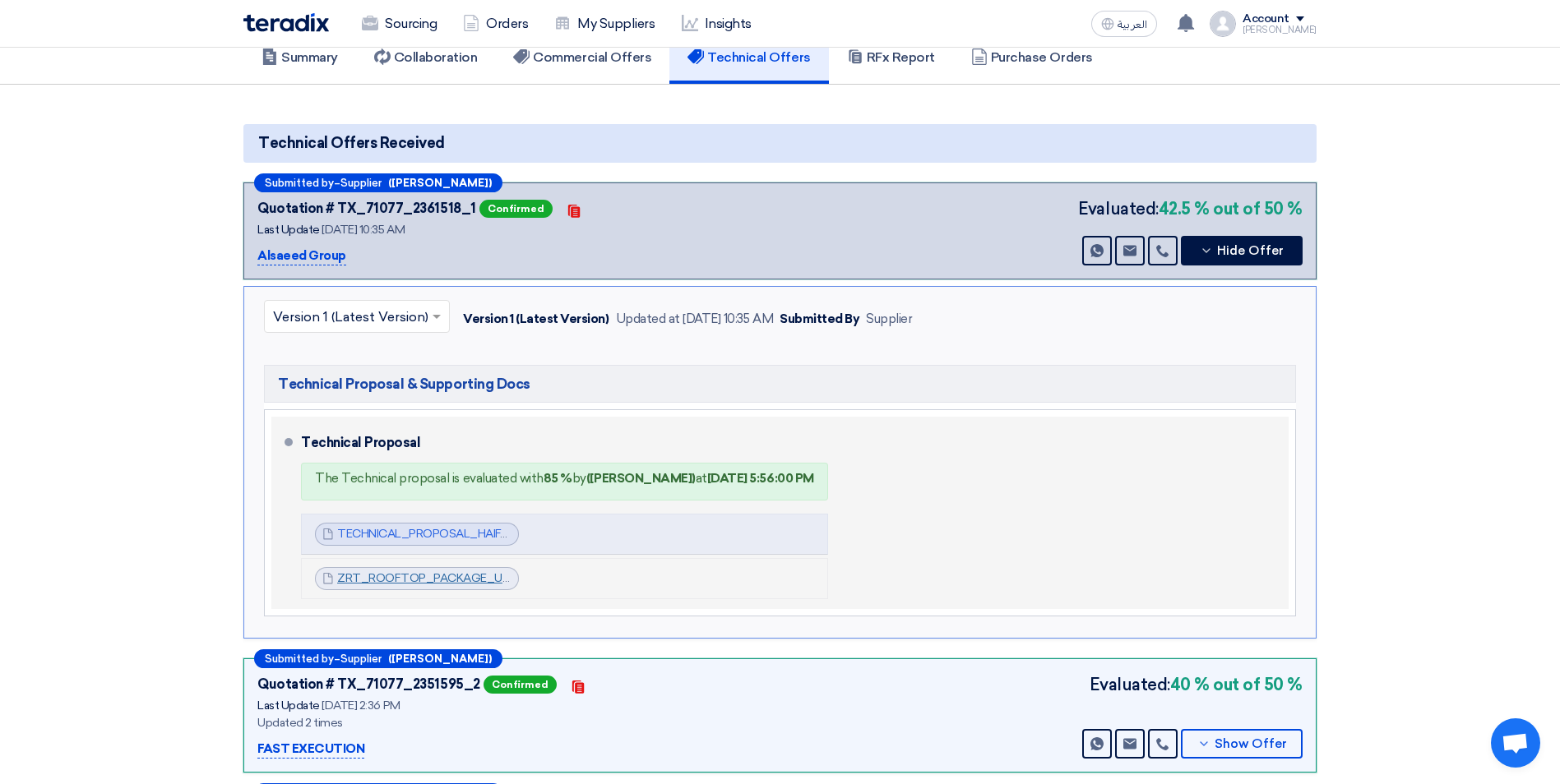
click at [446, 571] on link "ZRT_ROOFTOP_PACKAGE_UNIT__CATLOG_1756884519276.pdf" at bounding box center [516, 578] width 359 height 14
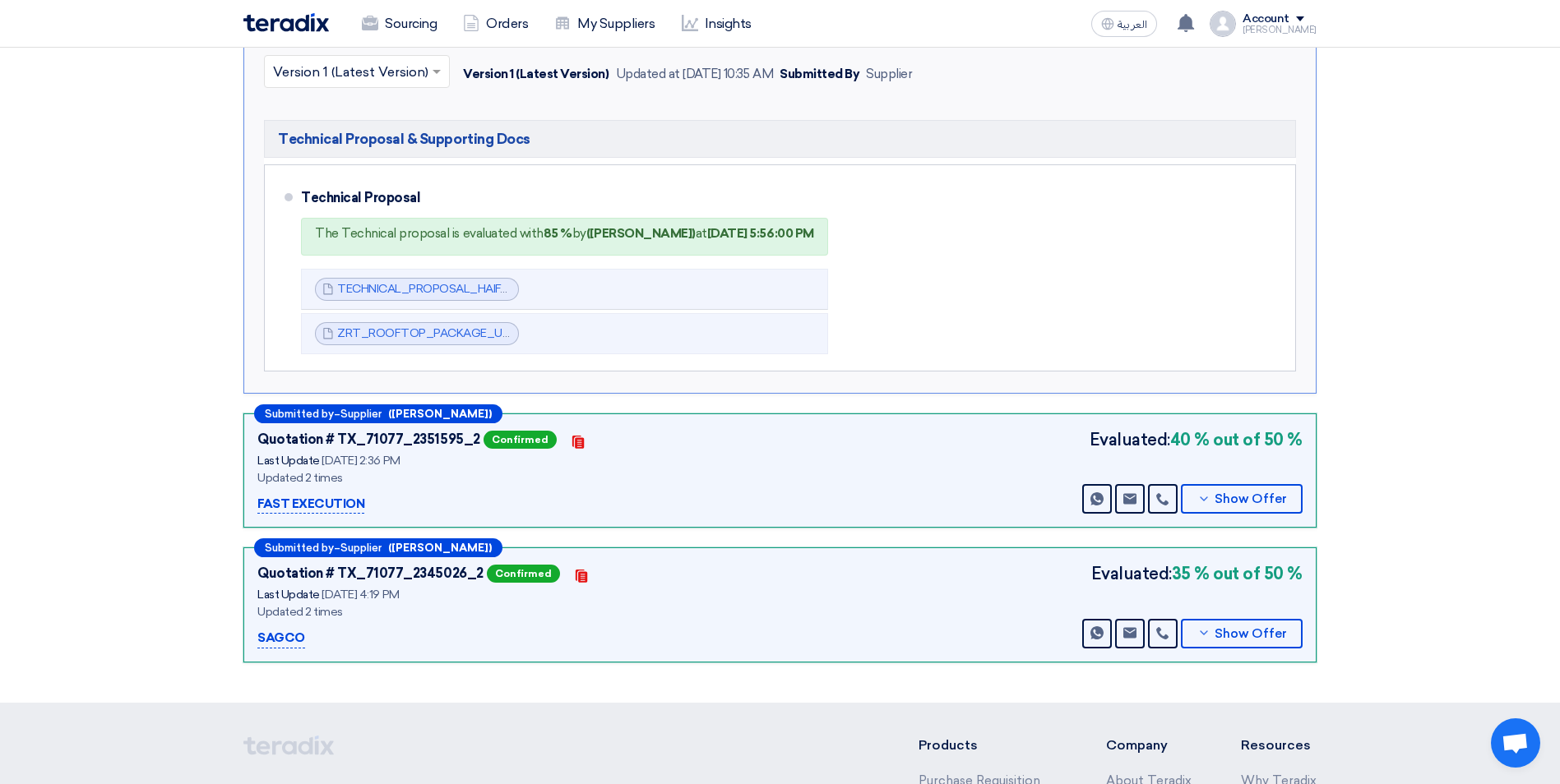
scroll to position [411, 0]
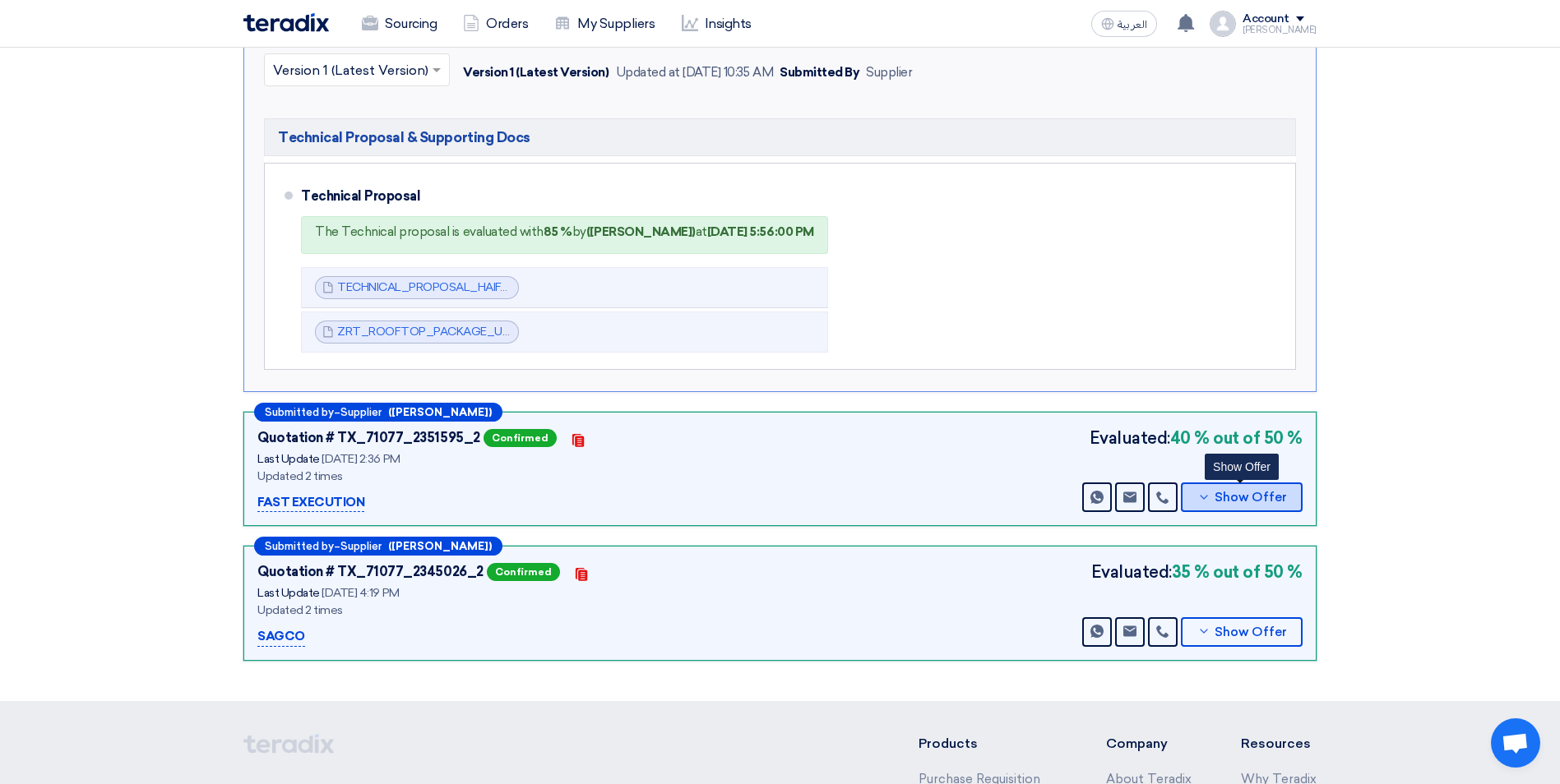
click at [1228, 492] on span "Show Offer" at bounding box center [1250, 498] width 72 height 12
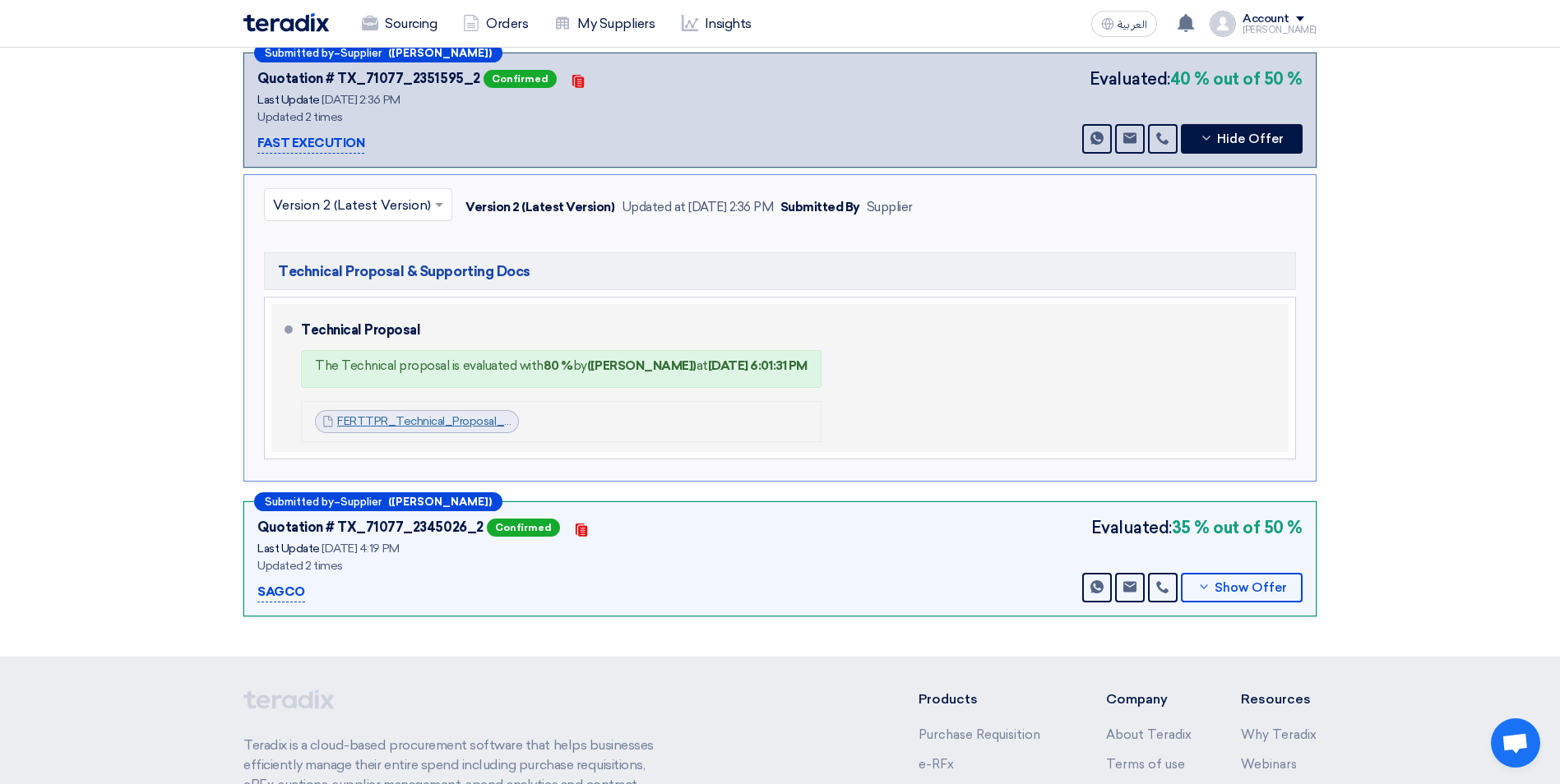
click at [451, 414] on link "FERTTPR_Technical_Proposal_HVAC_Works__Haifa_Mall_1757331361846.pdf" at bounding box center [544, 421] width 414 height 14
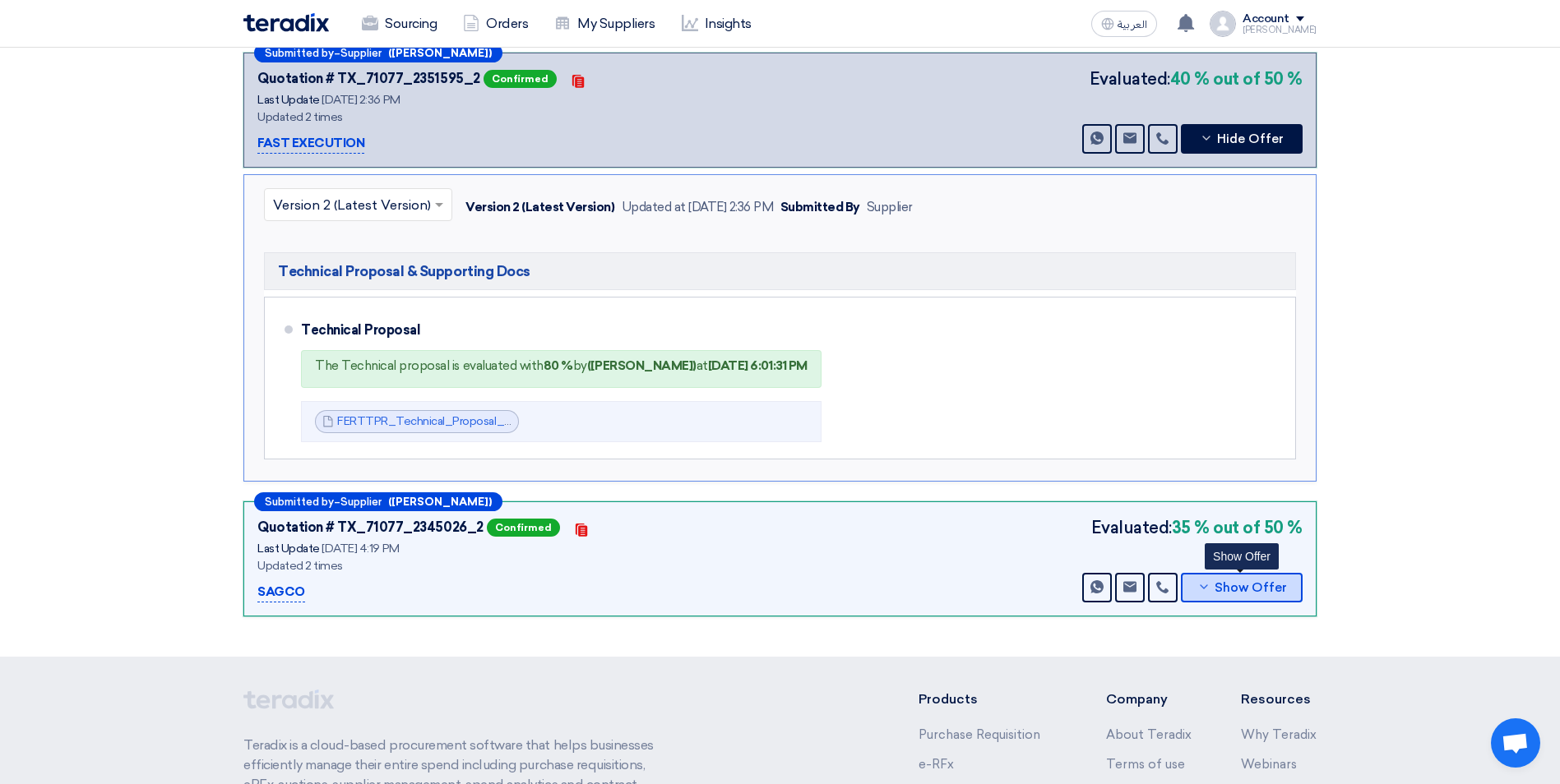
click at [1208, 580] on icon at bounding box center [1203, 586] width 13 height 13
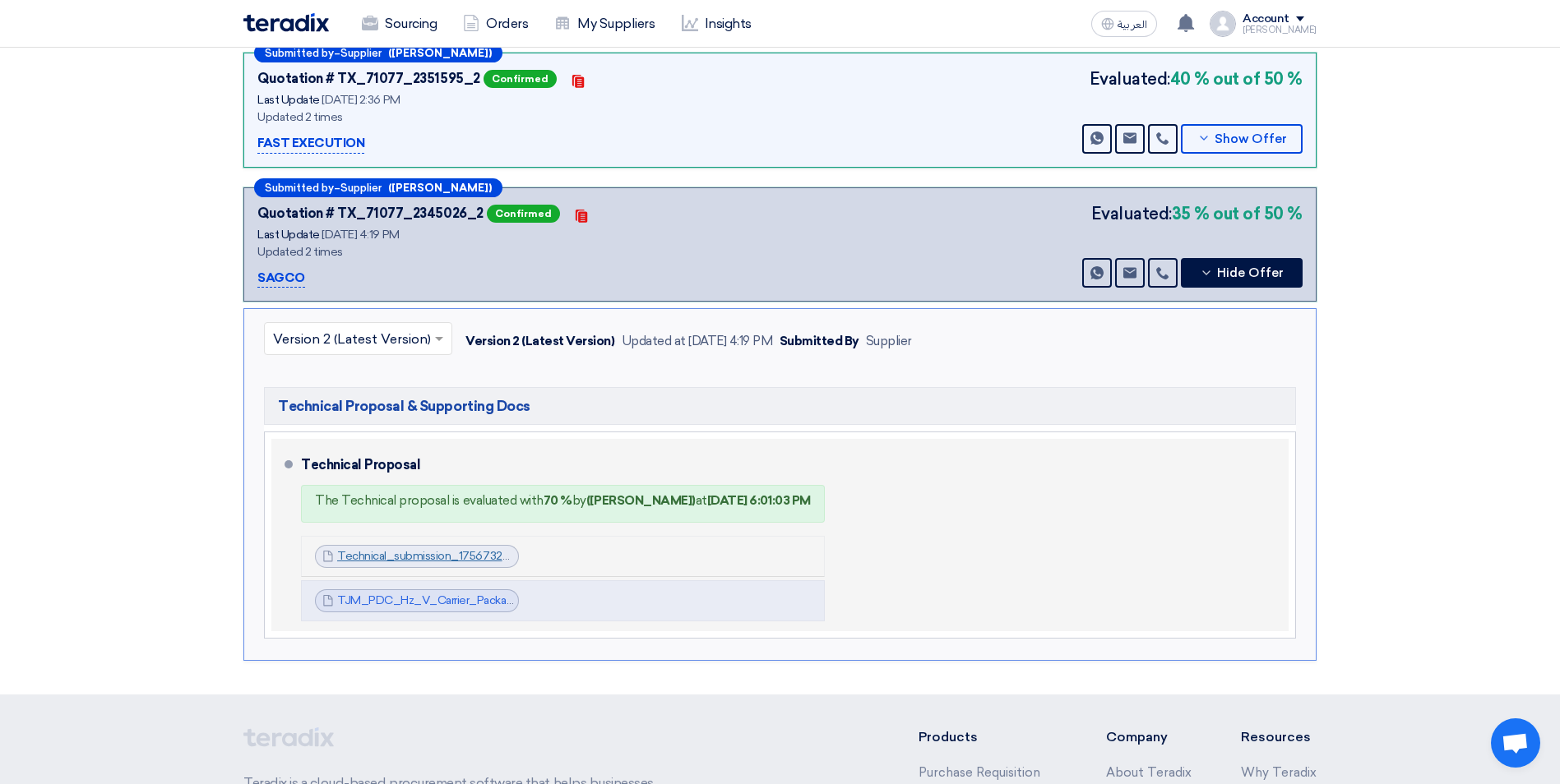
click at [489, 549] on link "Technical_submission_1756732717717.pdf" at bounding box center [447, 556] width 221 height 14
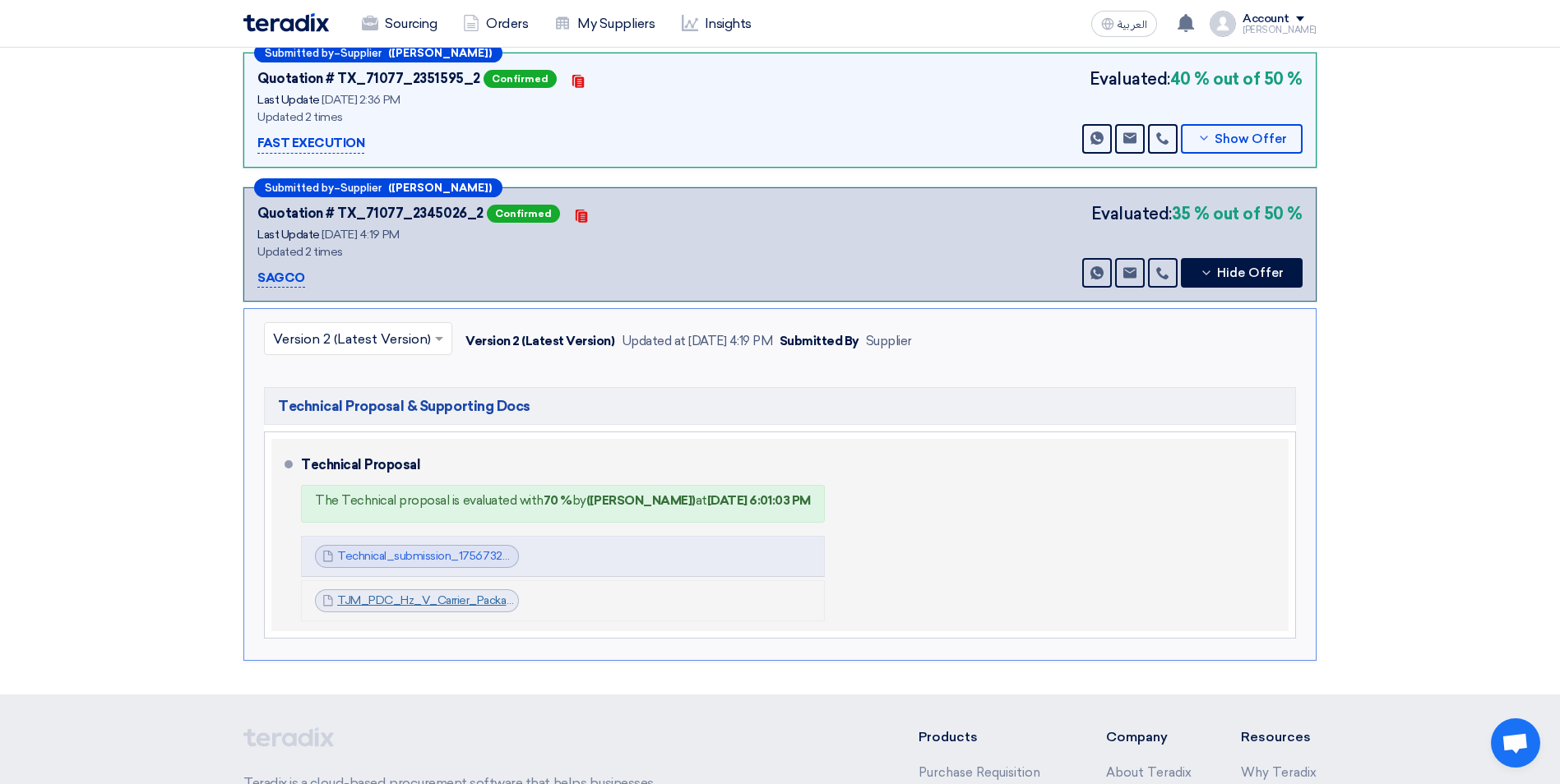
click at [456, 593] on link "TJM_PDC_Hz_V_Carrier_Package_Unit_1756732719375.pdf" at bounding box center [497, 600] width 321 height 14
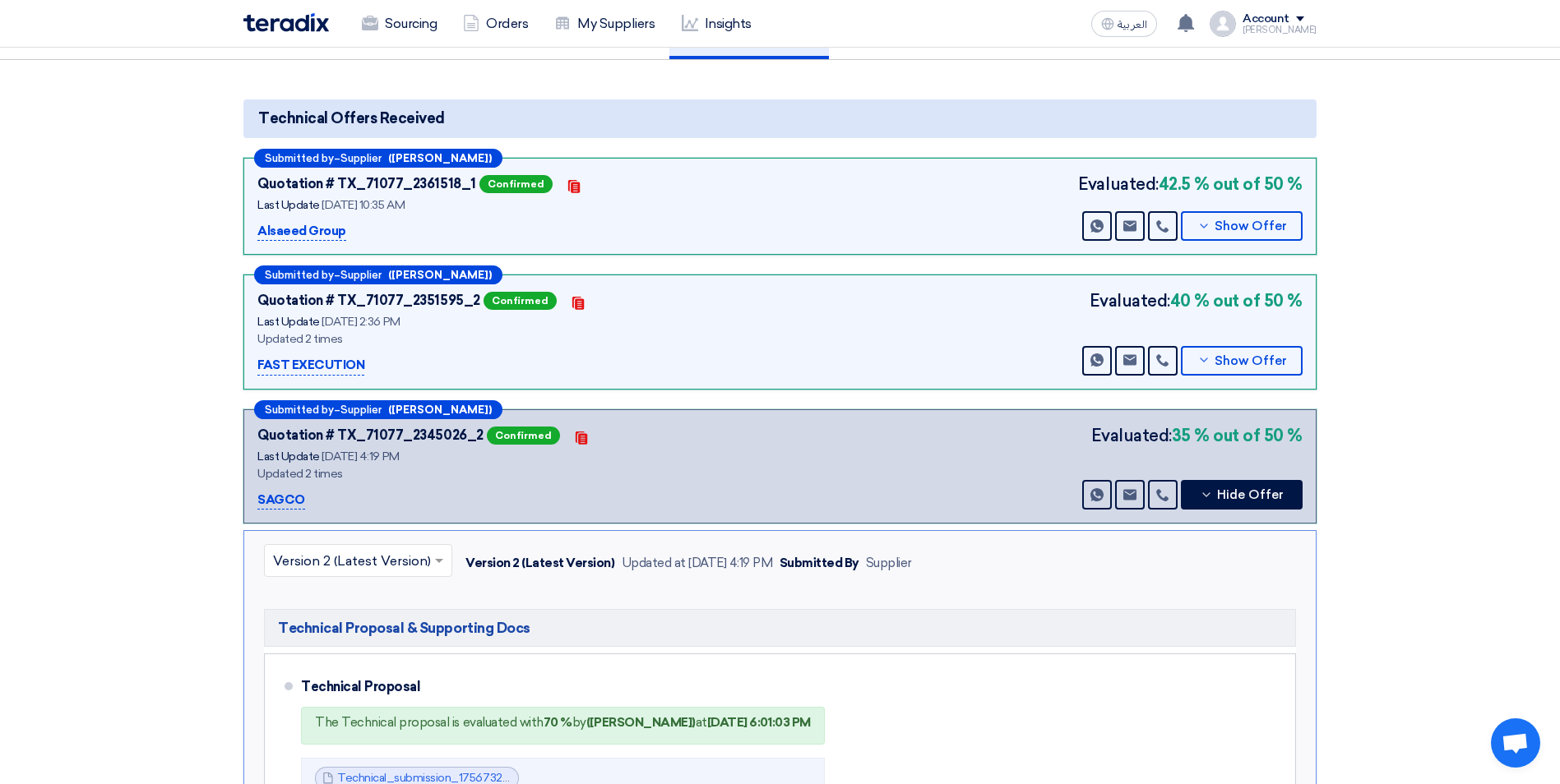
scroll to position [164, 0]
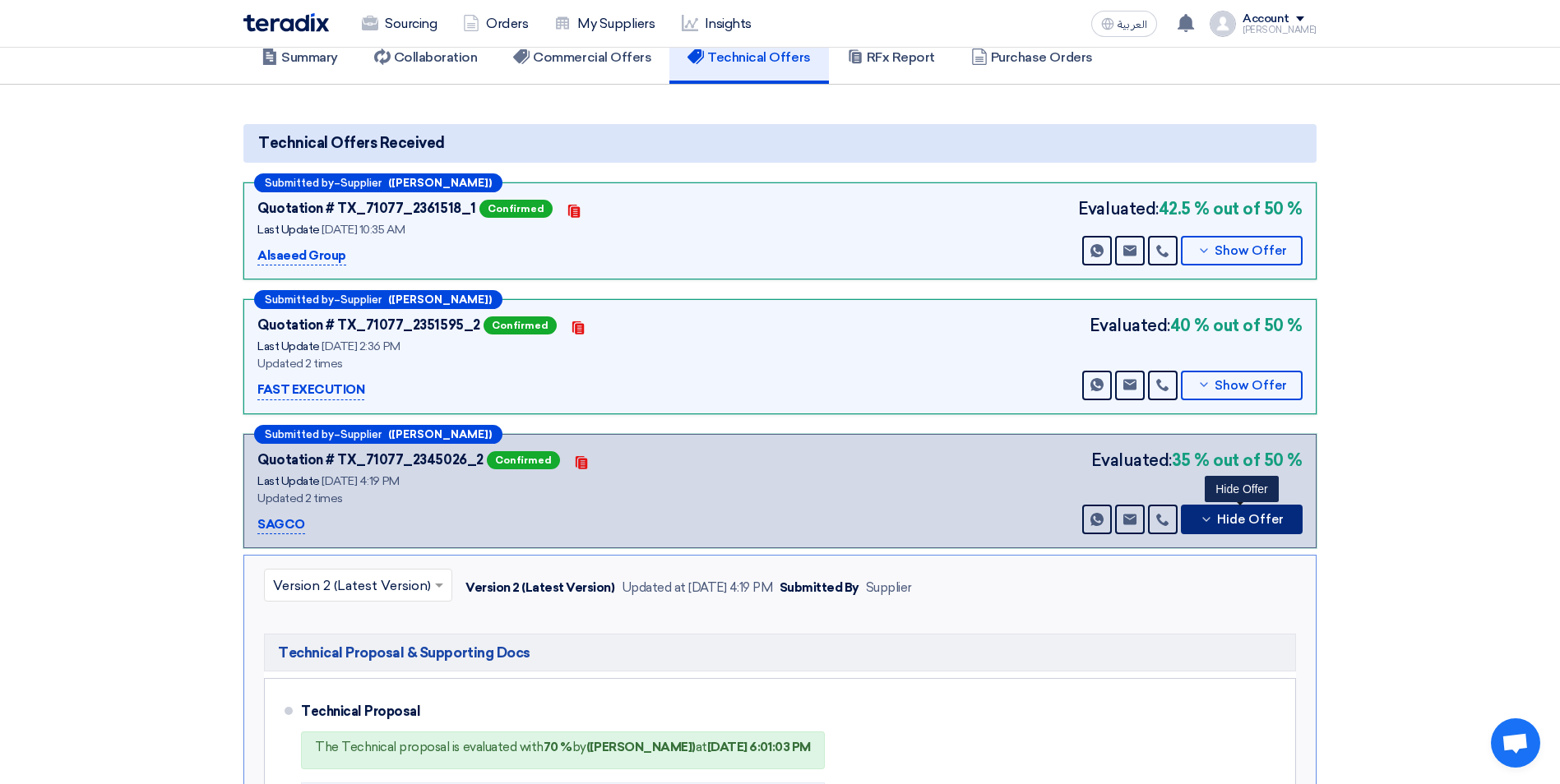
click at [1207, 513] on icon at bounding box center [1206, 519] width 13 height 13
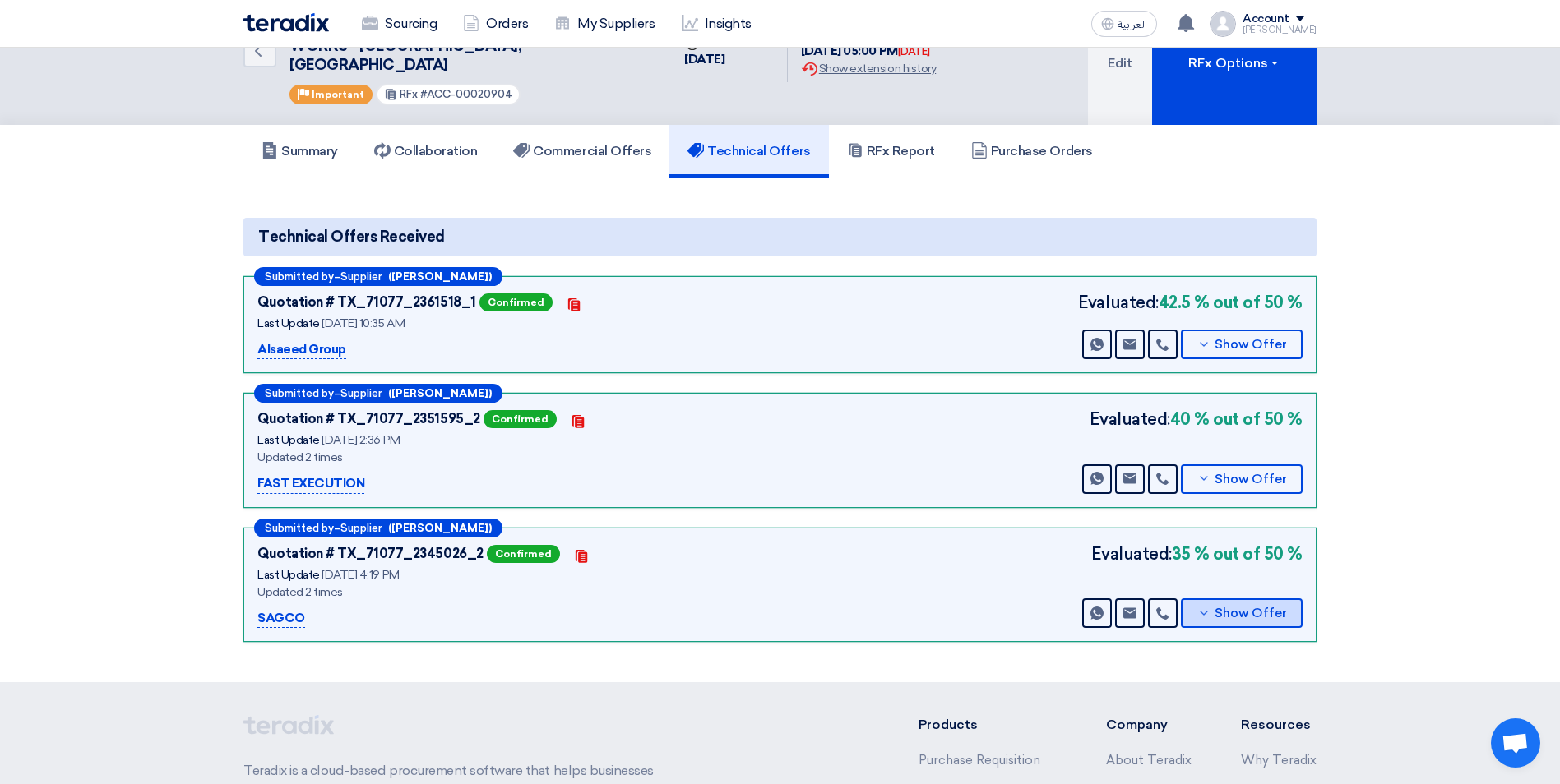
scroll to position [0, 0]
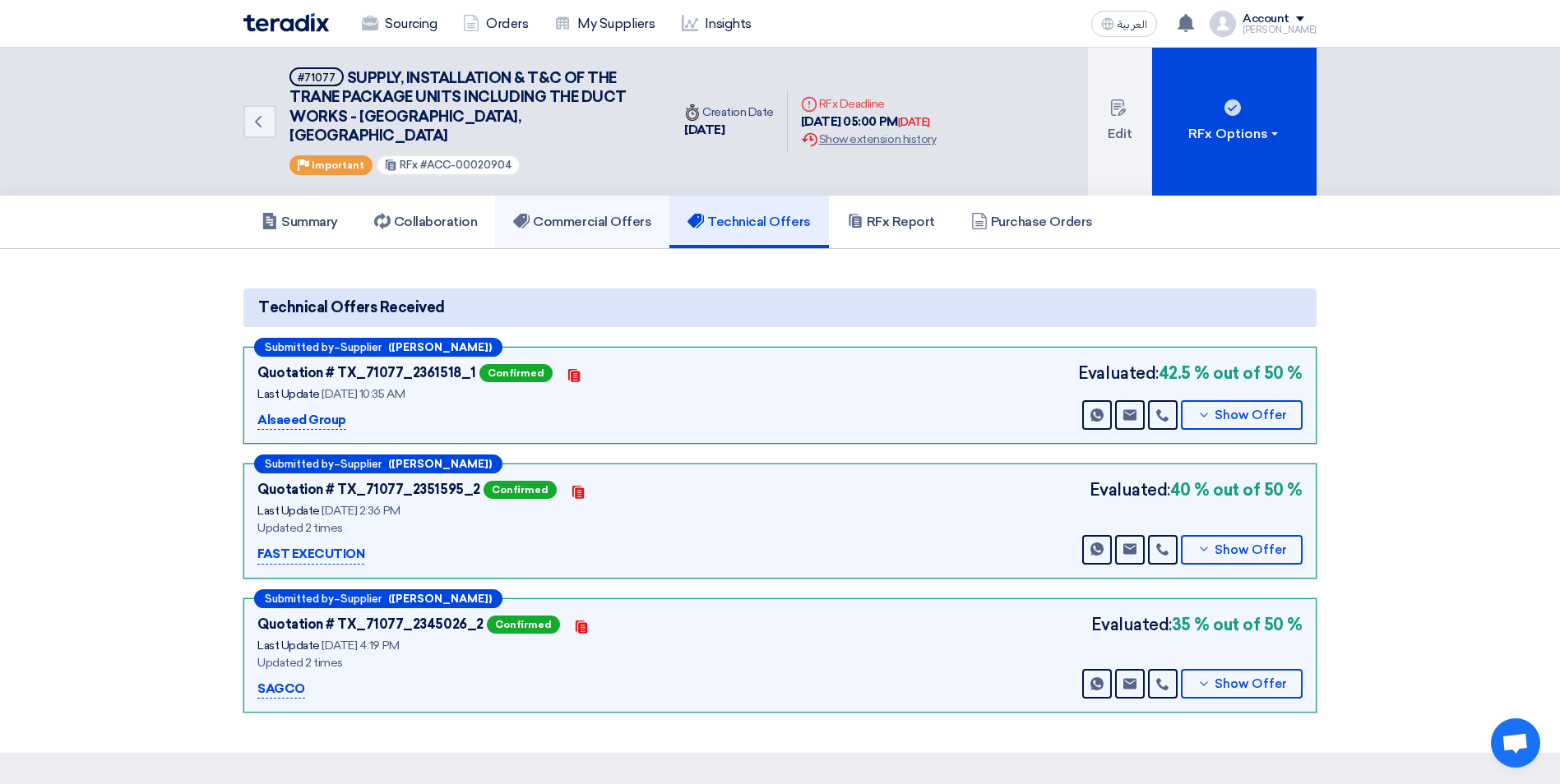
click at [628, 215] on link "Commercial Offers" at bounding box center [582, 222] width 174 height 52
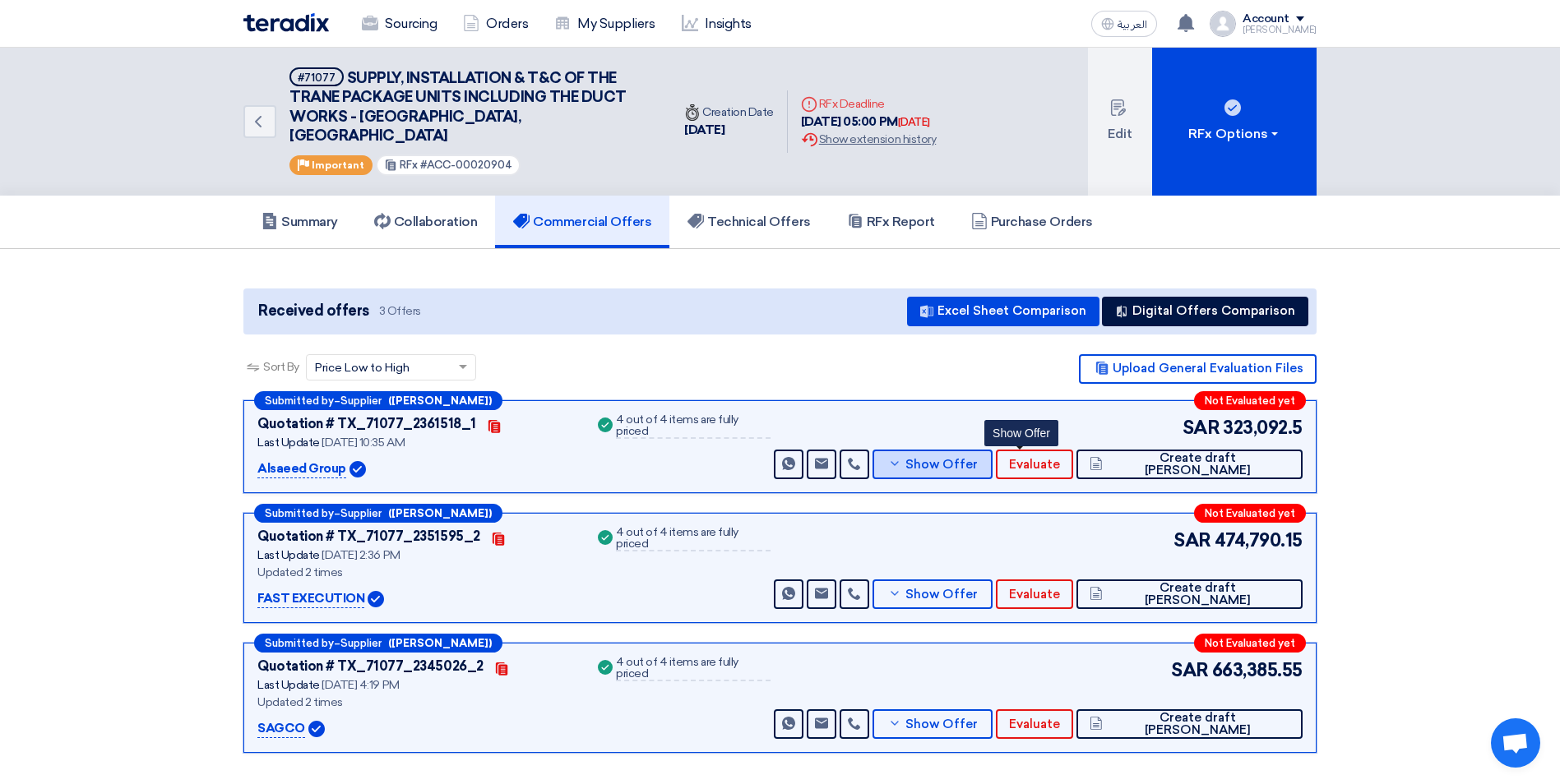
click at [992, 449] on button "Show Offer" at bounding box center [933, 464] width 120 height 30
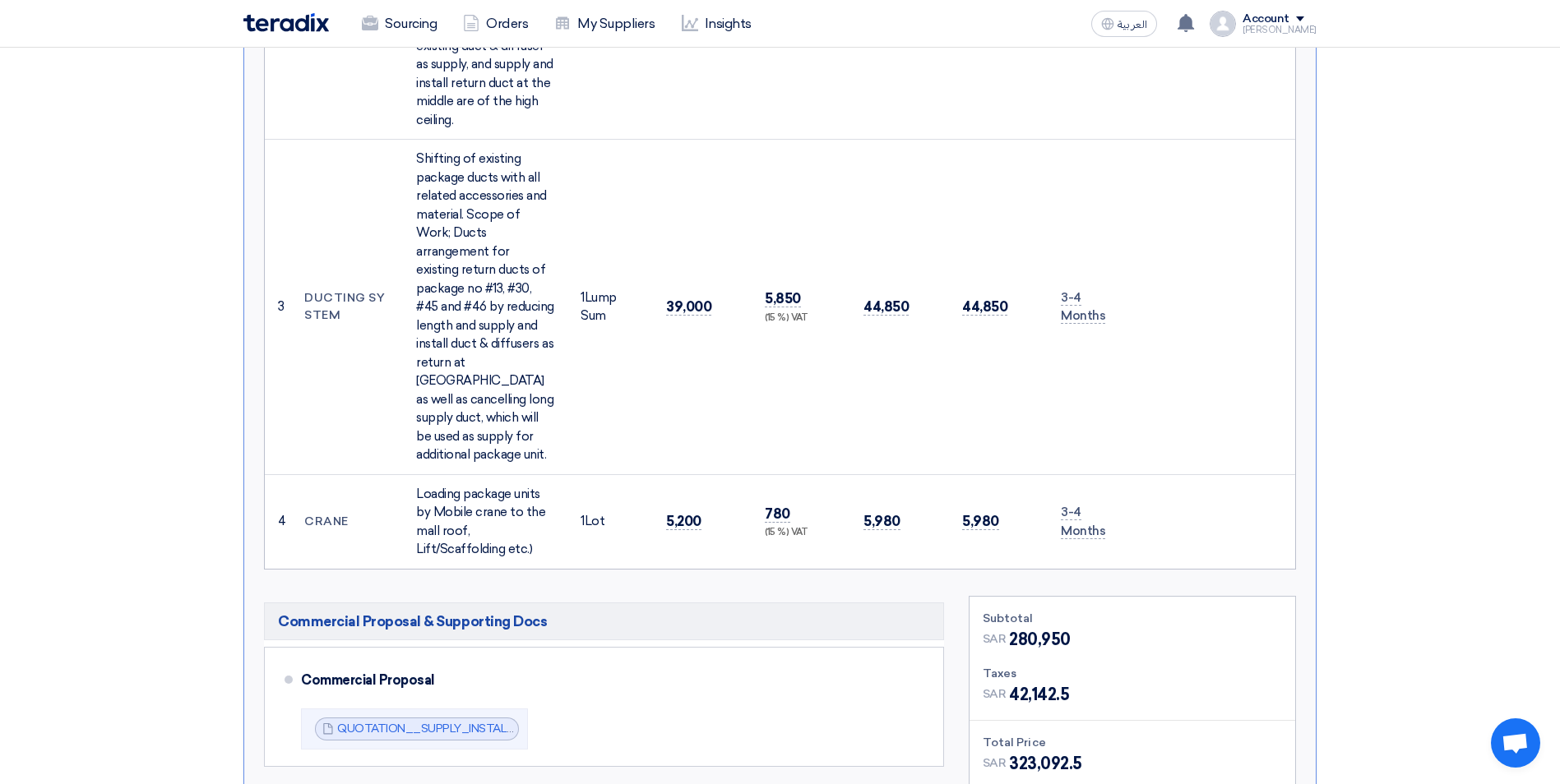
scroll to position [1644, 0]
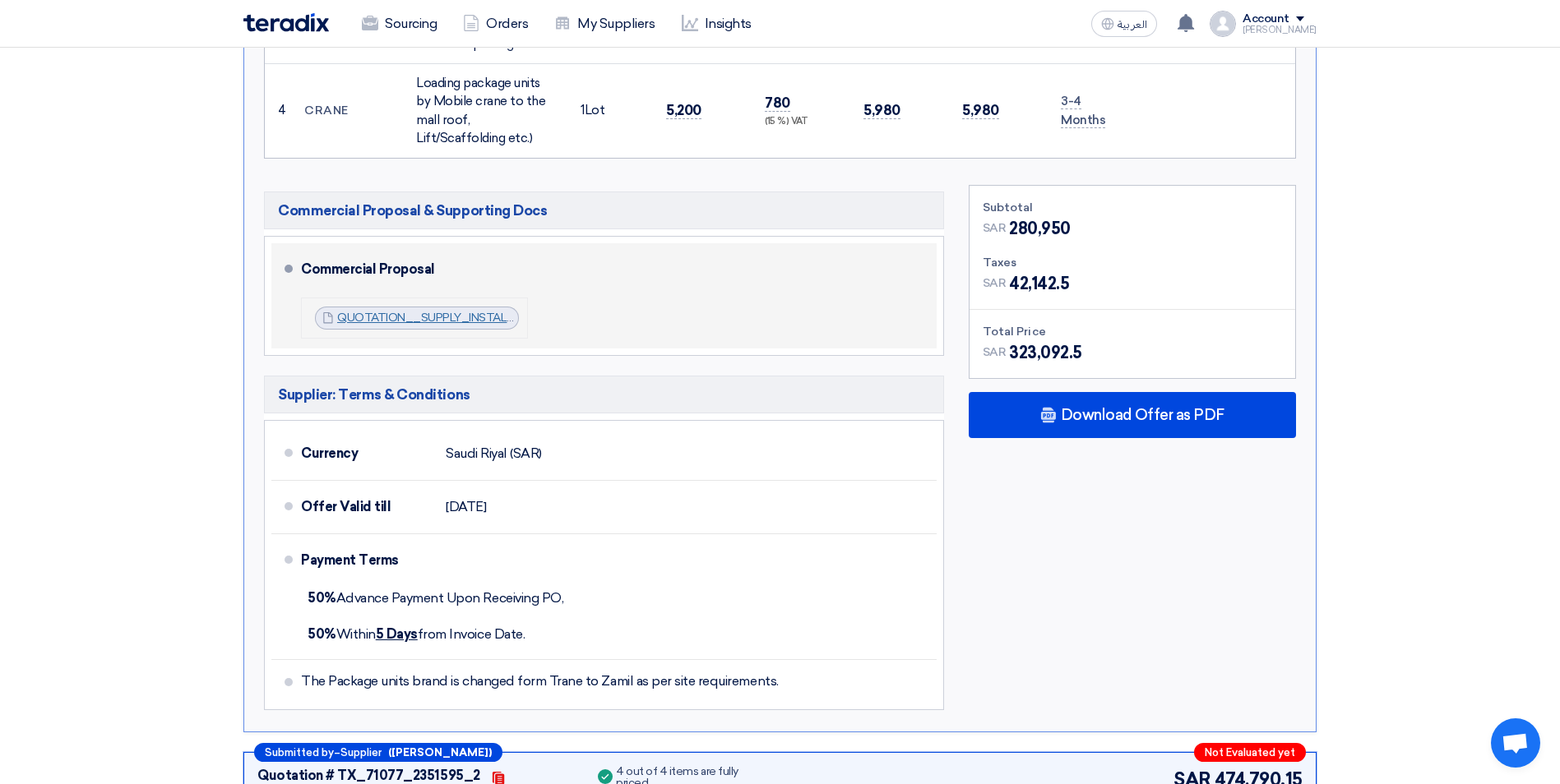
click at [393, 310] on link "QUOTATION__SUPPLY_INSTALLATION__TC_OF_THE_TRANE_PACKAGE_UNITS_INCLUDING_THE_DUC…" at bounding box center [797, 317] width 920 height 14
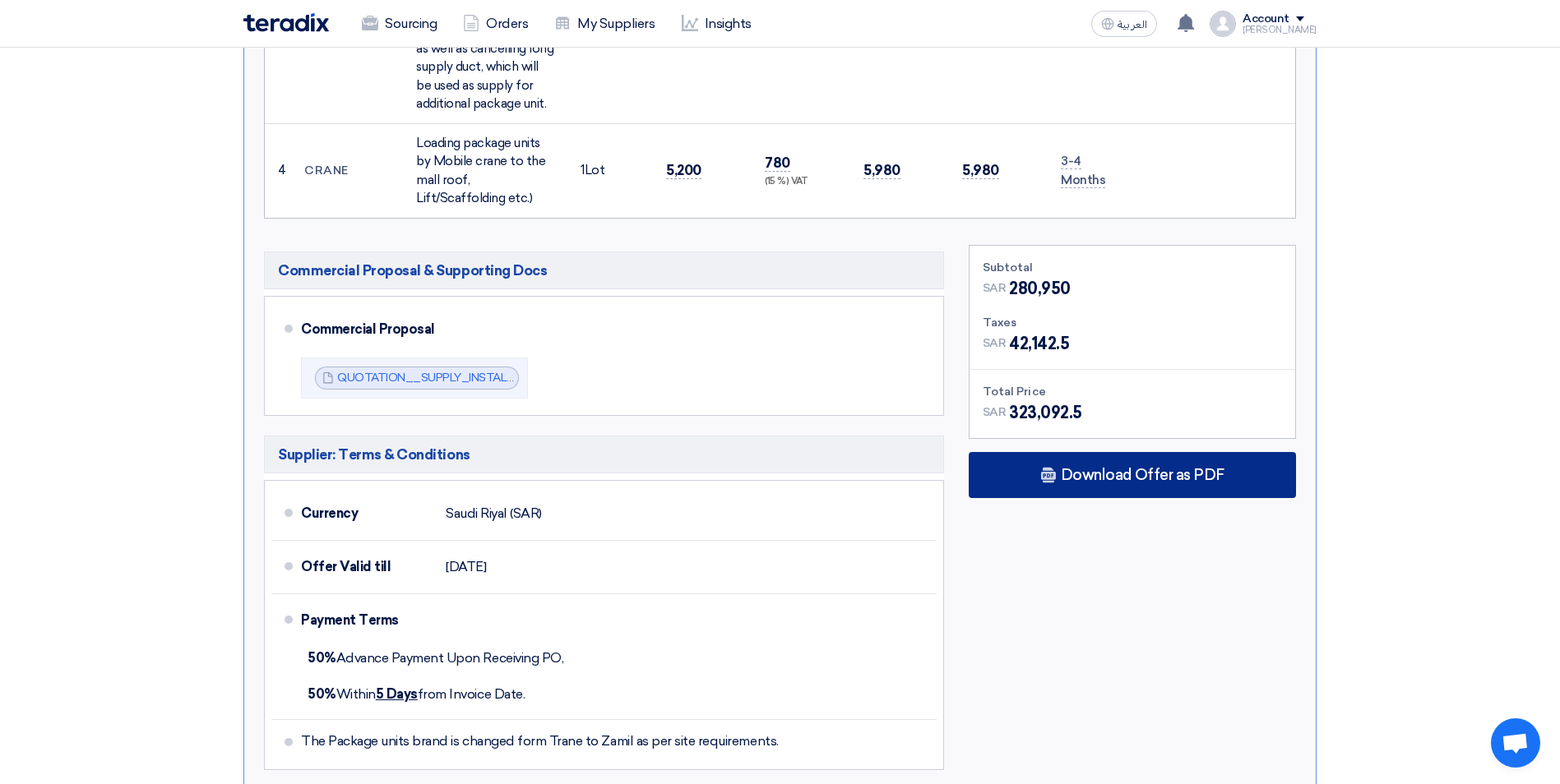
scroll to position [1808, 0]
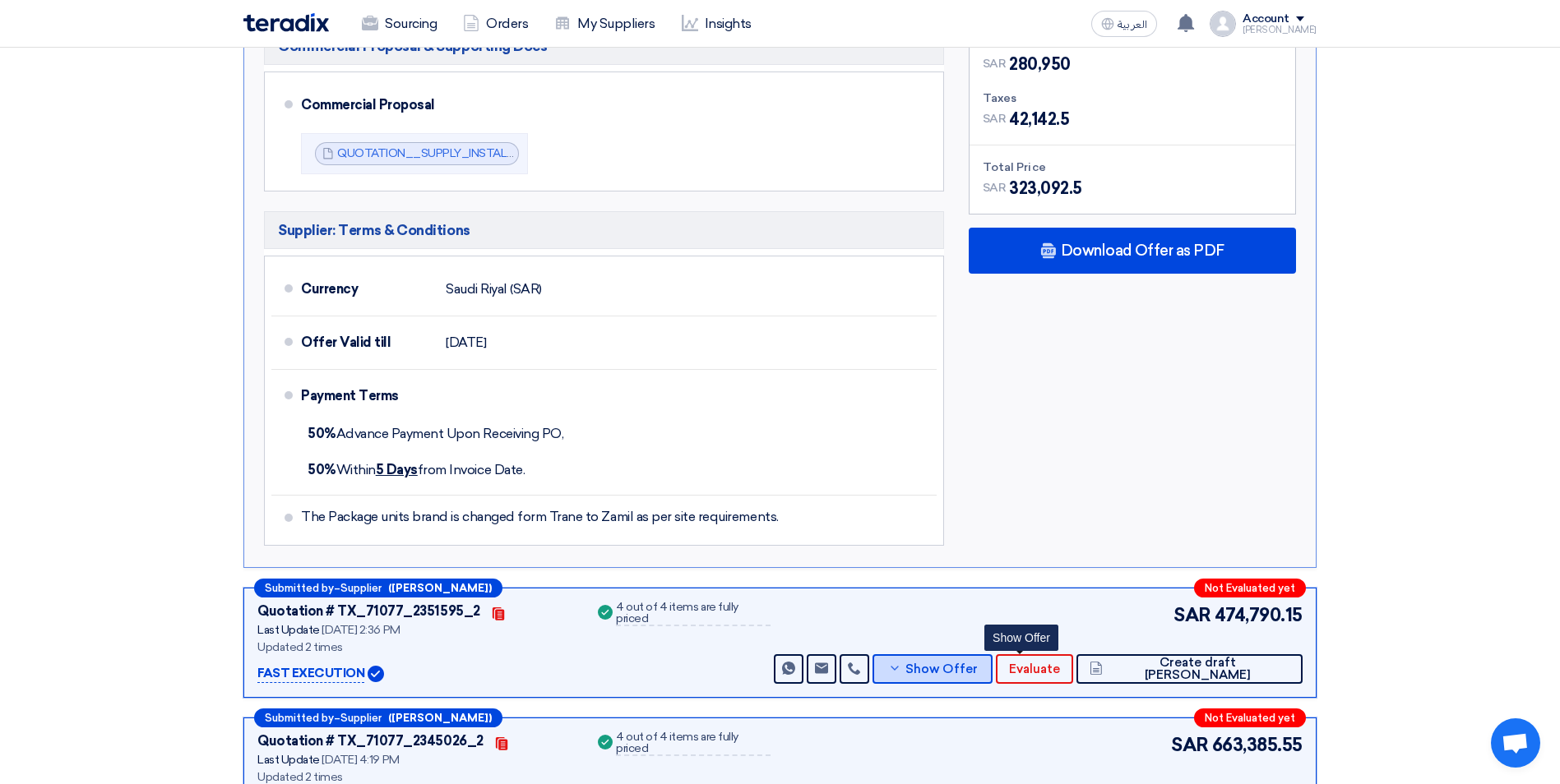
click at [992, 654] on button "Show Offer" at bounding box center [933, 669] width 120 height 30
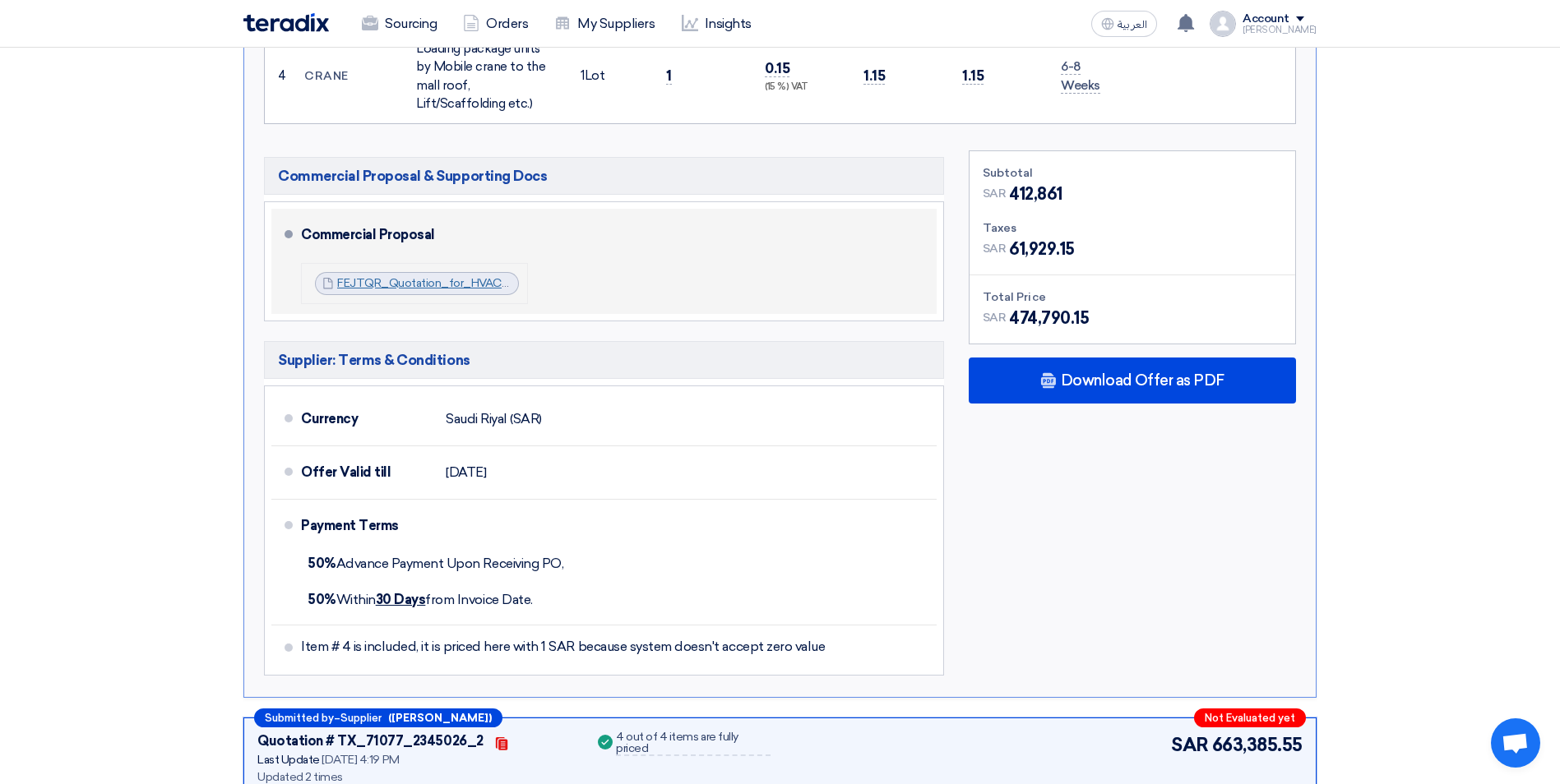
click at [392, 276] on link "FEJTQR_Quotation_for_HVAC_Works__Haifa_Mall_1757331354005.pdf" at bounding box center [528, 283] width 382 height 14
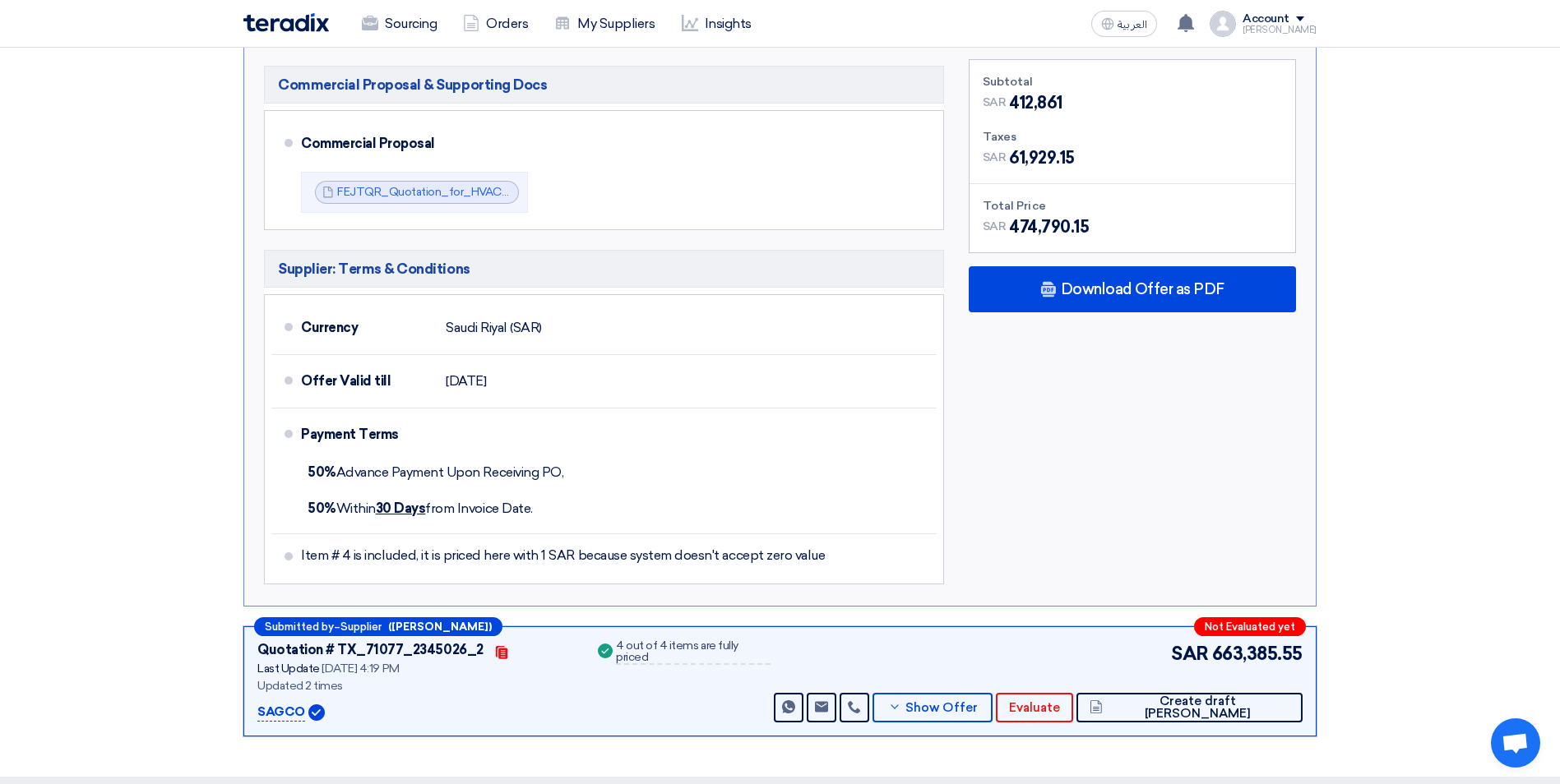
scroll to position [2055, 0]
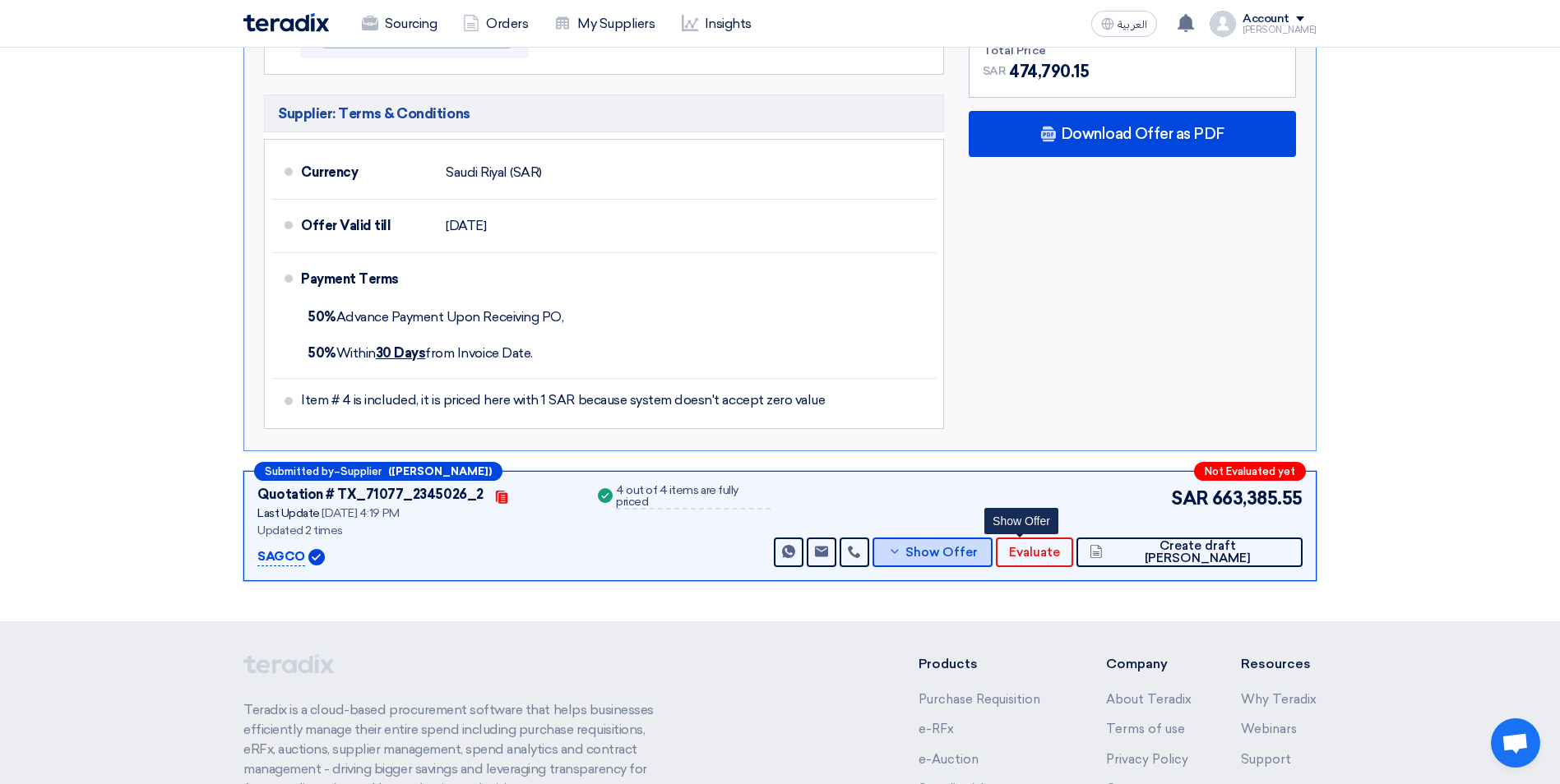
click at [977, 547] on span "Show Offer" at bounding box center [941, 553] width 72 height 12
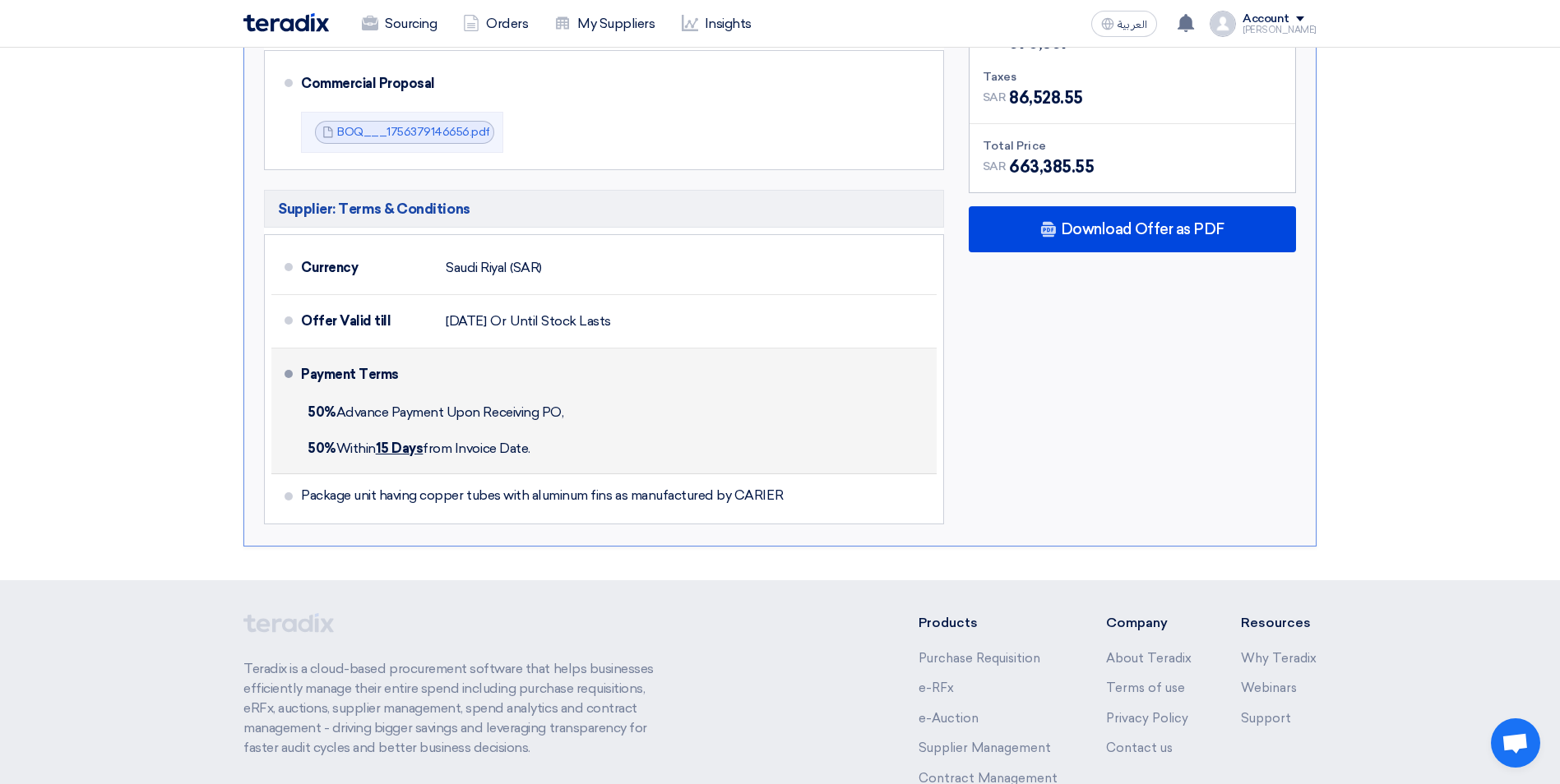
scroll to position [1935, 0]
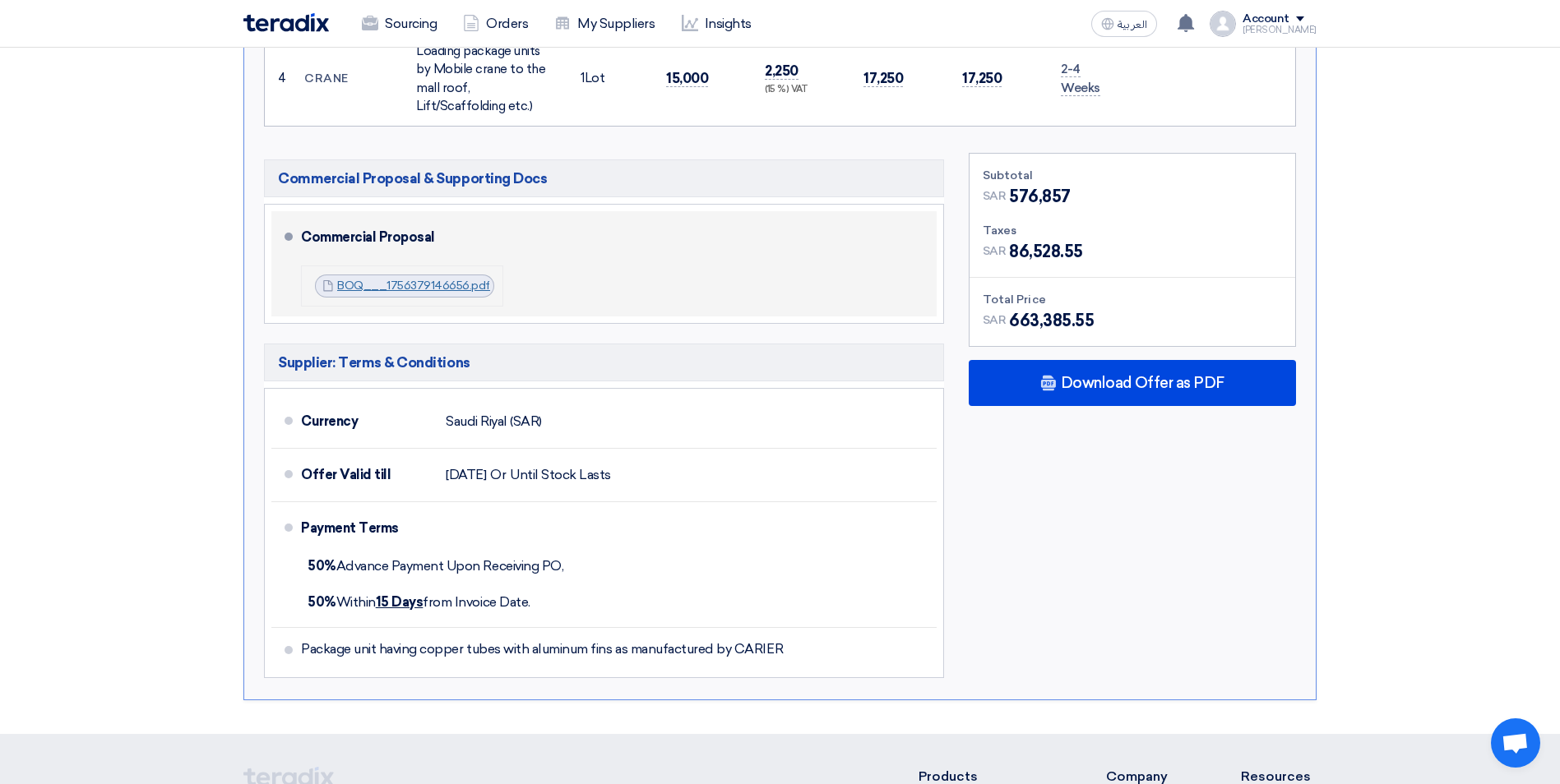
click at [415, 278] on link "BOQ___1756379146656.pdf" at bounding box center [413, 285] width 153 height 14
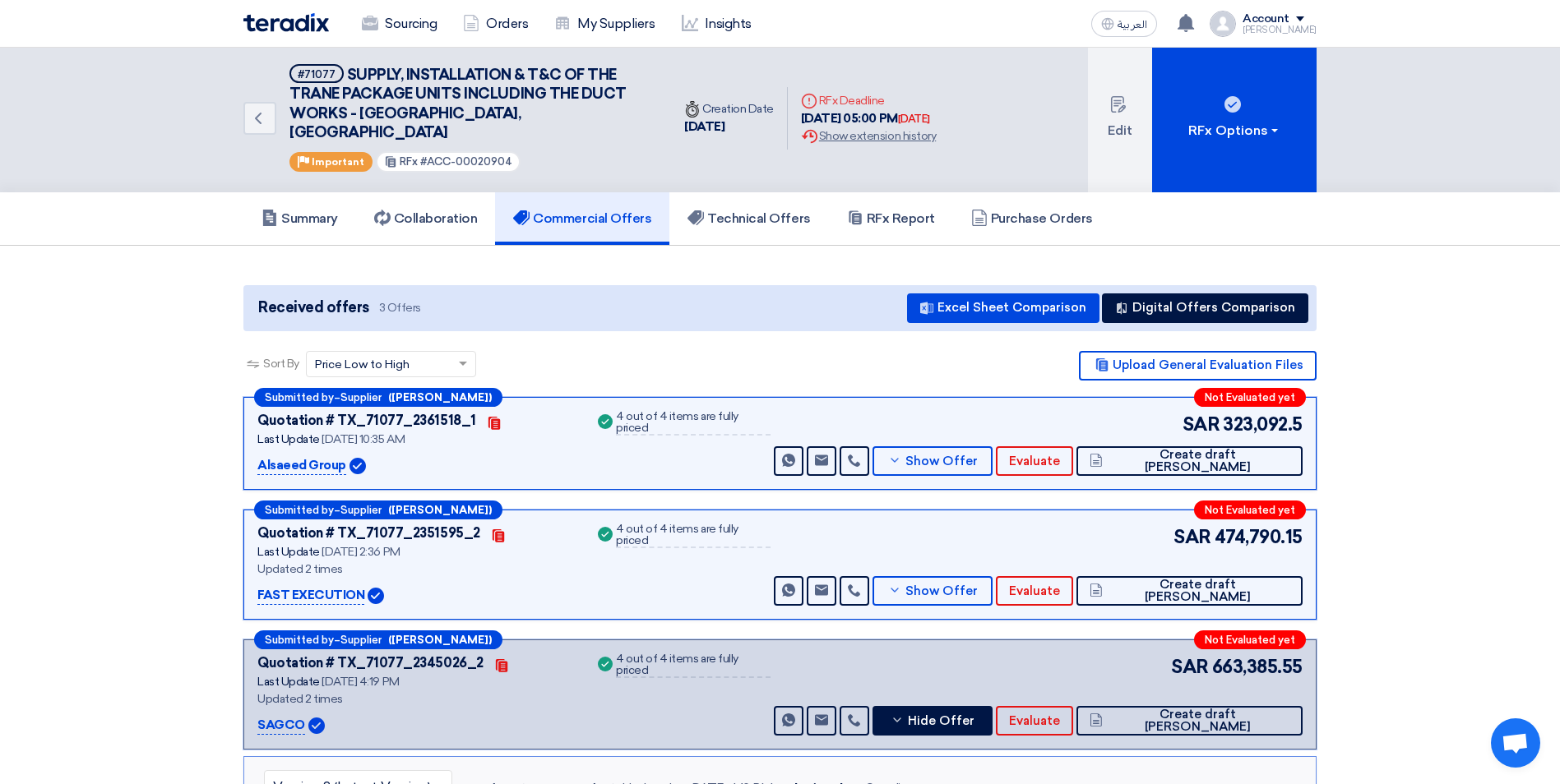
scroll to position [0, 0]
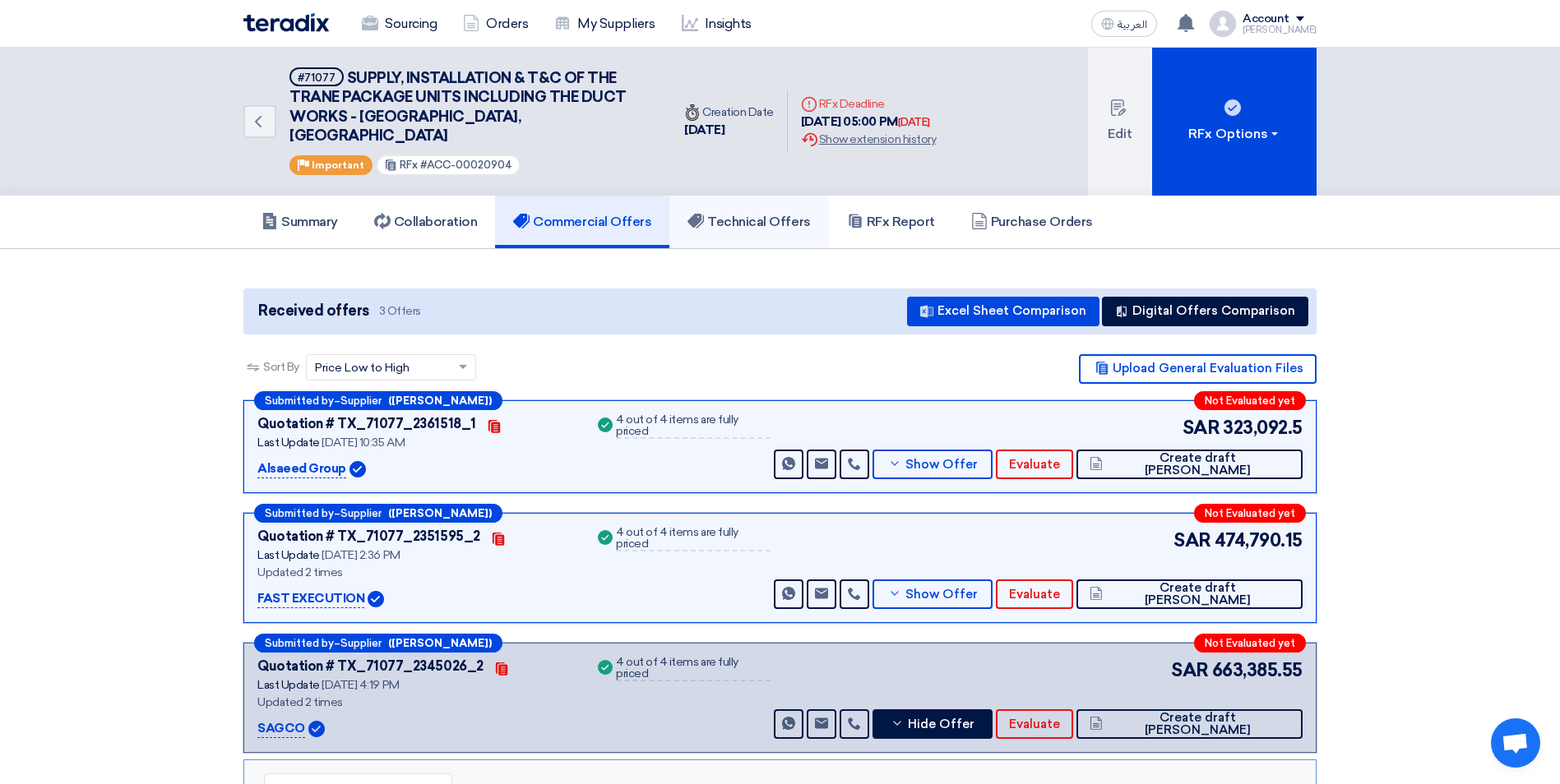
click at [731, 214] on h5 "Technical Offers" at bounding box center [749, 222] width 122 height 17
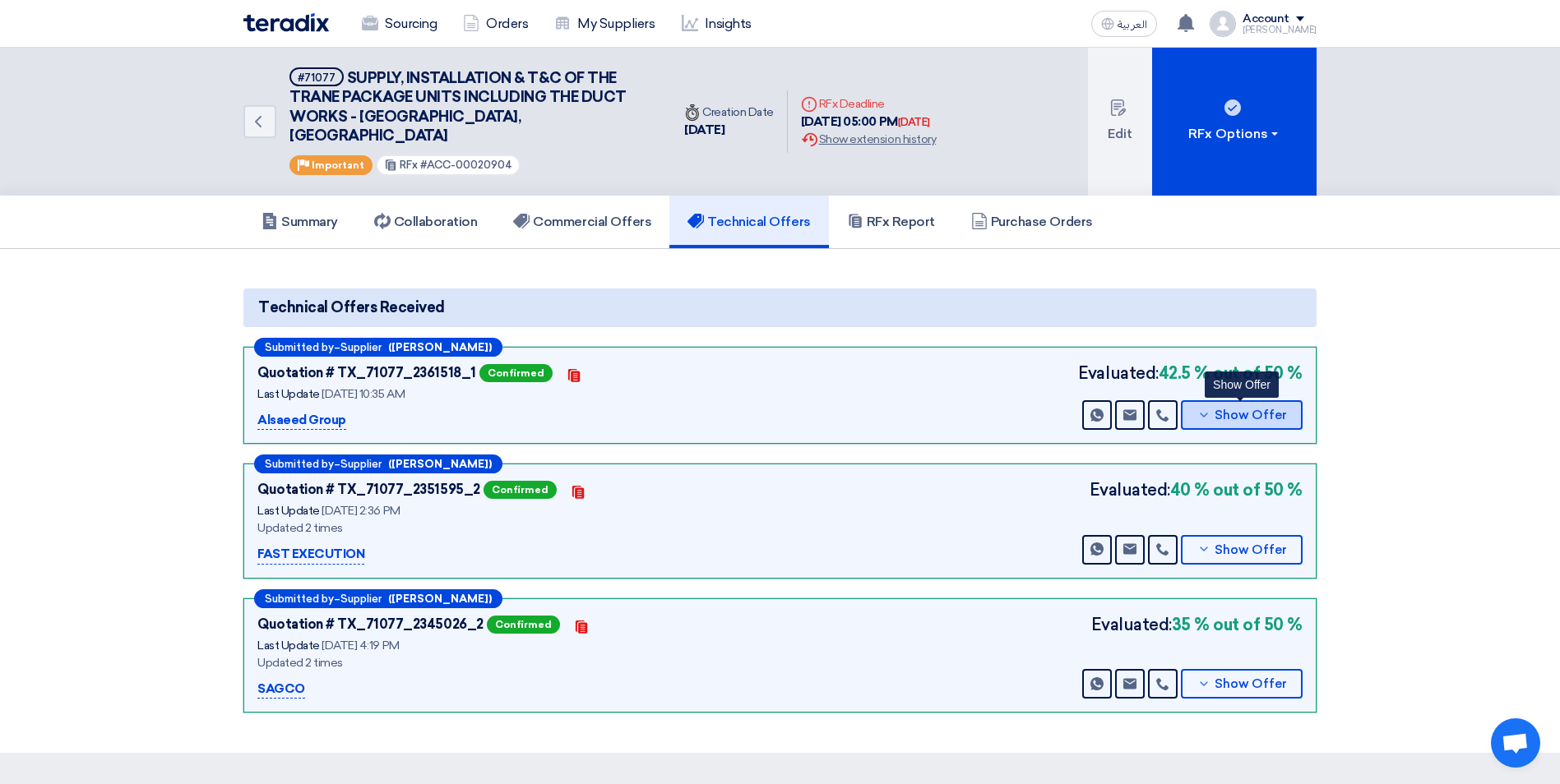
click at [1230, 406] on button "Show Offer" at bounding box center [1241, 415] width 121 height 30
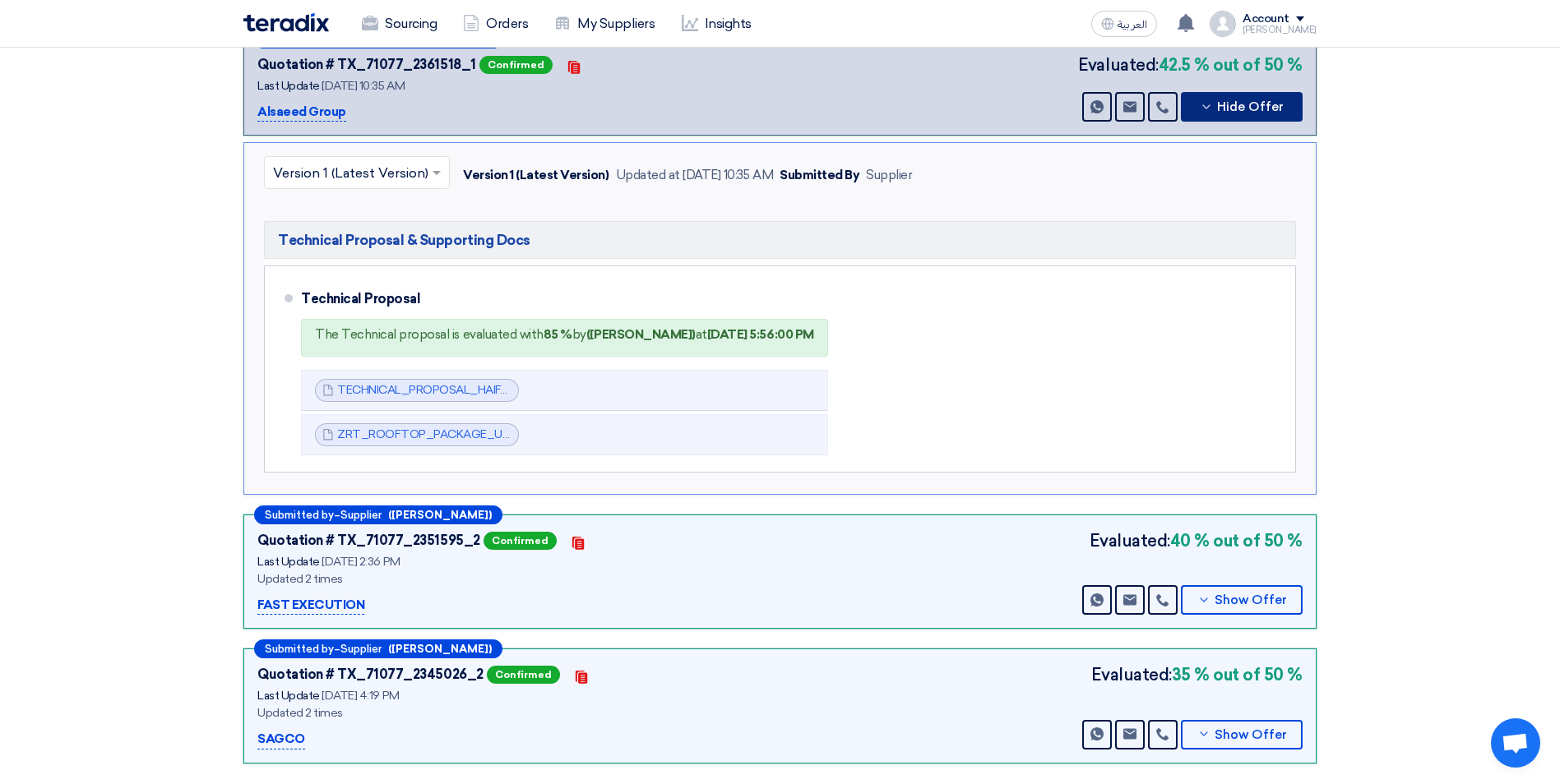
scroll to position [329, 0]
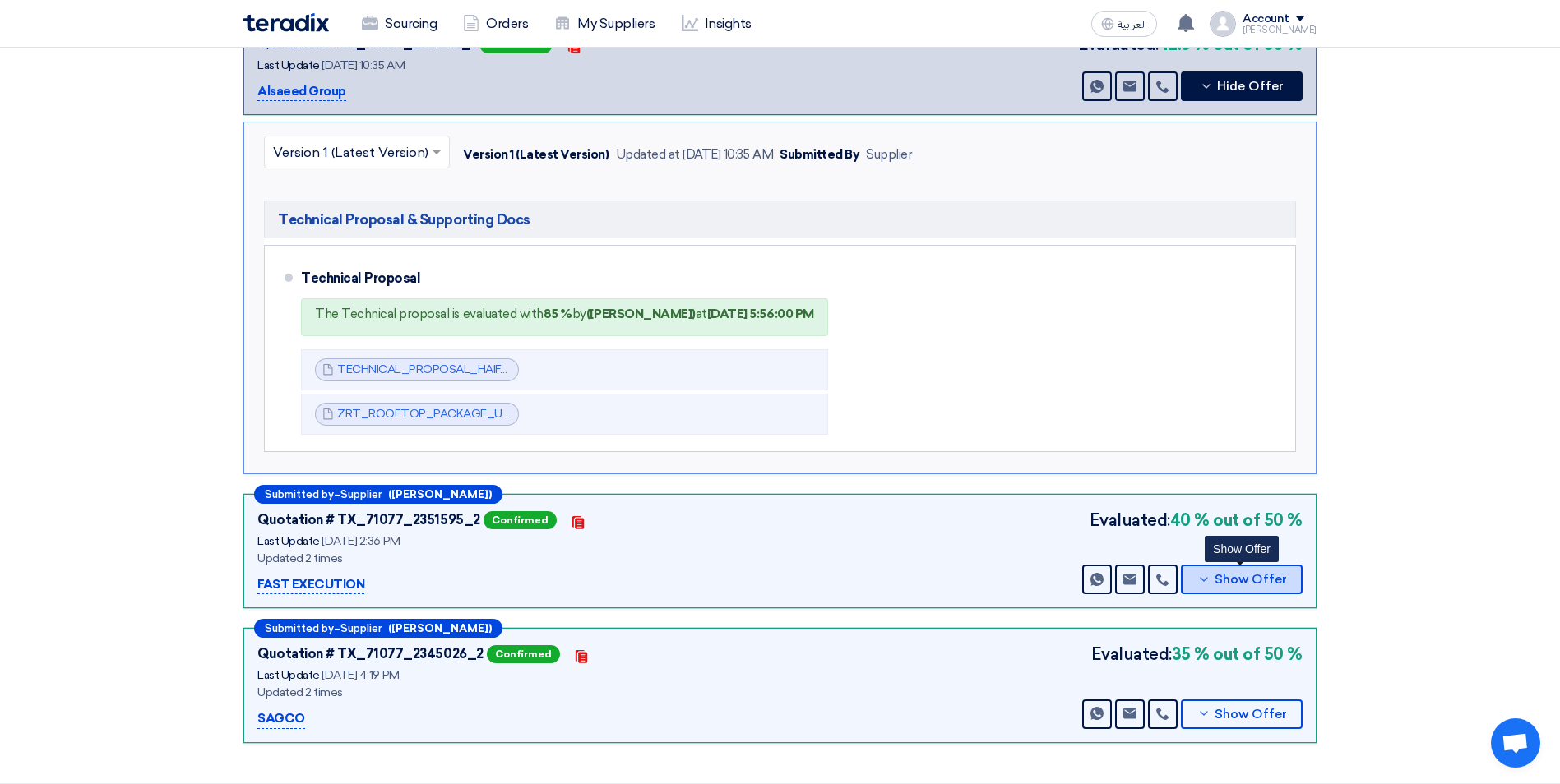
click at [1228, 574] on span "Show Offer" at bounding box center [1250, 580] width 72 height 12
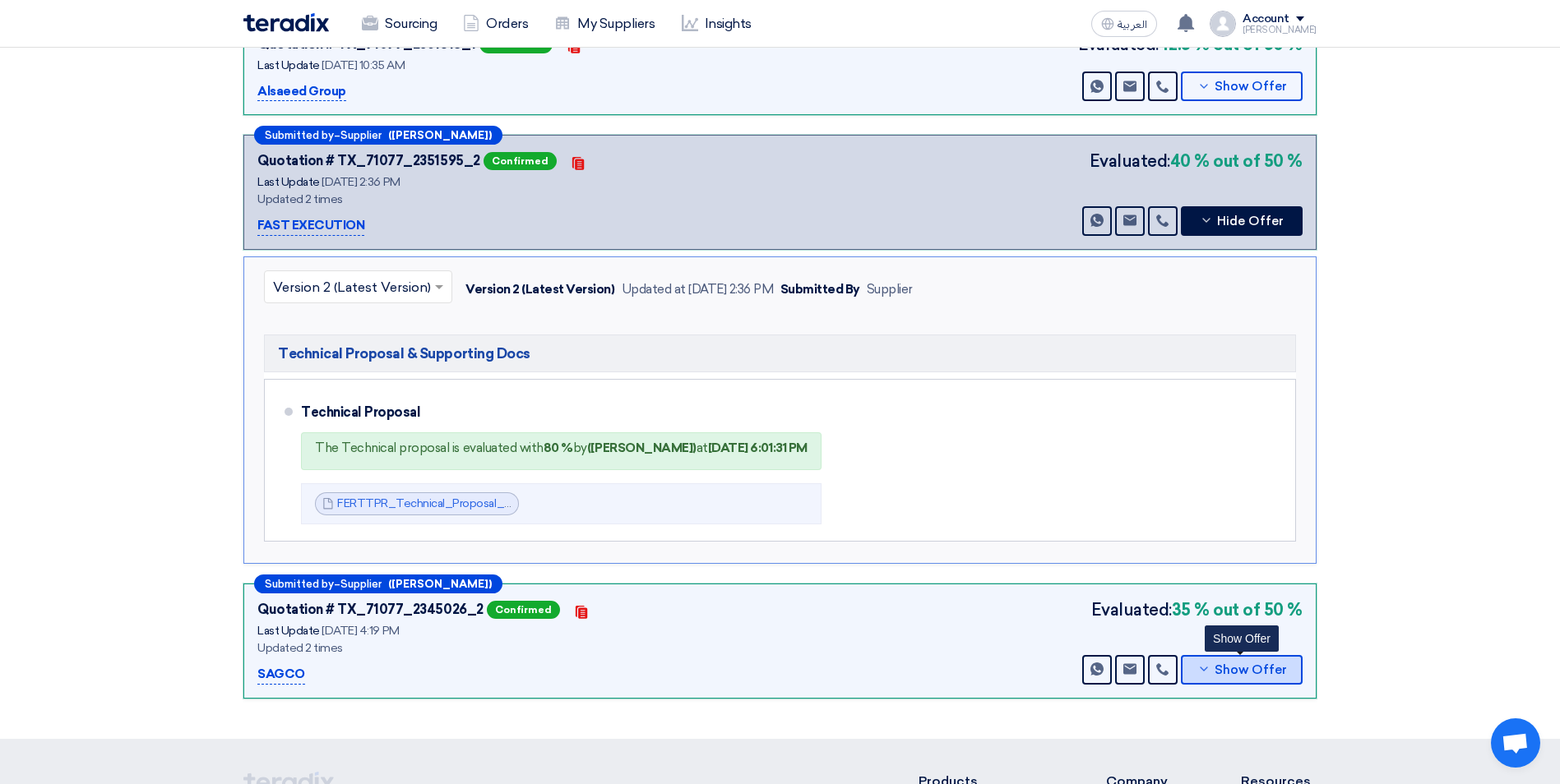
click at [1210, 663] on icon at bounding box center [1203, 669] width 13 height 13
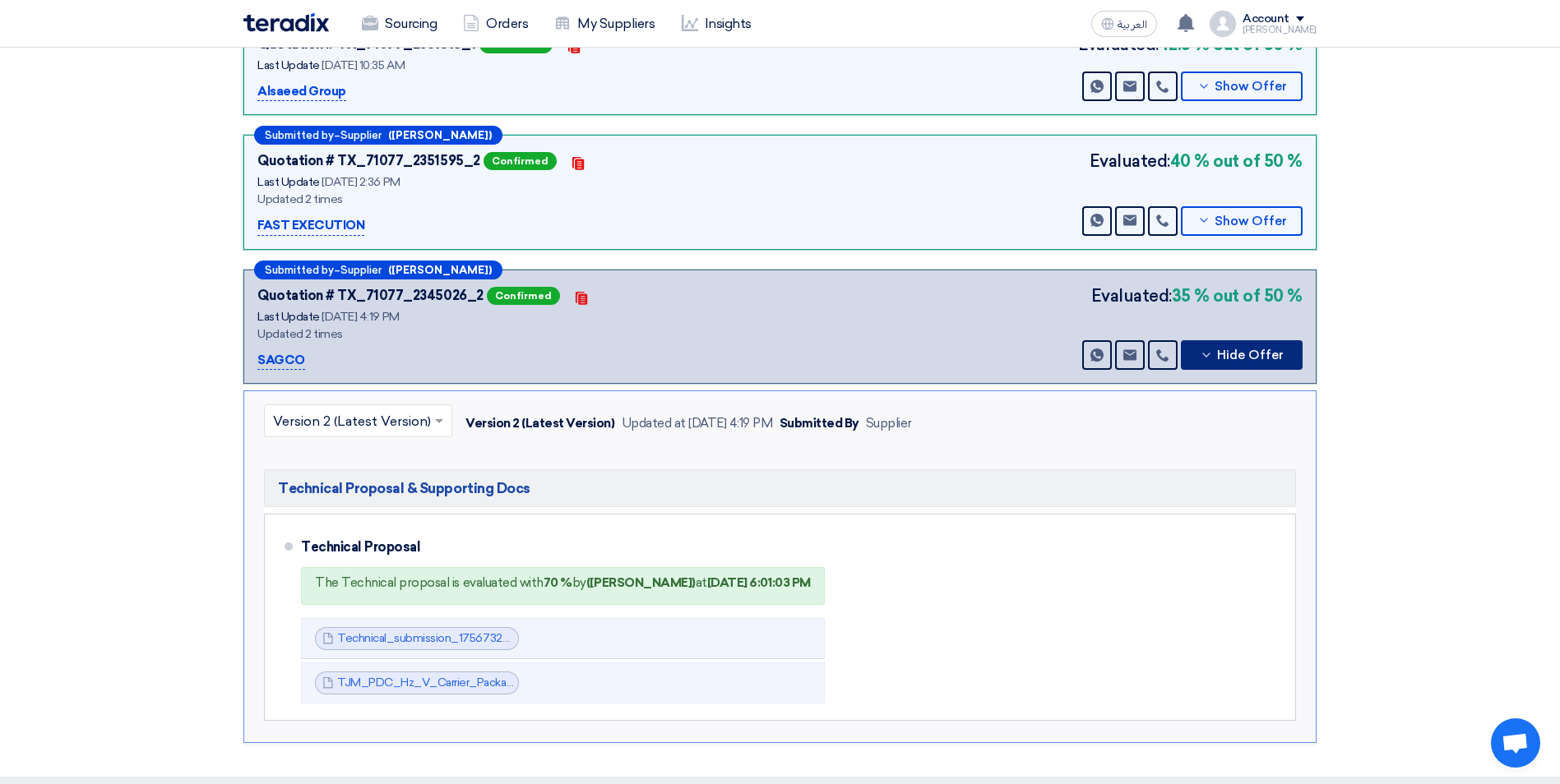
scroll to position [0, 0]
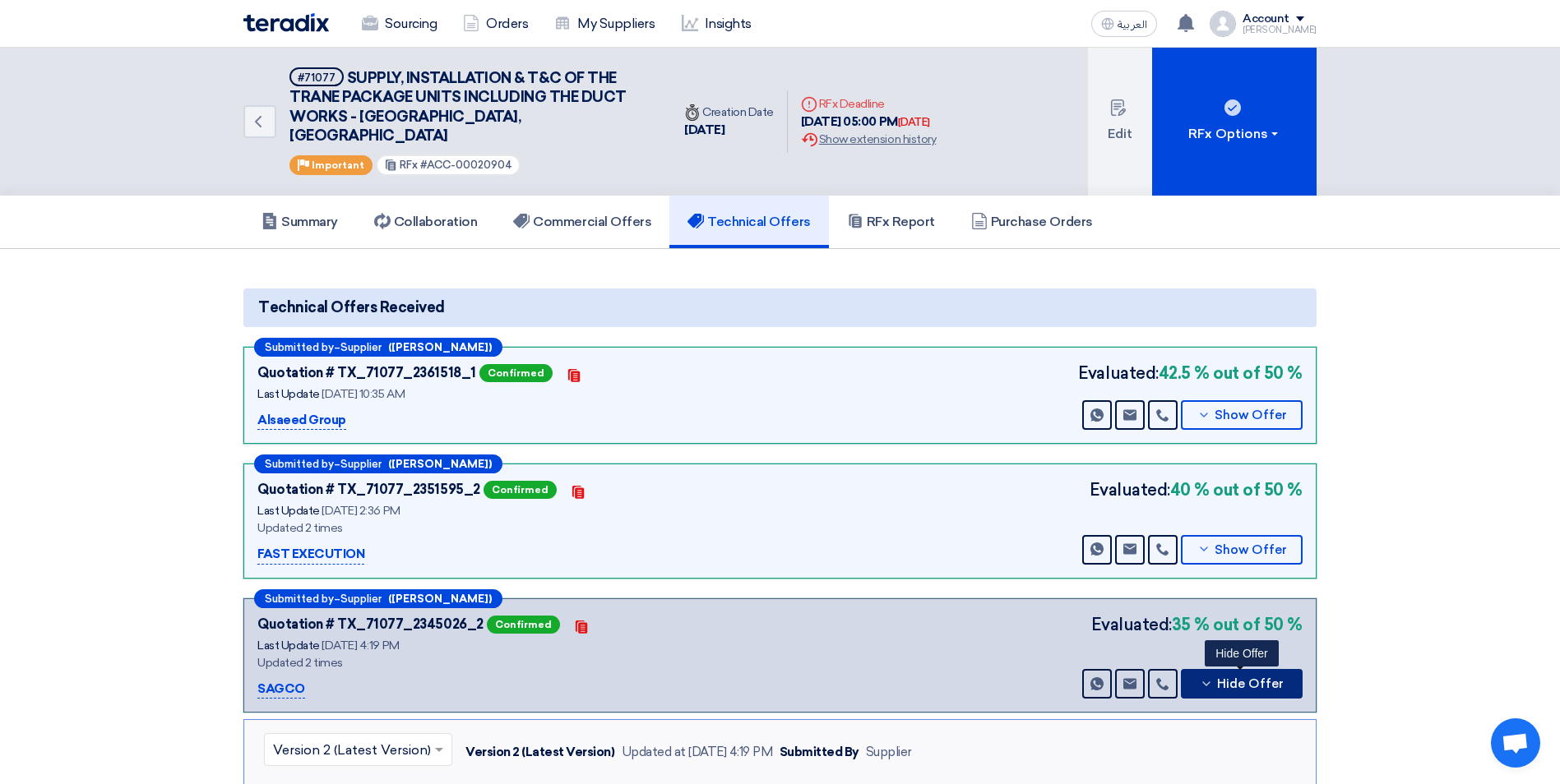
click at [1205, 677] on icon at bounding box center [1206, 683] width 13 height 13
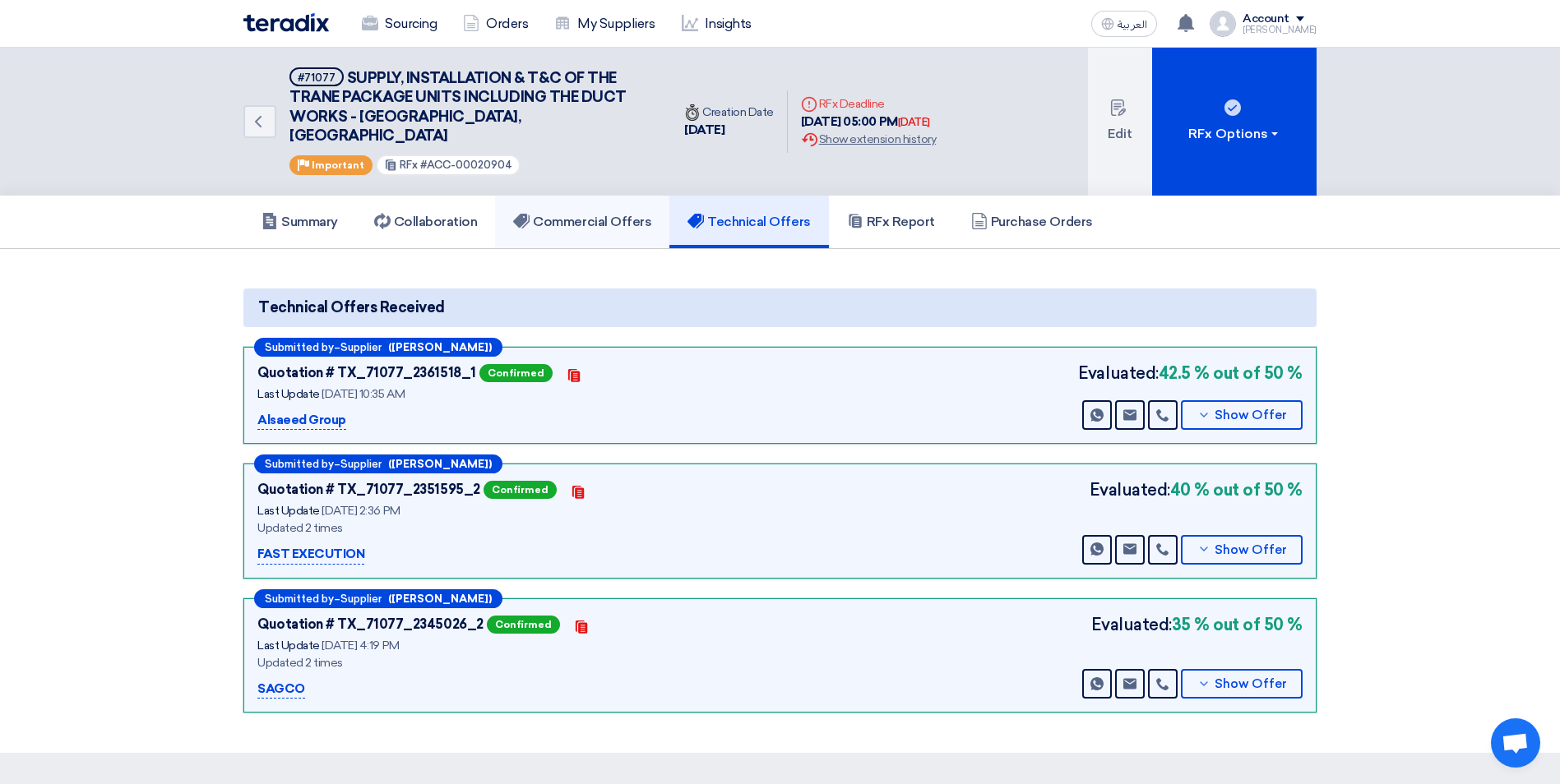
click at [612, 214] on h5 "Commercial Offers" at bounding box center [582, 222] width 138 height 17
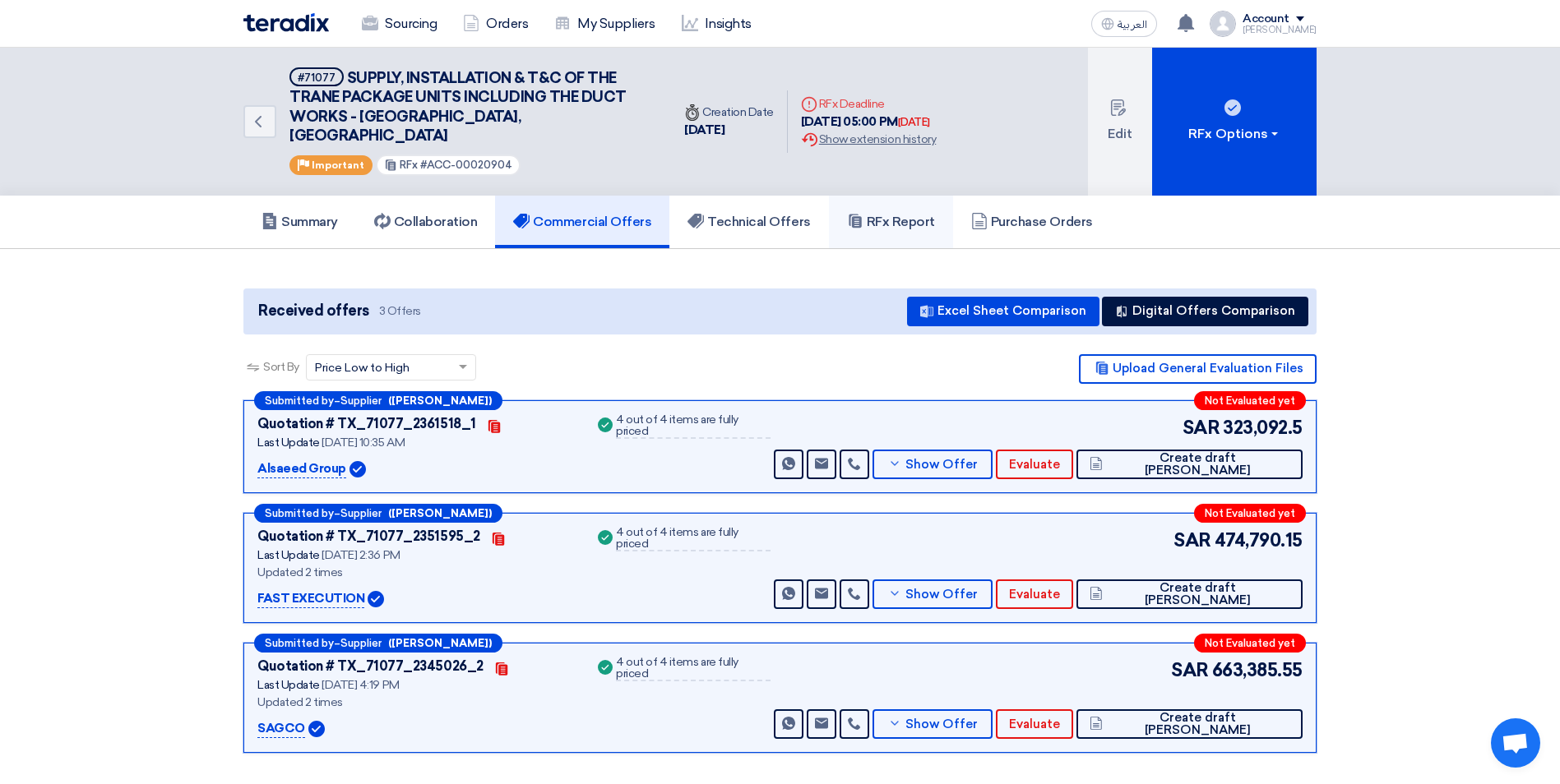
click at [907, 214] on h5 "RFx Report" at bounding box center [891, 222] width 88 height 17
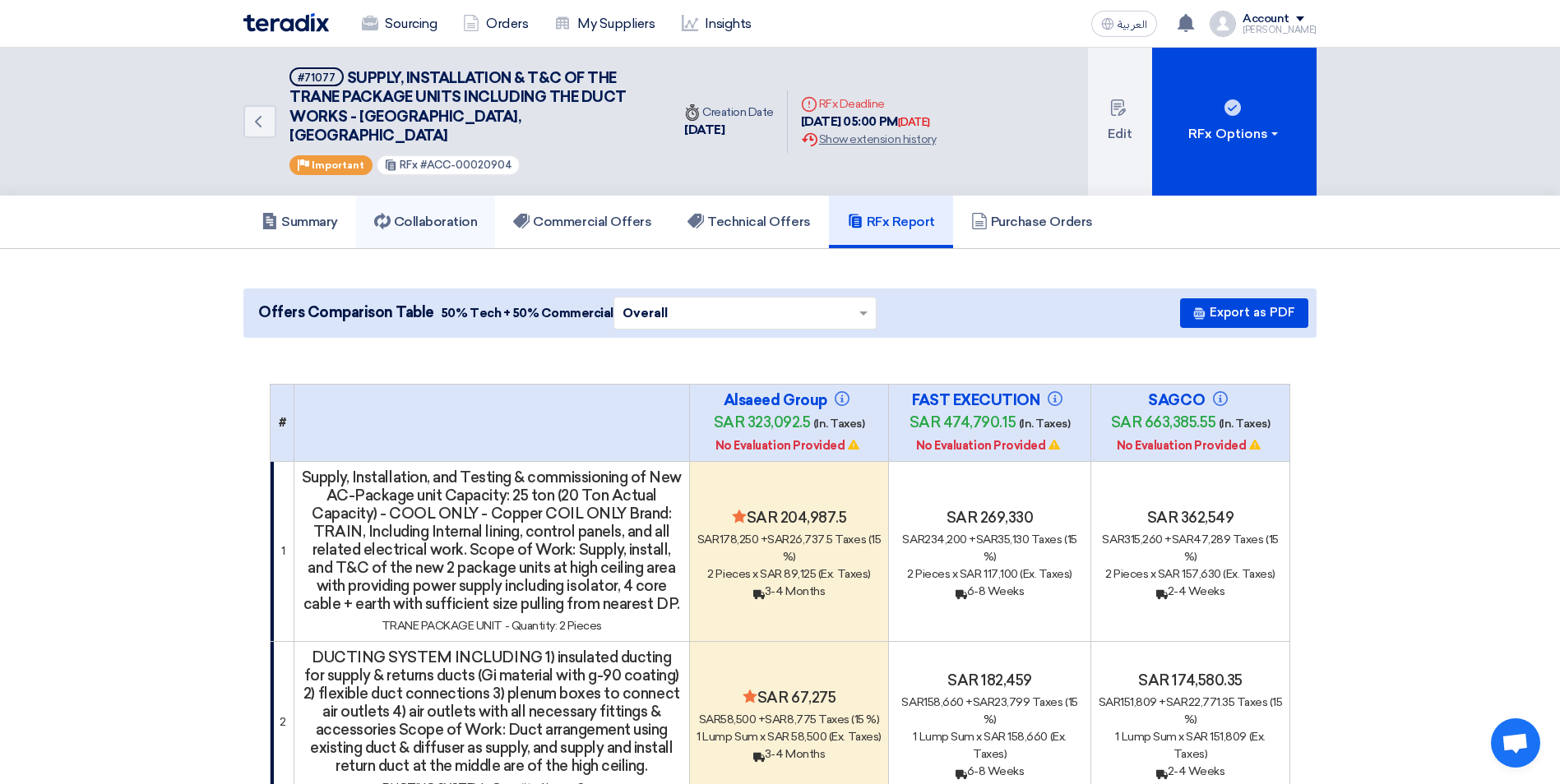
click at [448, 214] on h5 "Collaboration" at bounding box center [426, 222] width 104 height 17
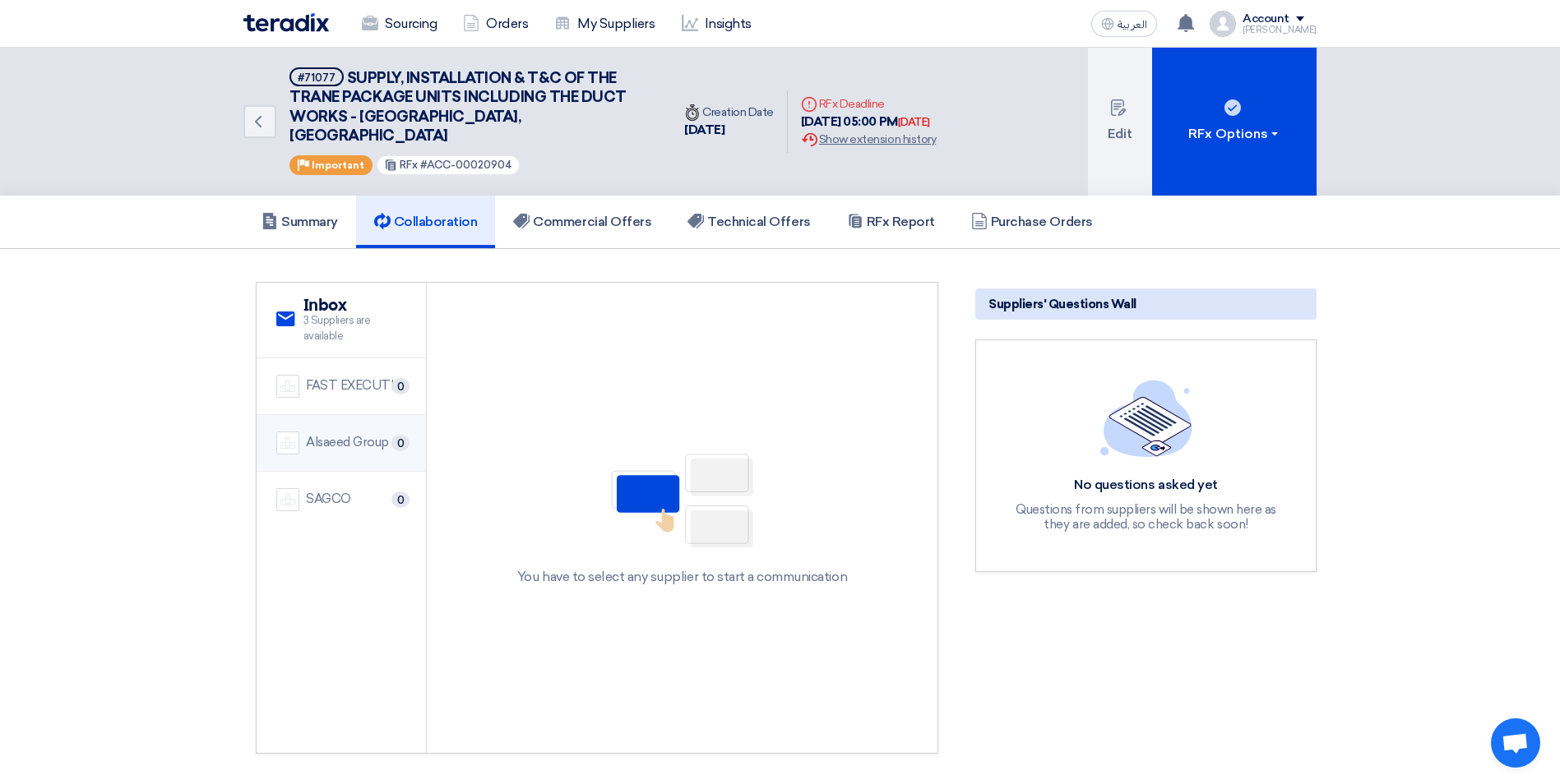
click at [353, 438] on li "Alsaeed Group 0" at bounding box center [341, 443] width 169 height 57
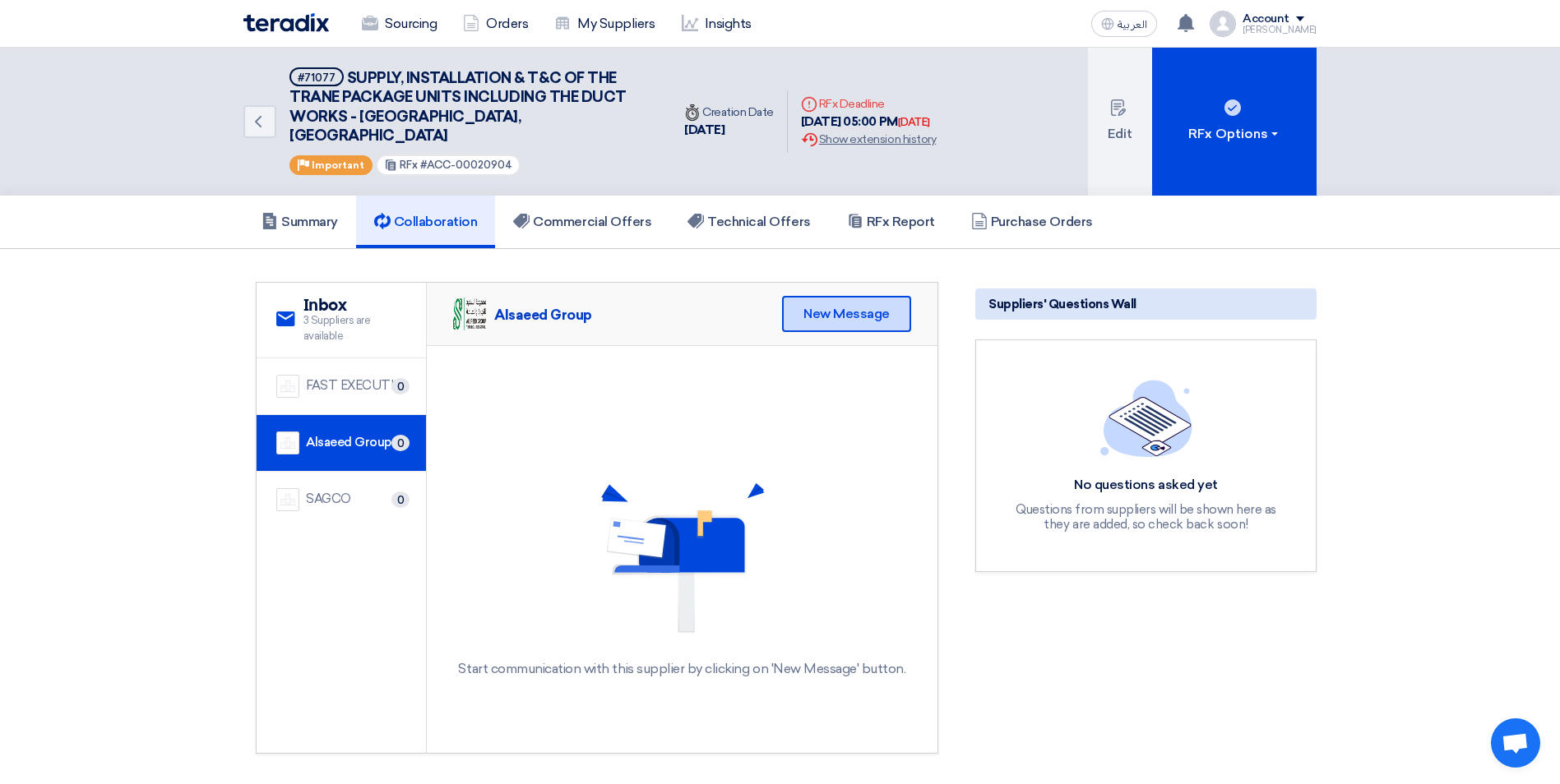
click at [843, 306] on div "New Message" at bounding box center [846, 313] width 129 height 36
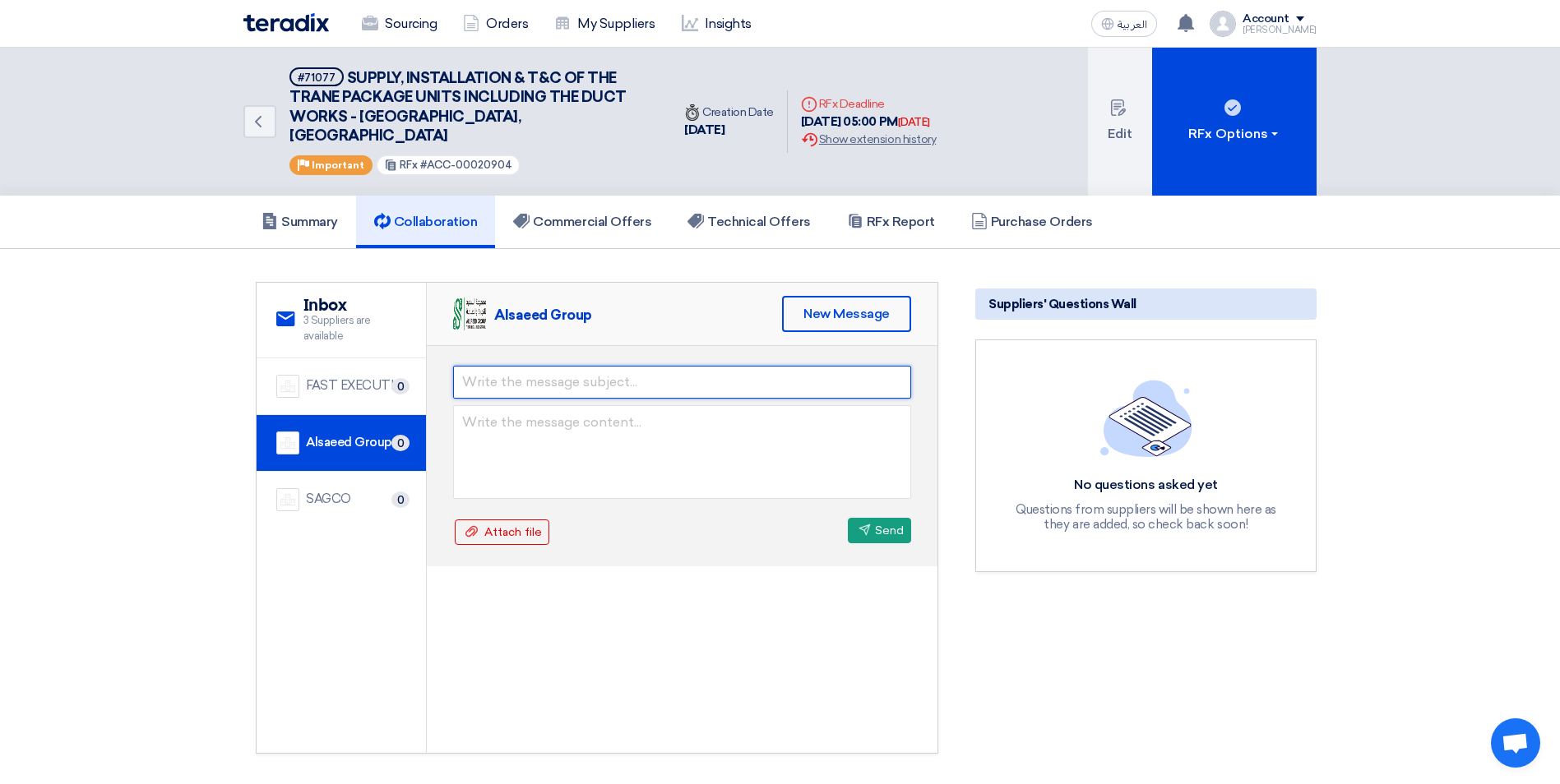
click at [704, 378] on input "text" at bounding box center [681, 382] width 458 height 33
click at [627, 365] on input "SUPPLY AND INSTALLATION OF THE SS HANDRAIL - YASMIN MALL, JEDDAH" at bounding box center [681, 382] width 458 height 33
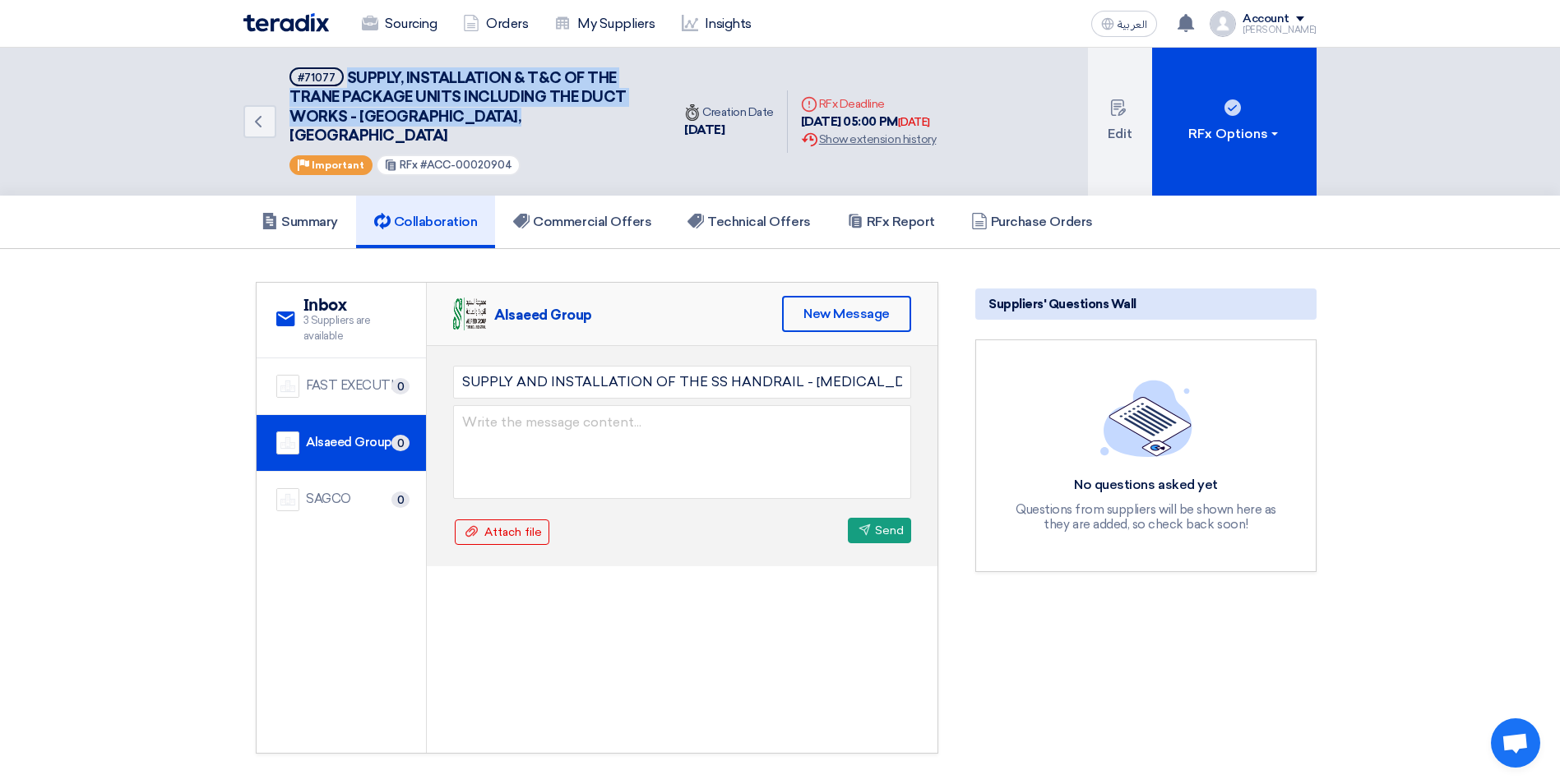
drag, startPoint x: 343, startPoint y: 74, endPoint x: 520, endPoint y: 116, distance: 181.9
click at [520, 116] on h5 "#71077 SUPPLY, INSTALLATION & T&C OF THE TRANE PACKAGE UNITS INCLUDING THE DUCT…" at bounding box center [470, 106] width 362 height 78
copy span "SUPPLY, INSTALLATION & T&C OF THE TRANE PACKAGE UNITS INCLUDING THE DUCT WORKS …"
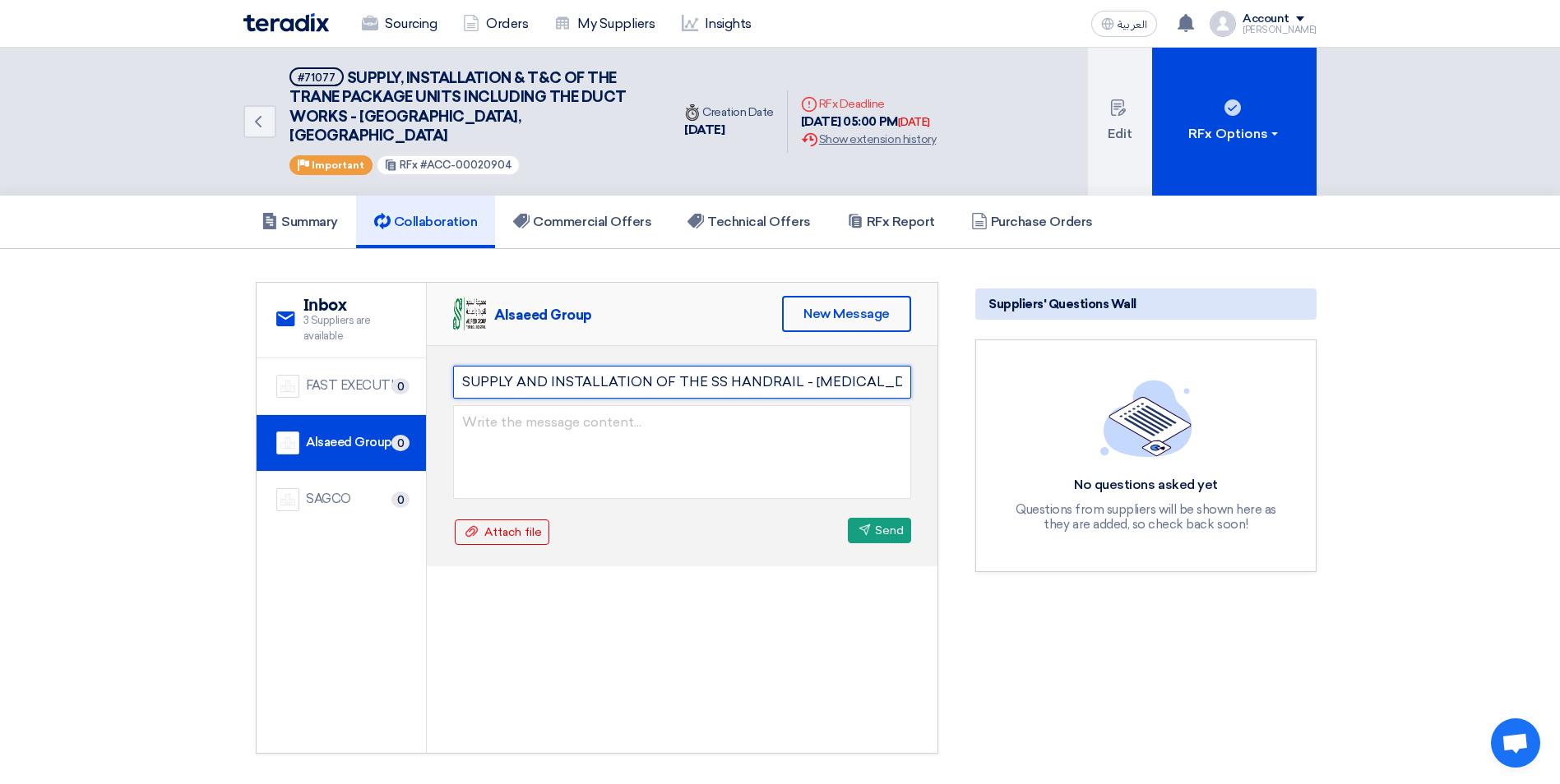
scroll to position [0, 54]
drag, startPoint x: 460, startPoint y: 364, endPoint x: 955, endPoint y: 374, distance: 495.1
click at [955, 374] on div "service Inbox 3 Suppliers are available FAST EXECUTION 0 Alsaeed Group 0" at bounding box center [597, 517] width 732 height 472
paste input ", INSTALLATION & T&C OF THE TRANE PACKAGE UNITS INCLUDING THE DUCT WORKS - HAIFA"
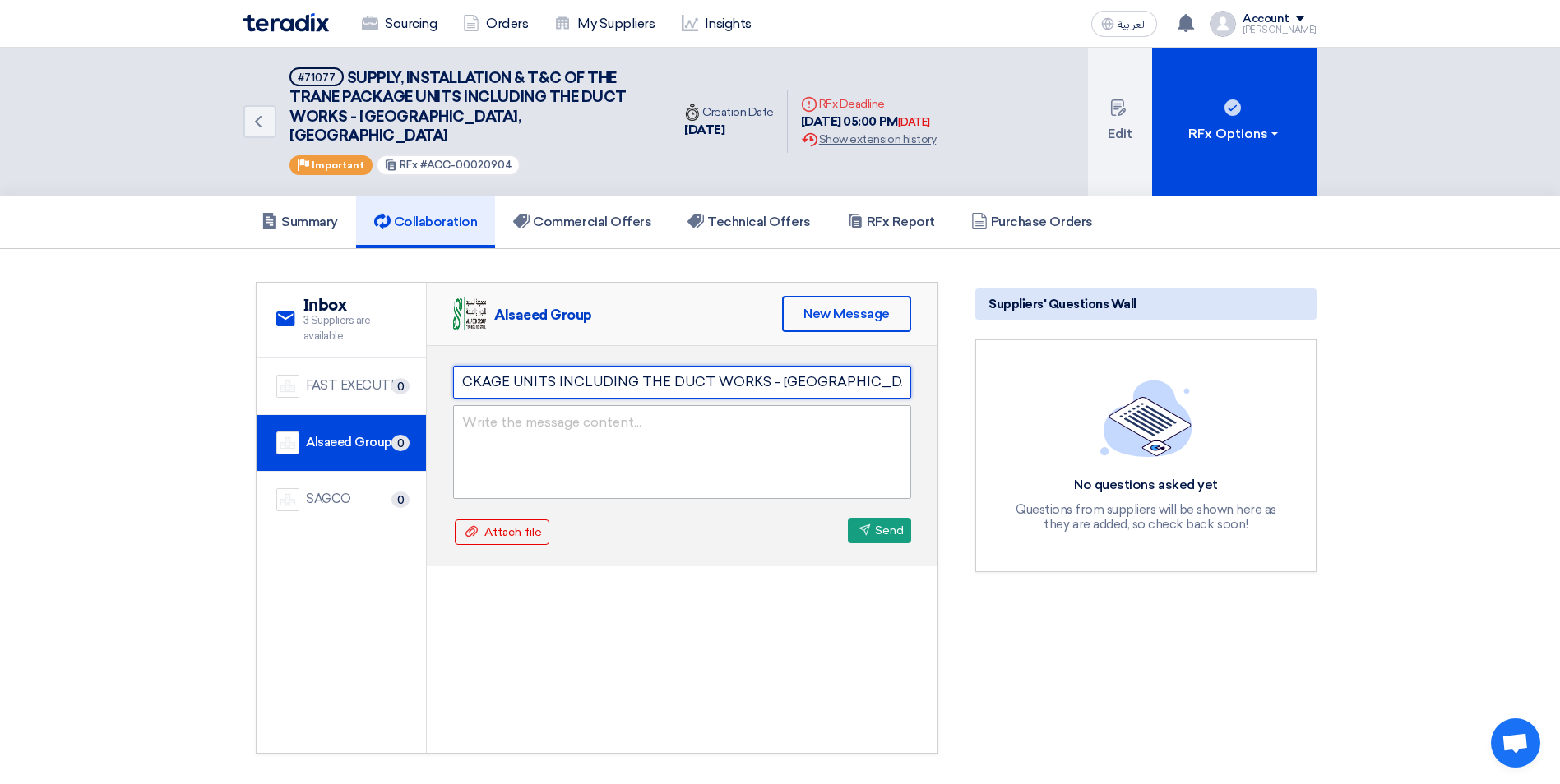
type input "SUPPLY, INSTALLATION & T&C OF THE TRANE PACKAGE UNITS INCLUDING THE DUCT WORKS …"
click at [763, 406] on textarea at bounding box center [681, 452] width 458 height 93
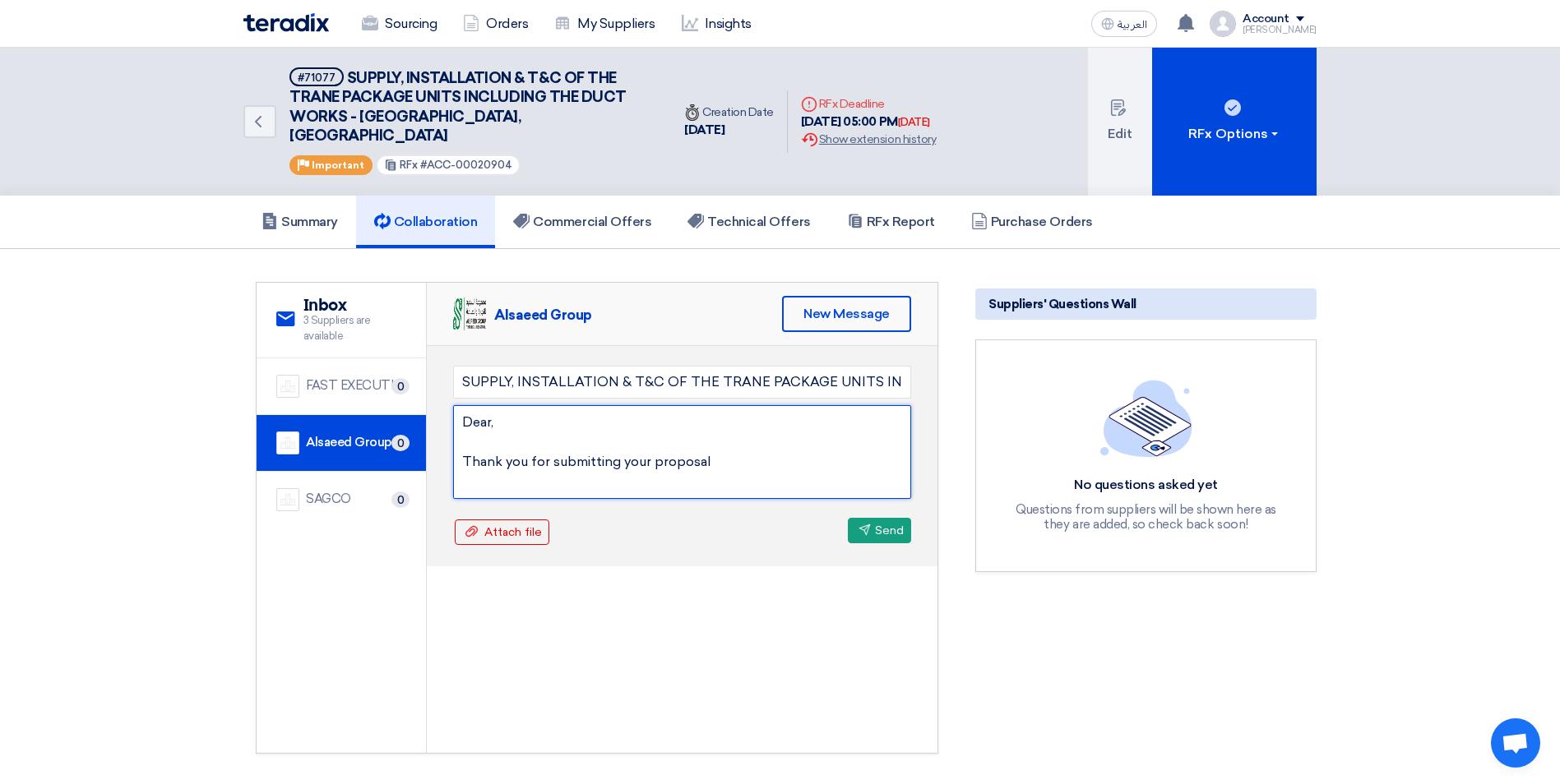
click at [462, 435] on textarea "Dear, Thank you for submitting your proposal" at bounding box center [681, 452] width 458 height 93
click at [715, 423] on textarea "Dear, Thank you for submitting your proposal" at bounding box center [681, 452] width 458 height 93
click at [739, 468] on textarea "Dear, Thank you for submitting your proposal. kindly note the following and sen…" at bounding box center [681, 452] width 458 height 93
drag, startPoint x: 715, startPoint y: 444, endPoint x: 779, endPoint y: 439, distance: 64.2
click at [716, 444] on textarea "Dear, Thank you for submitting your proposal. Kindly note the following and sen…" at bounding box center [681, 452] width 458 height 93
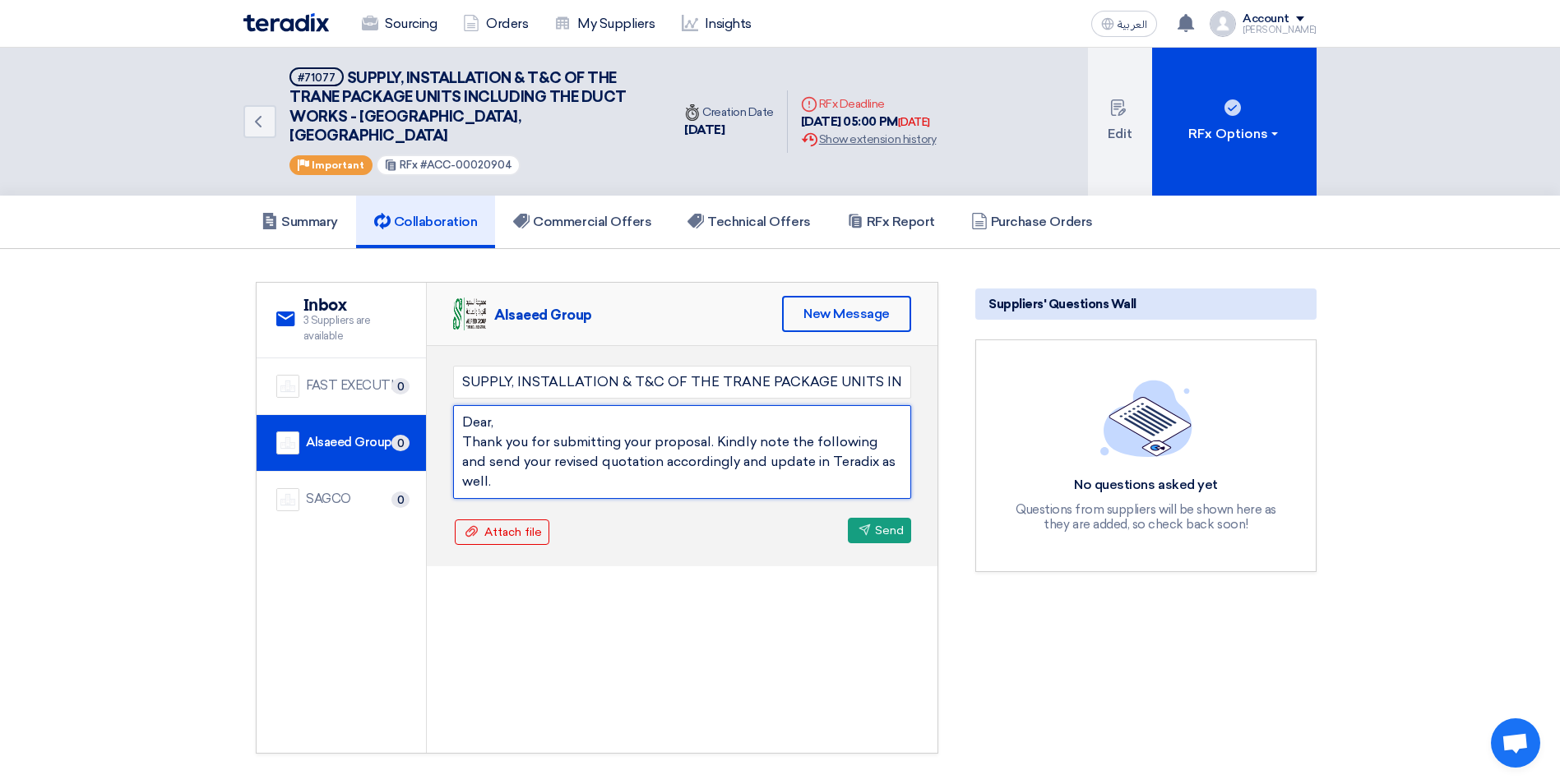
click at [725, 444] on textarea "Dear, Thank you for submitting your proposal. Kindly note the following and sen…" at bounding box center [681, 452] width 458 height 93
drag, startPoint x: 855, startPoint y: 448, endPoint x: 821, endPoint y: 446, distance: 34.1
click at [821, 446] on textarea "Dear, Thank you for submitting your proposal. Kindly note the following and sen…" at bounding box center [681, 452] width 458 height 93
drag, startPoint x: 904, startPoint y: 447, endPoint x: 464, endPoint y: 425, distance: 440.5
click at [464, 425] on textarea "Dear, Thank you for submitting your proposal. Kindly note the following and sen…" at bounding box center [681, 452] width 458 height 93
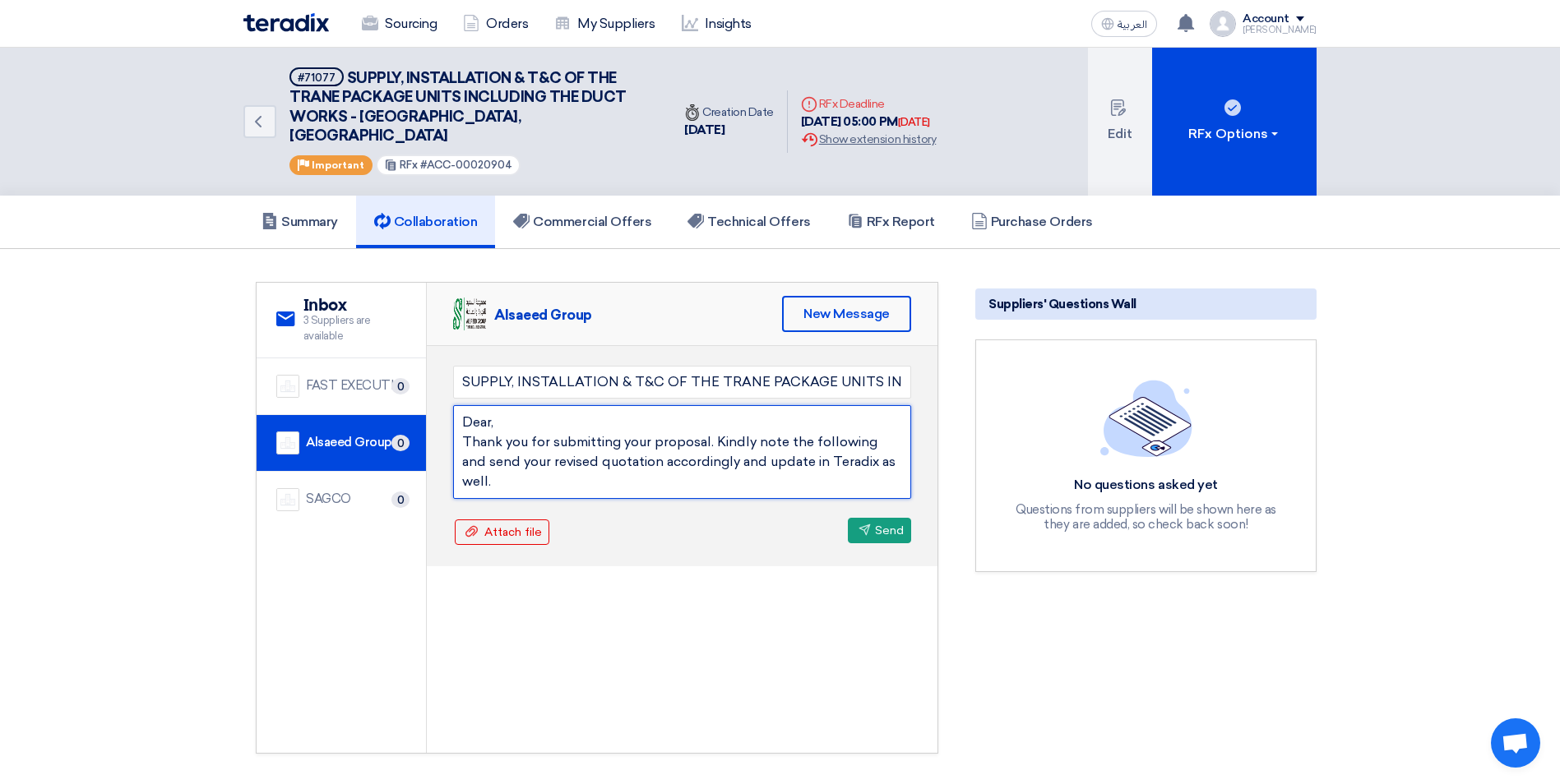
click at [579, 441] on textarea "Dear, Thank you for submitting your proposal. Kindly note the following and sen…" at bounding box center [681, 452] width 458 height 93
drag, startPoint x: 463, startPoint y: 420, endPoint x: 900, endPoint y: 446, distance: 437.8
click at [900, 446] on textarea "Dear, Thank you for submitting your proposal. Kindly note the following and sen…" at bounding box center [681, 452] width 458 height 93
paste textarea ", and update Teradix as well. The points below are as per Mr. Mousa's instructi…"
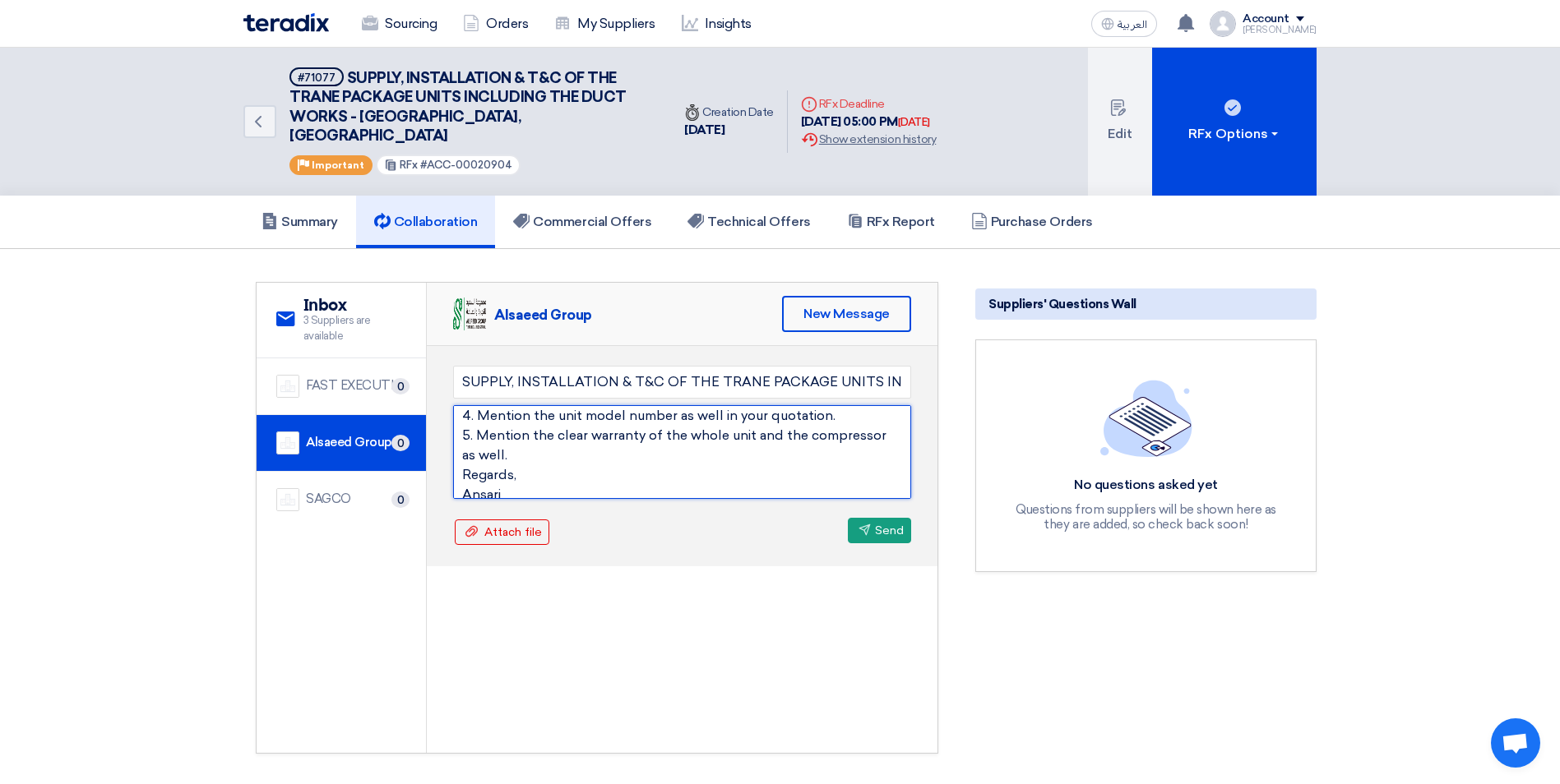
type textarea "Dear, Thank you for submitting your proposal. Kindly note the following and sen…"
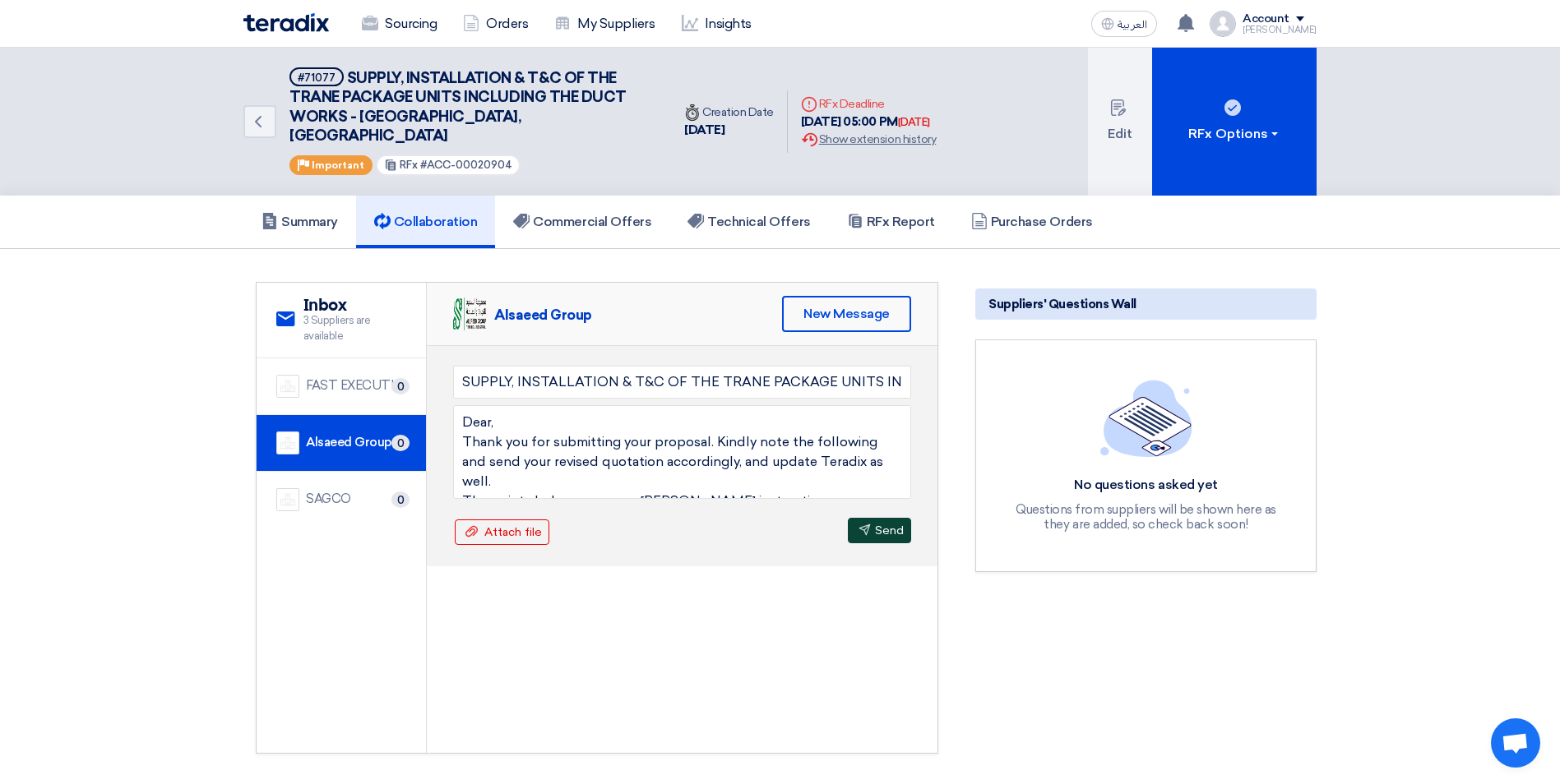
click at [873, 518] on button "Send Send" at bounding box center [879, 530] width 64 height 25
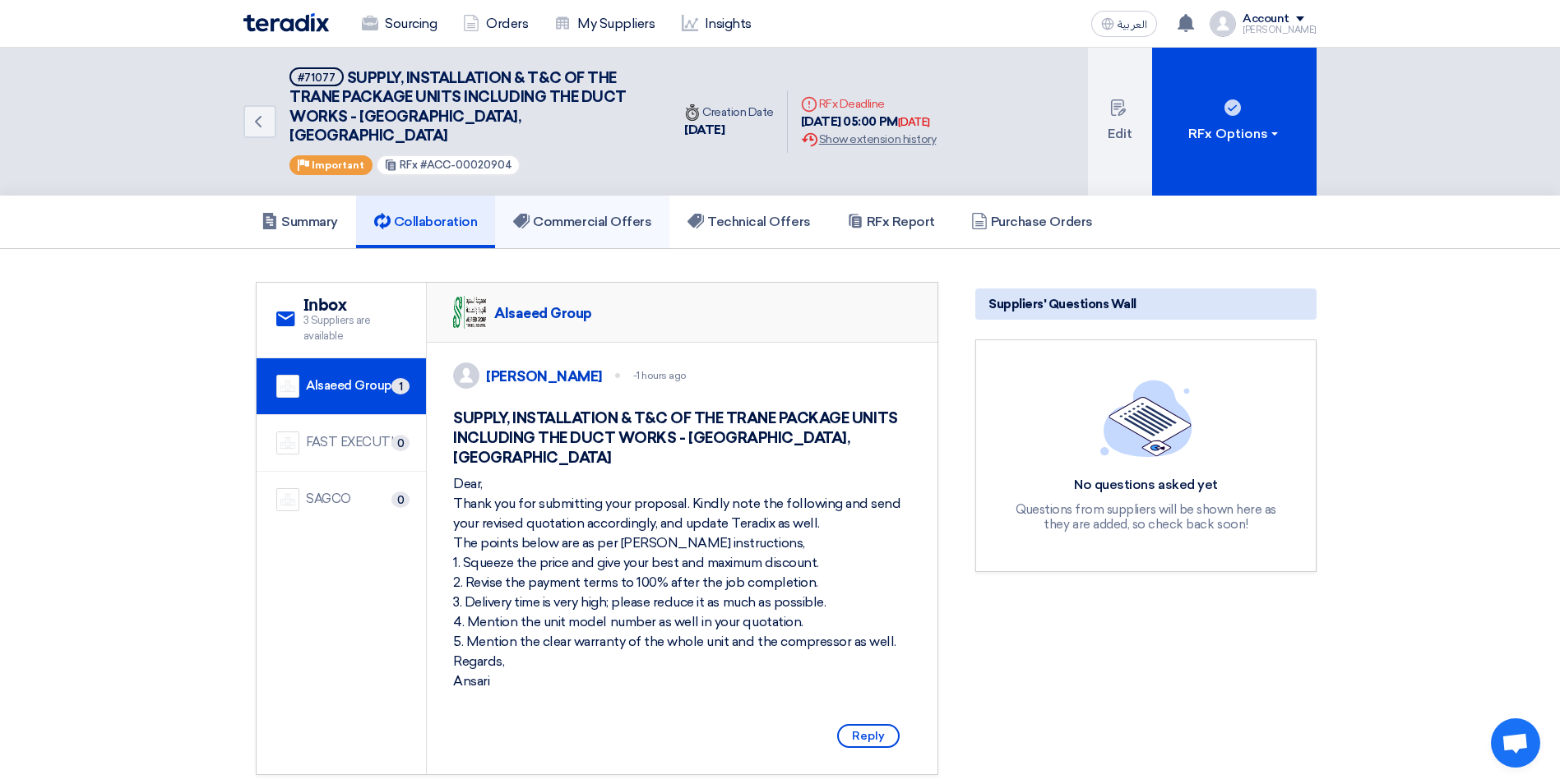
click at [585, 214] on h5 "Commercial Offers" at bounding box center [582, 222] width 138 height 17
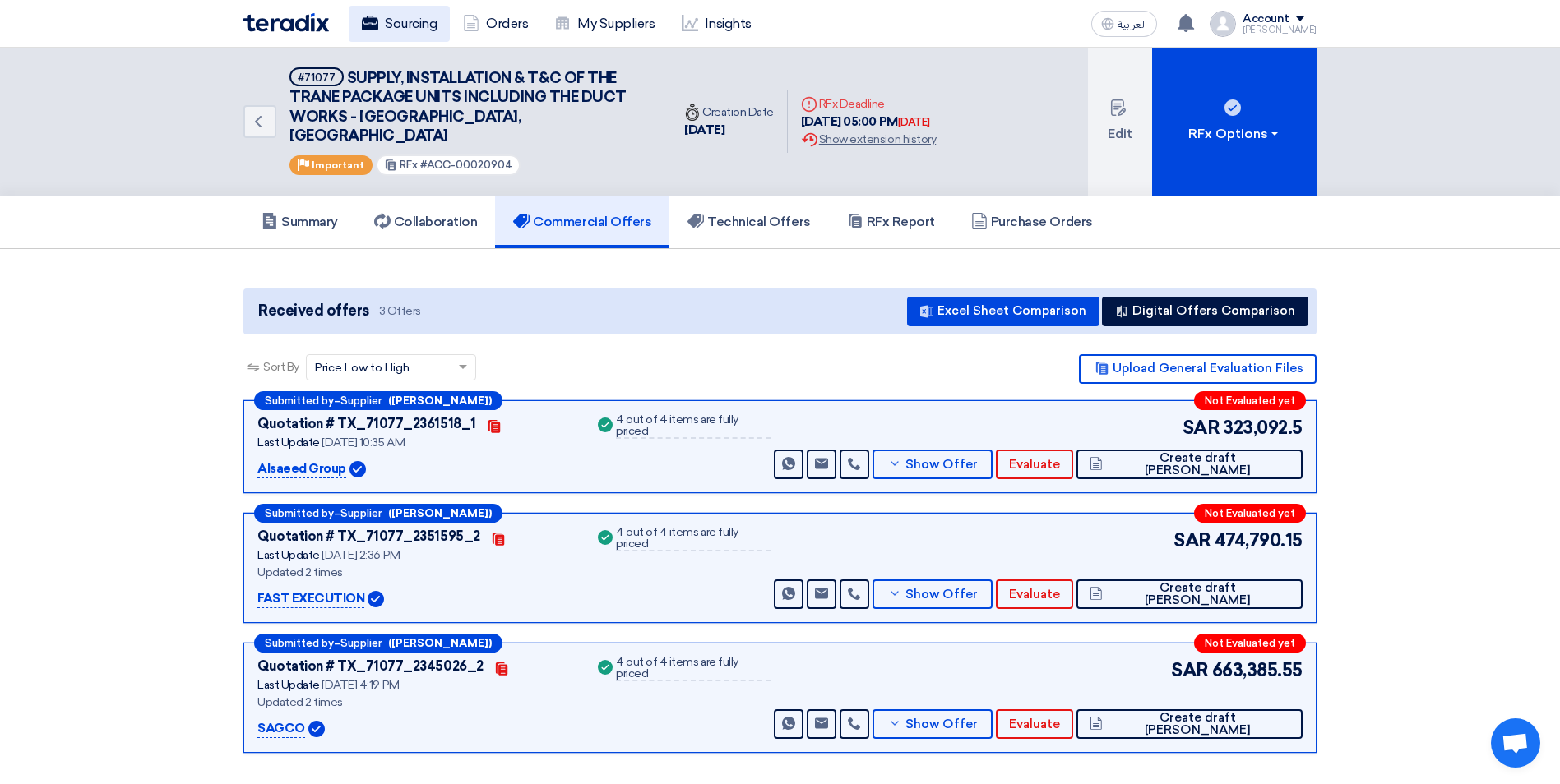
click at [408, 28] on link "Sourcing" at bounding box center [400, 24] width 101 height 36
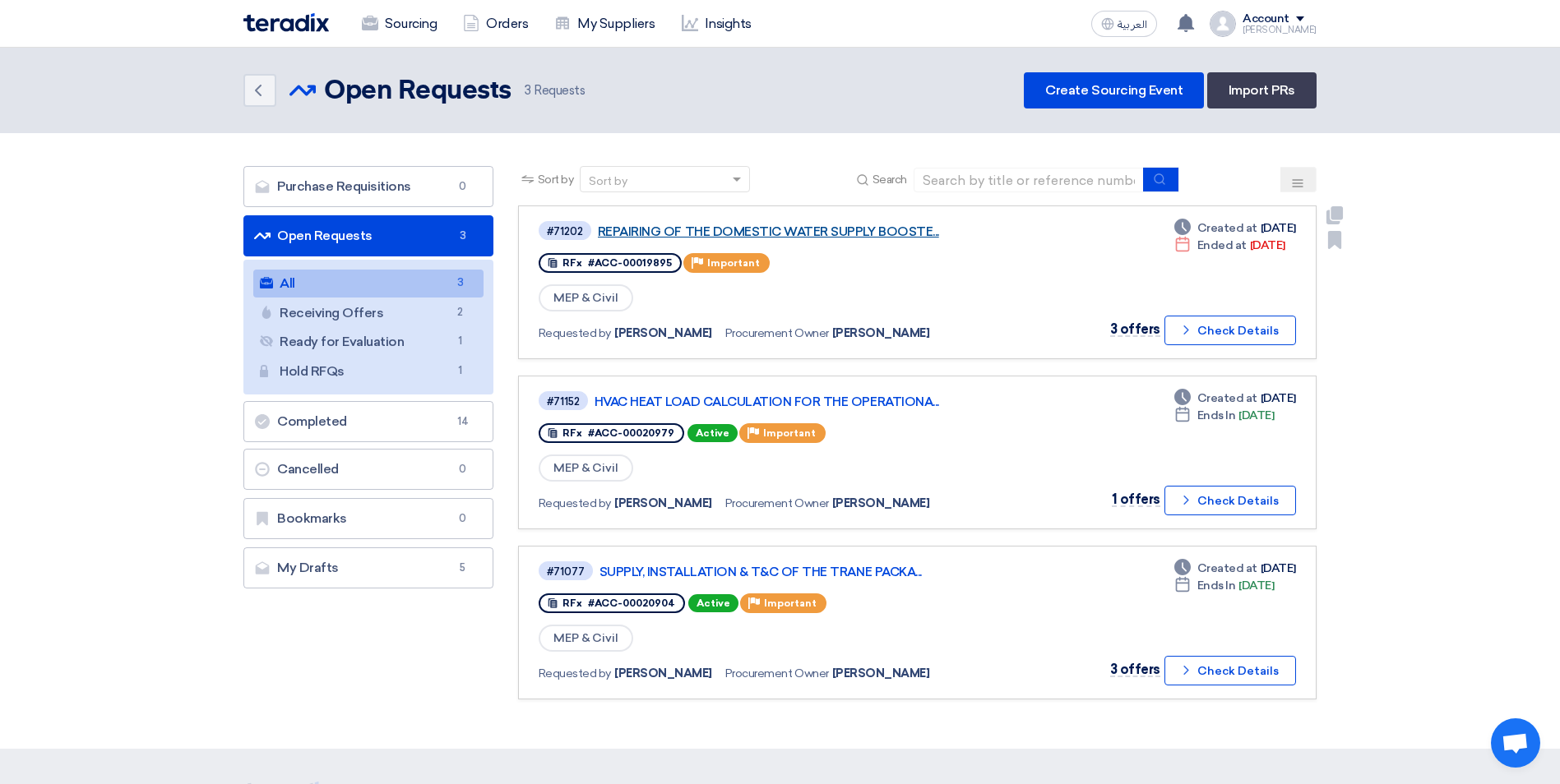
click at [790, 234] on link "REPAIRING OF THE DOMESTIC WATER SUPPLY BOOSTE..." at bounding box center [803, 231] width 411 height 15
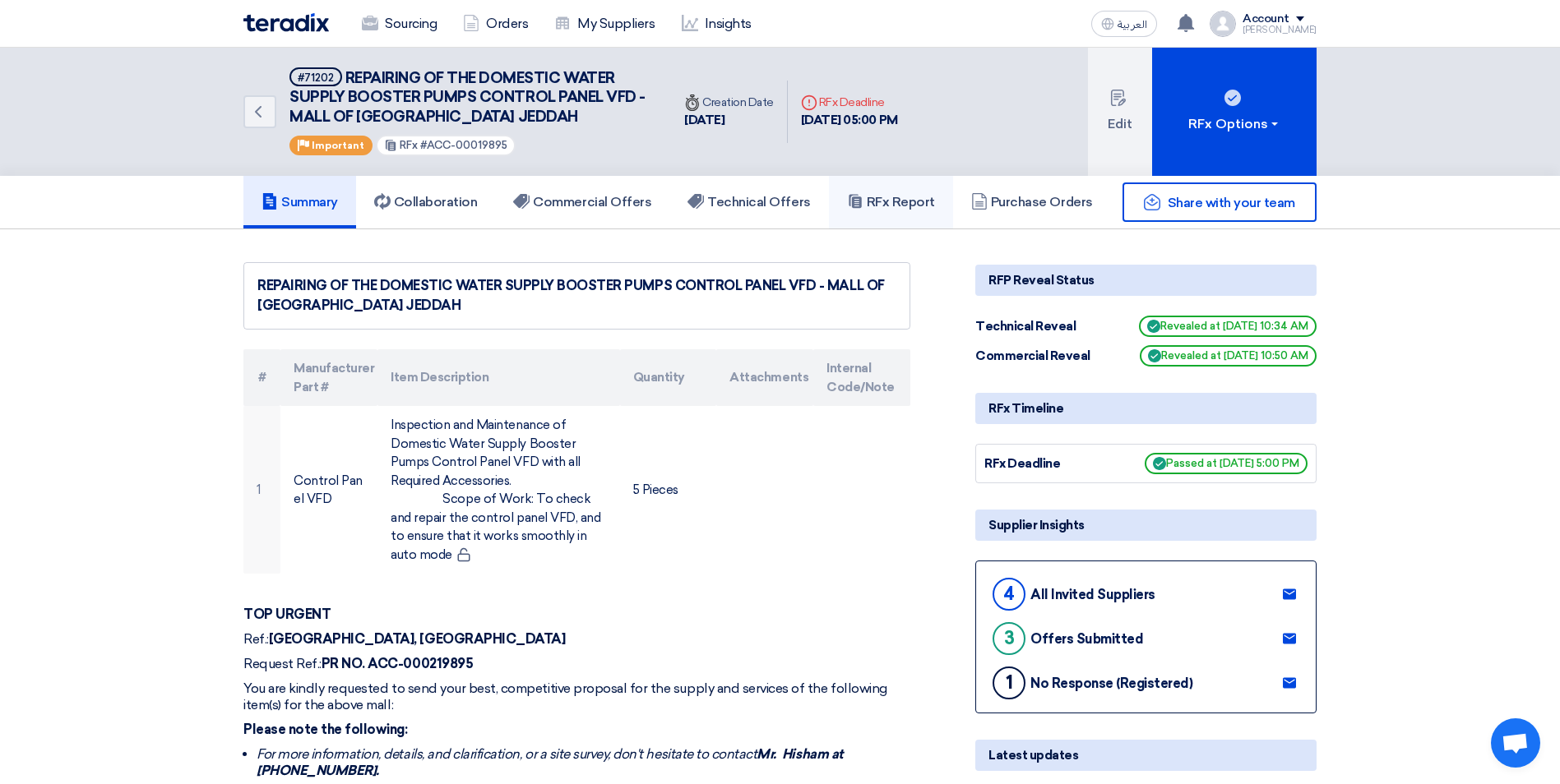
click at [889, 208] on h5 "RFx Report" at bounding box center [891, 201] width 88 height 17
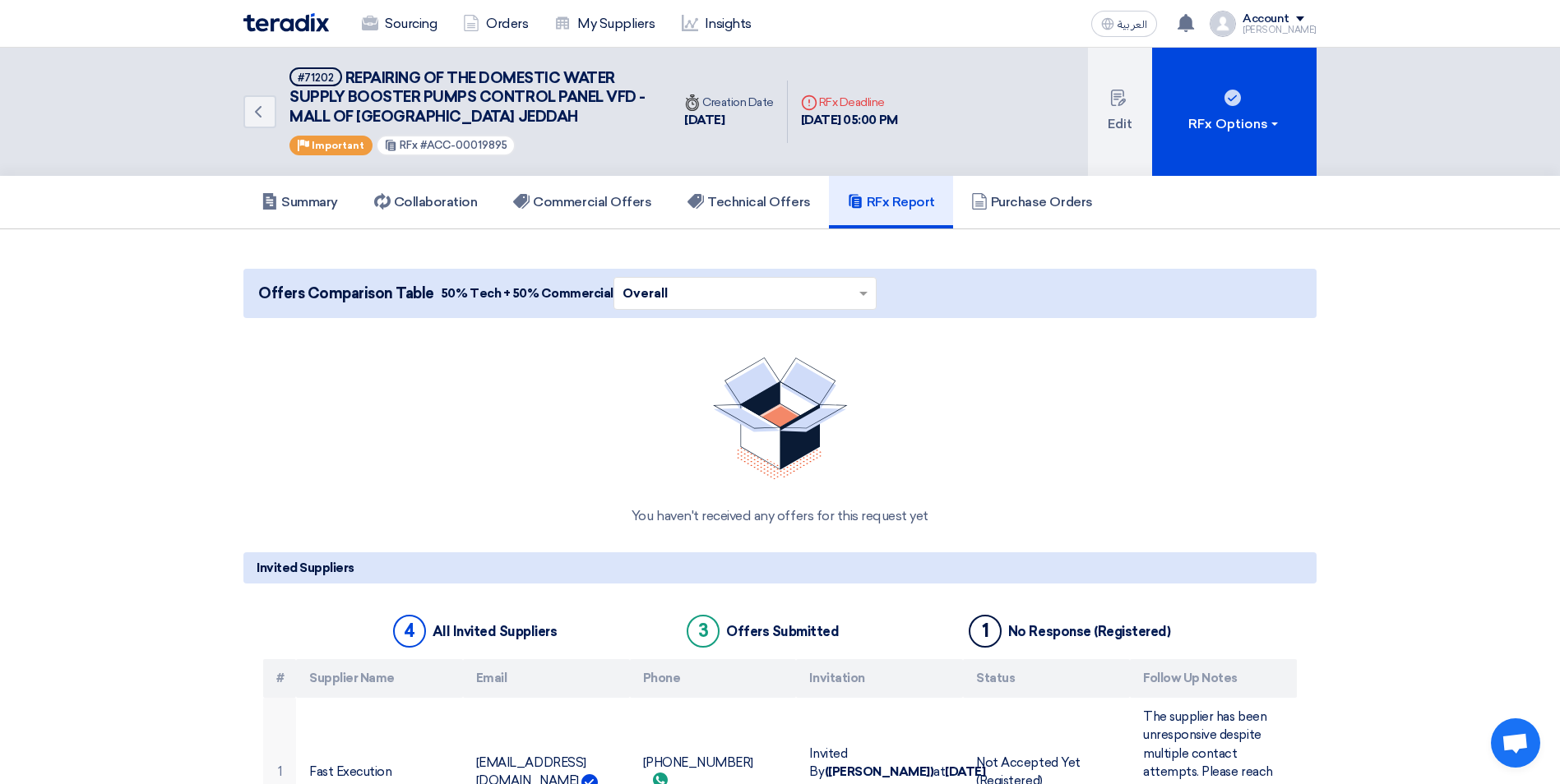
click at [875, 208] on h5 "RFx Report" at bounding box center [891, 201] width 88 height 17
click at [736, 209] on h5 "Technical Offers" at bounding box center [749, 201] width 122 height 17
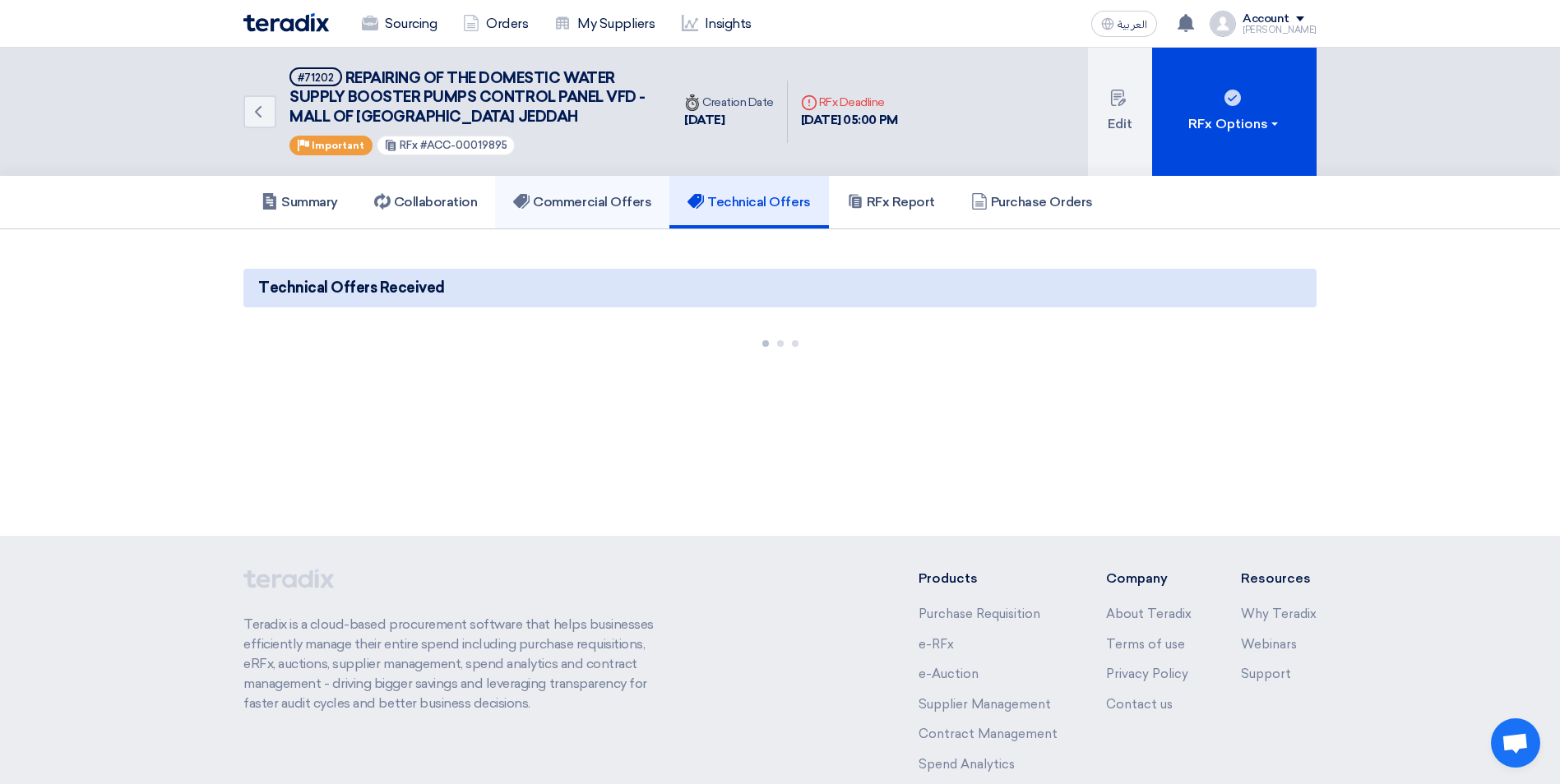
click at [598, 207] on h5 "Commercial Offers" at bounding box center [582, 201] width 138 height 17
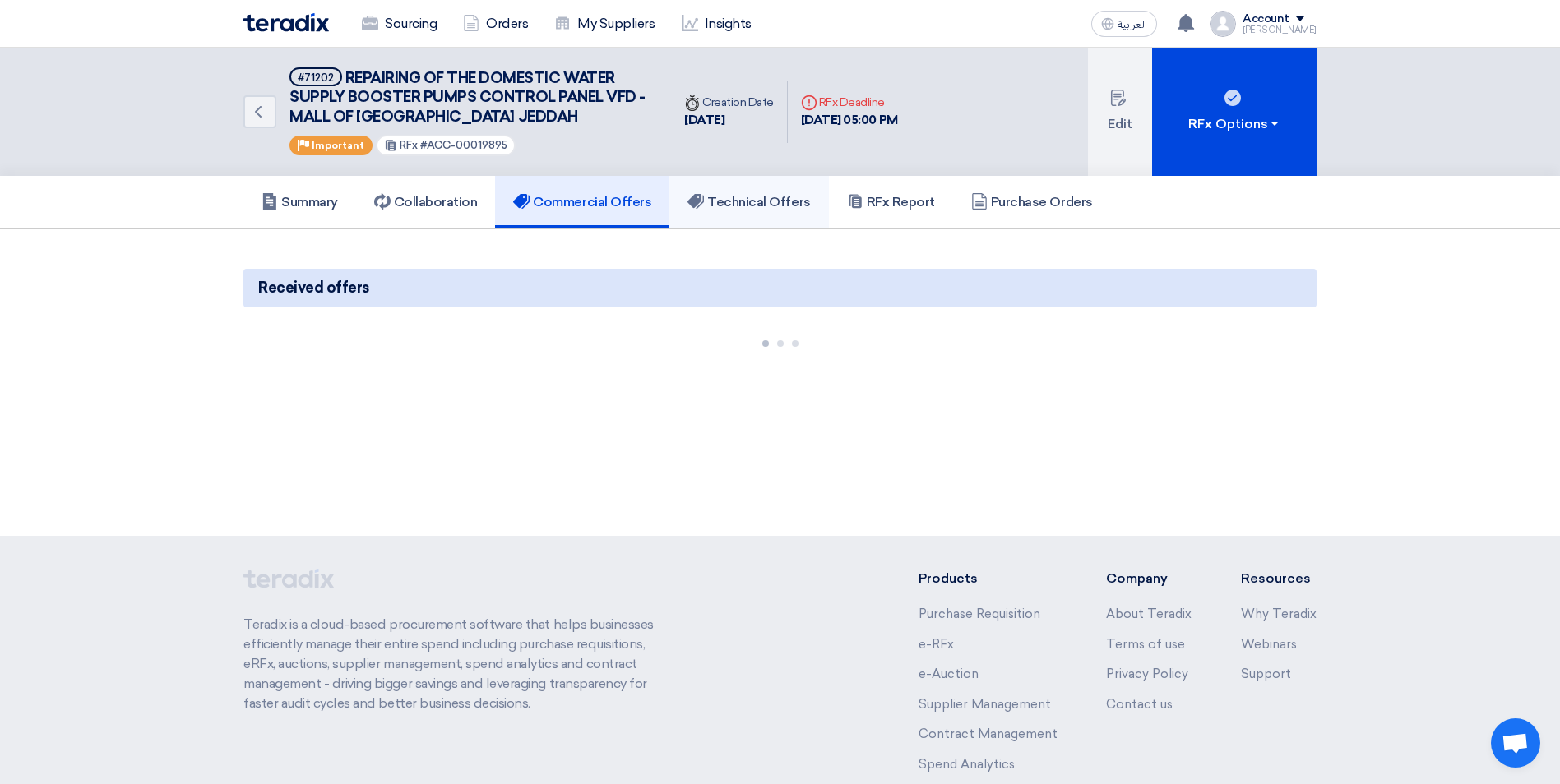
click at [776, 213] on link "Technical Offers" at bounding box center [749, 202] width 159 height 52
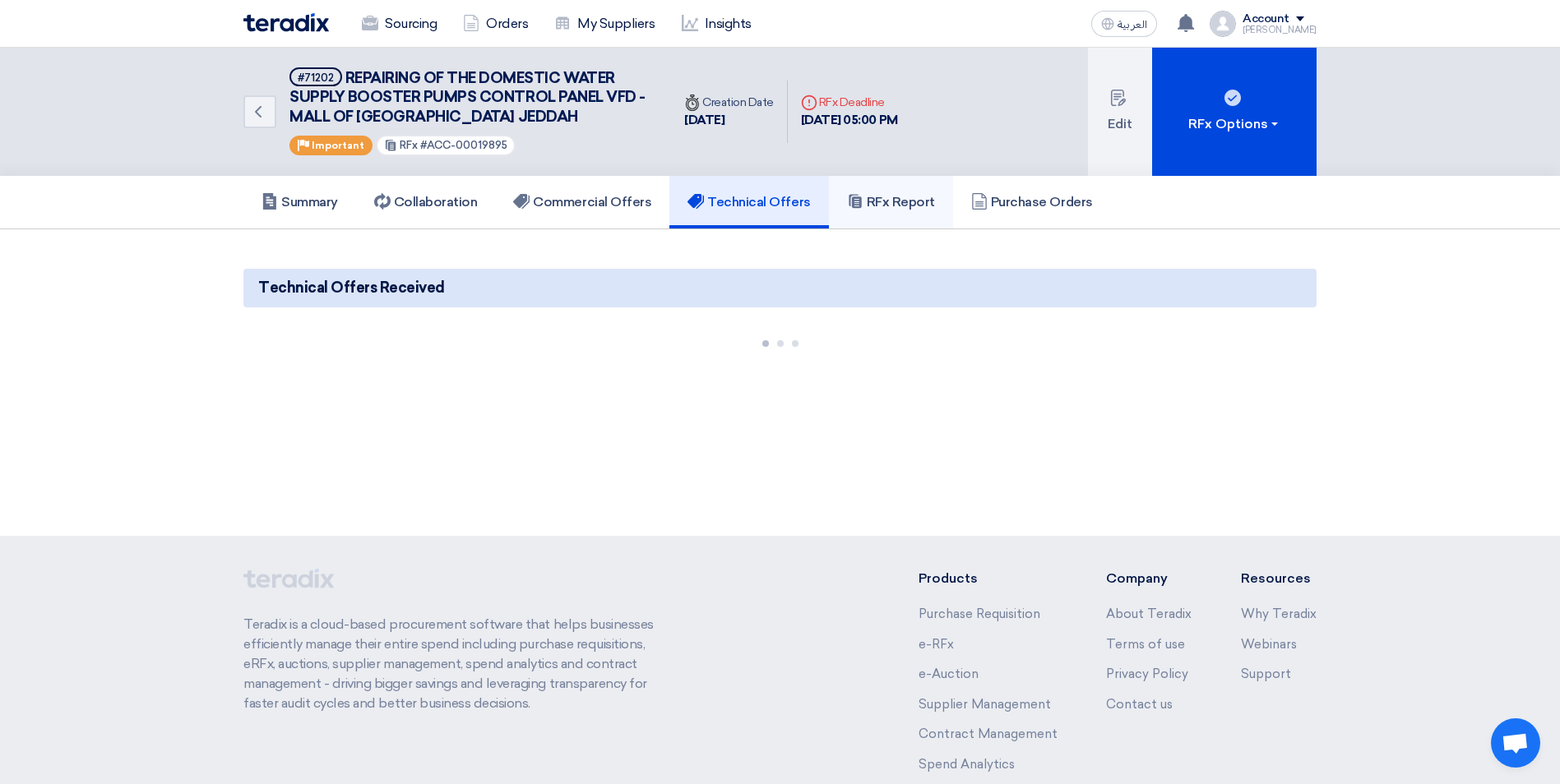
click at [890, 199] on h5 "RFx Report" at bounding box center [891, 201] width 88 height 17
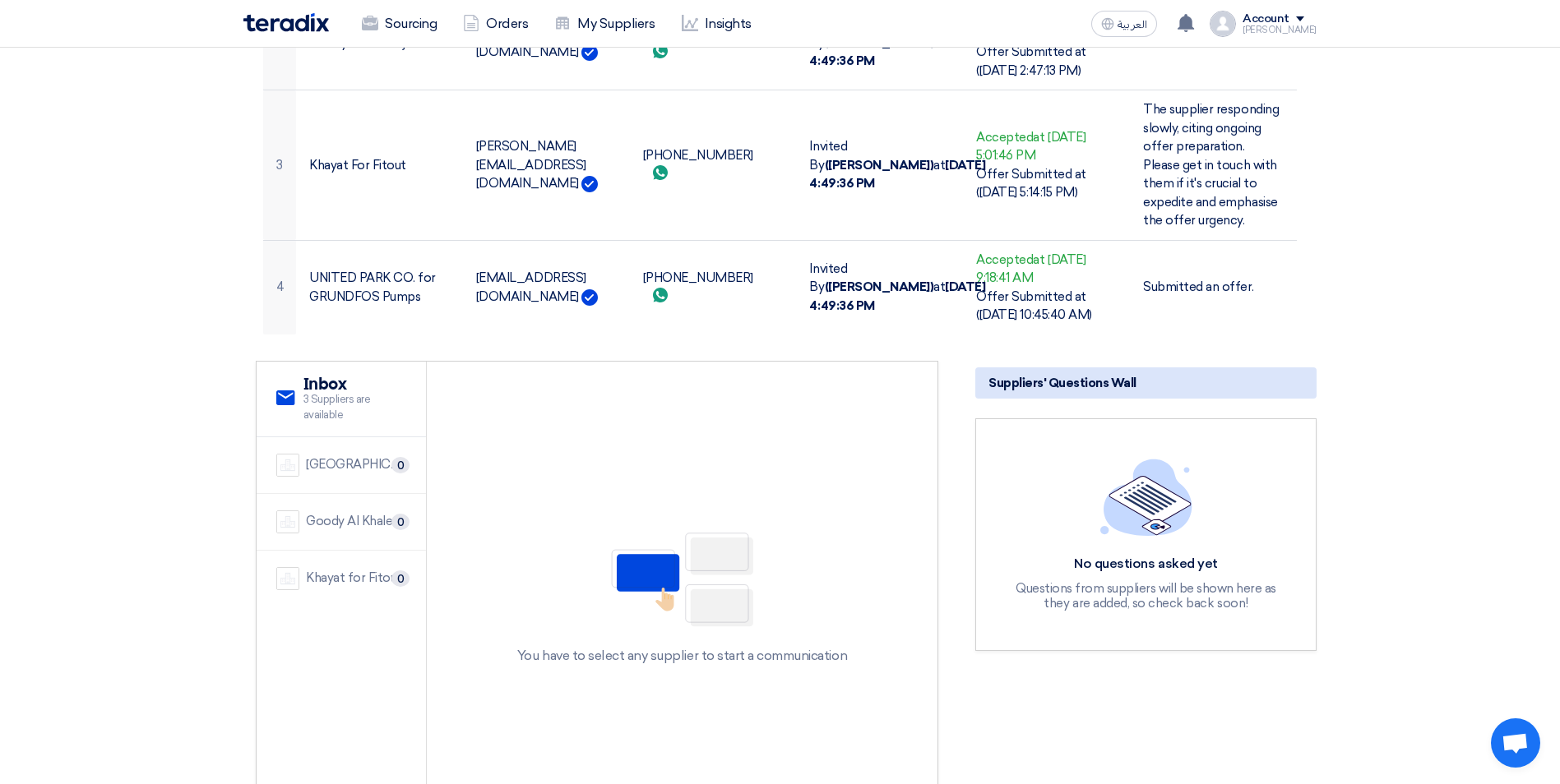
scroll to position [1973, 0]
